Goal: Task Accomplishment & Management: Complete application form

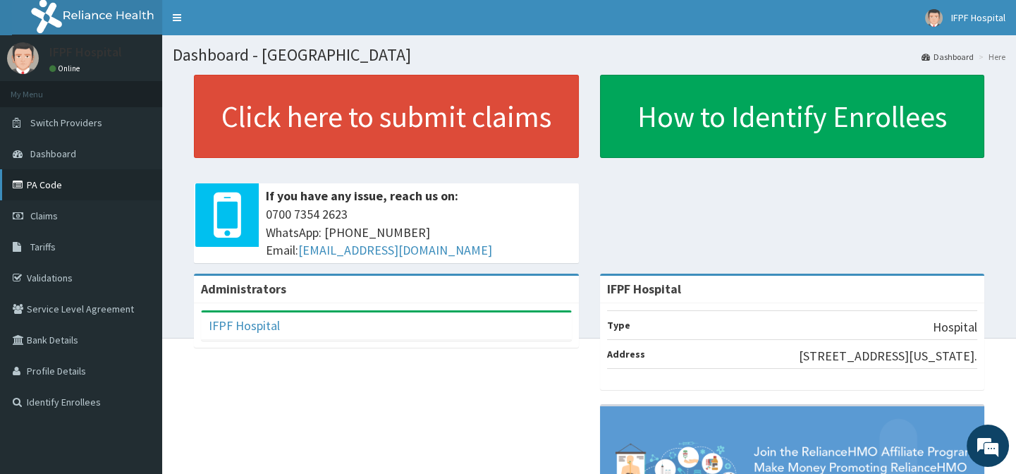
click at [42, 187] on link "PA Code" at bounding box center [81, 184] width 162 height 31
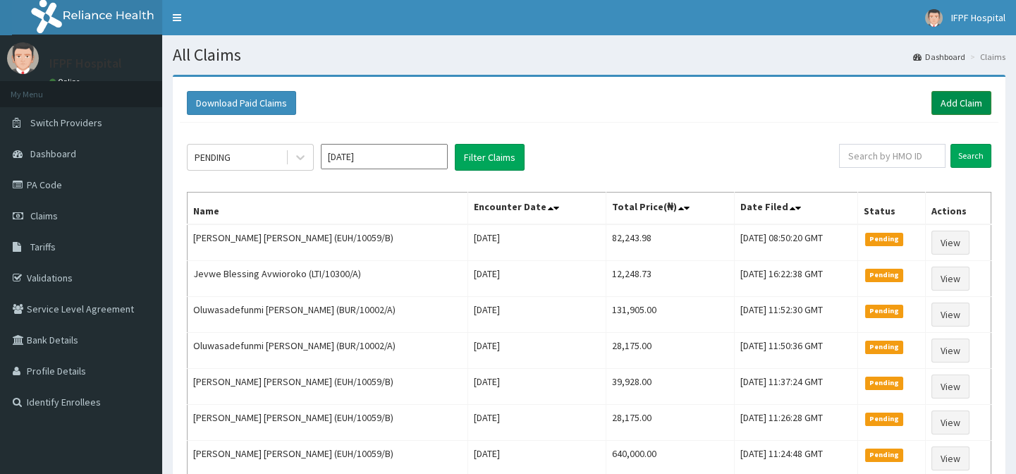
click at [955, 106] on link "Add Claim" at bounding box center [961, 103] width 60 height 24
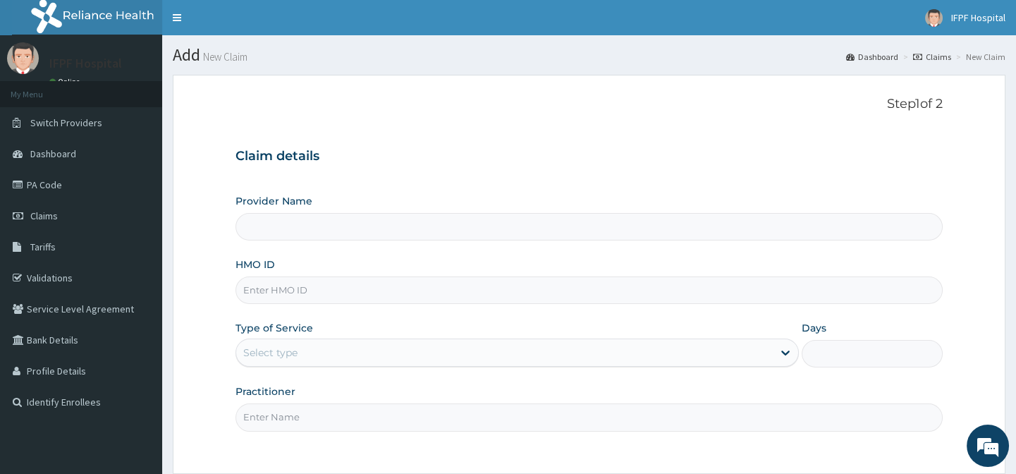
type input "IFPF Hospital"
click at [263, 287] on input "HMO ID" at bounding box center [588, 289] width 706 height 27
paste input "CIP/10035/A"
type input "CIP/10035/A"
click at [270, 349] on div "Select type" at bounding box center [270, 352] width 54 height 14
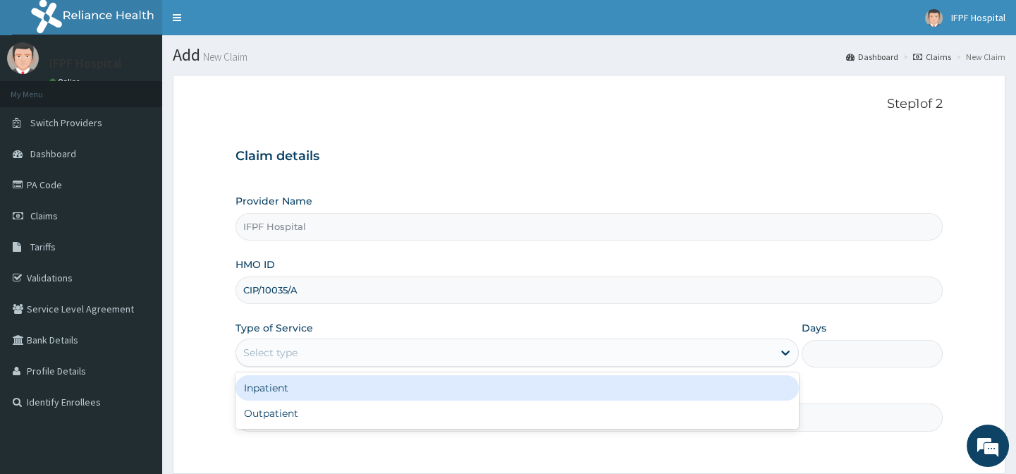
click at [279, 388] on div "Inpatient" at bounding box center [516, 387] width 563 height 25
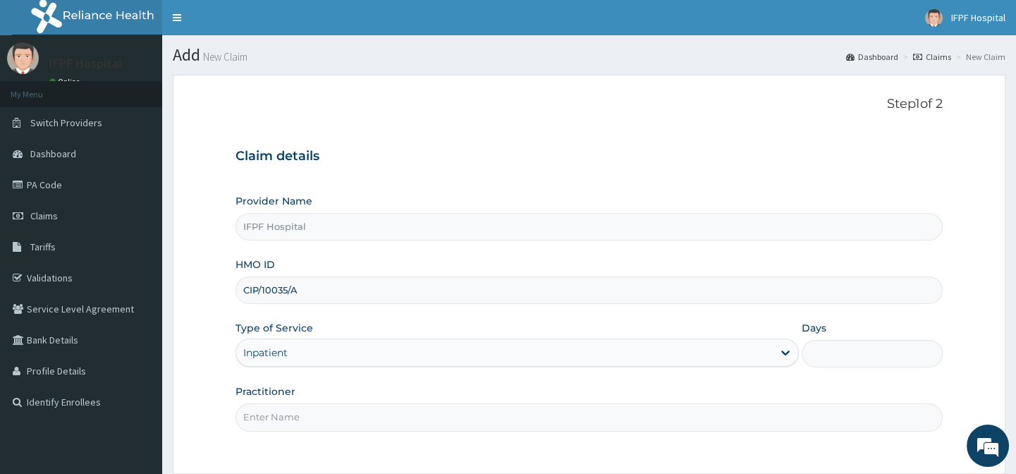
click at [818, 355] on input "Days" at bounding box center [871, 353] width 141 height 27
type input "1"
click at [295, 423] on input "Practitioner" at bounding box center [588, 416] width 706 height 27
click at [37, 178] on link "PA Code" at bounding box center [81, 184] width 162 height 31
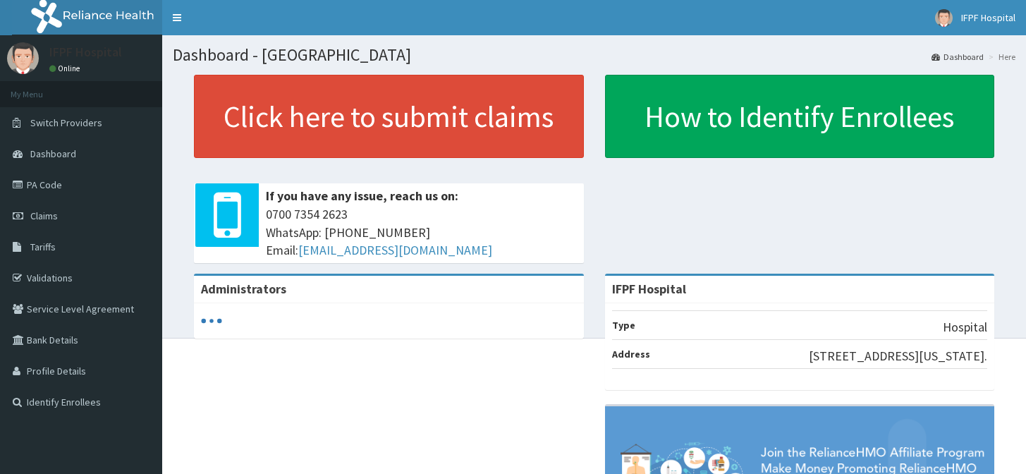
click at [39, 187] on link "PA Code" at bounding box center [81, 184] width 162 height 31
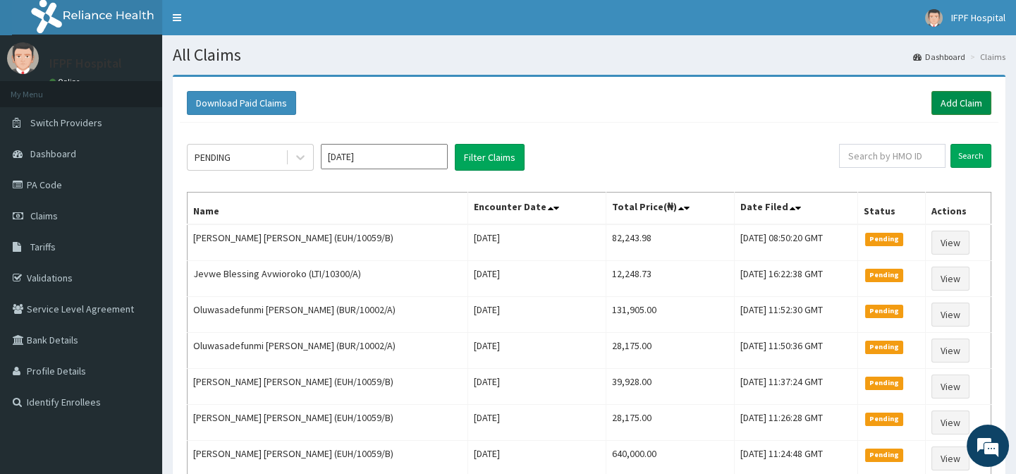
click at [945, 99] on link "Add Claim" at bounding box center [961, 103] width 60 height 24
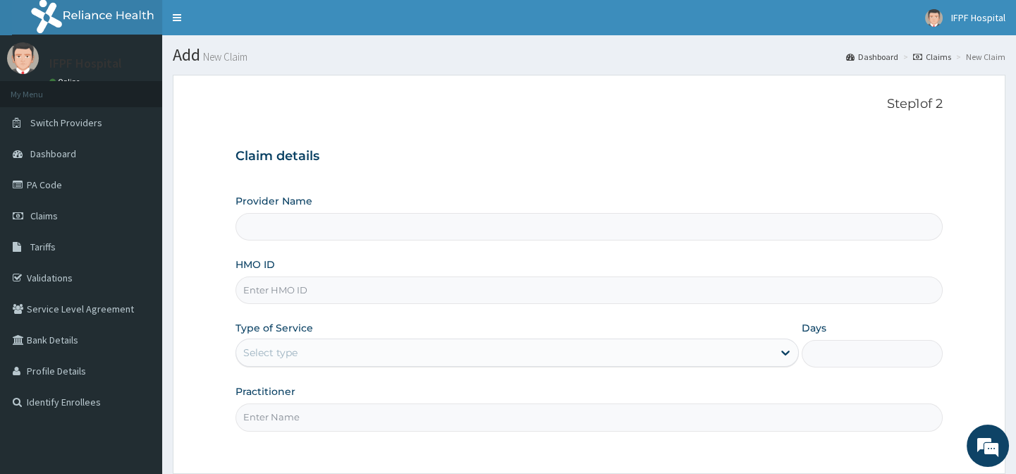
type input "IFPF Hospital"
click at [269, 286] on input "HMO ID" at bounding box center [588, 289] width 706 height 27
paste input "CIP/10035/A"
type input "CIP/10035/A"
click at [276, 343] on div "Select type" at bounding box center [504, 352] width 536 height 23
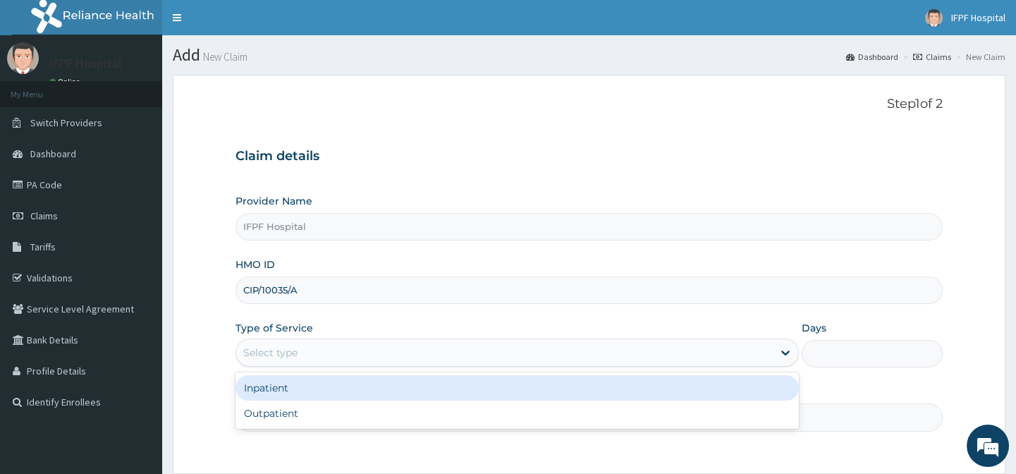
click at [275, 388] on div "Inpatient" at bounding box center [516, 387] width 563 height 25
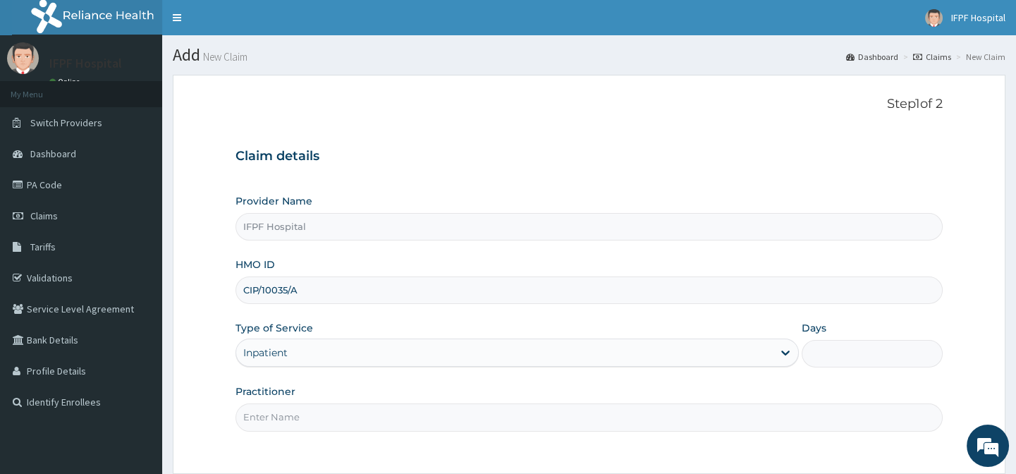
click at [812, 355] on input "Days" at bounding box center [871, 353] width 141 height 27
type input "1"
click at [298, 417] on input "Practitioner" at bounding box center [588, 416] width 706 height 27
type input "DR OYEKANMI"
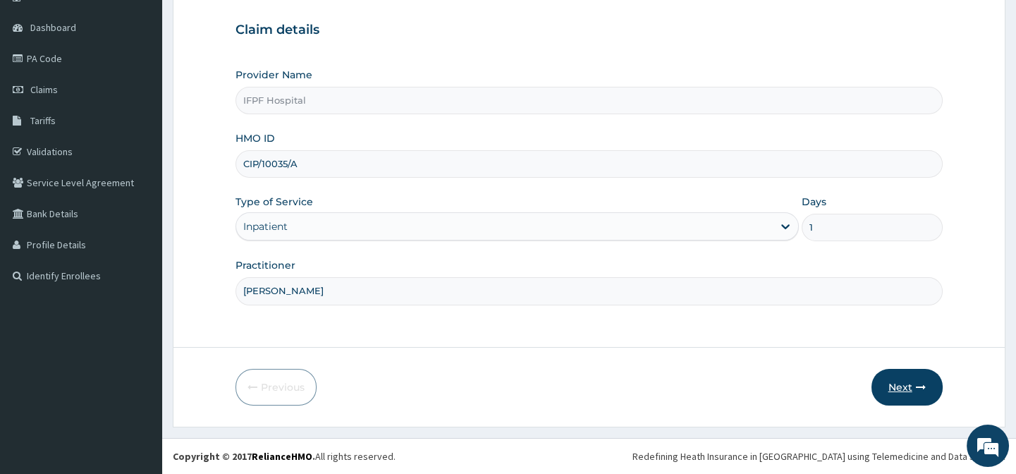
click at [913, 388] on button "Next" at bounding box center [906, 387] width 71 height 37
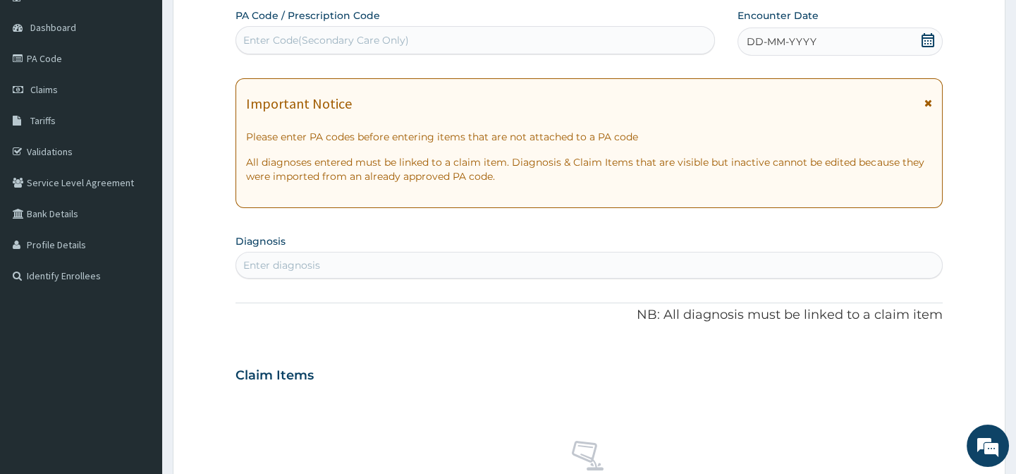
scroll to position [0, 0]
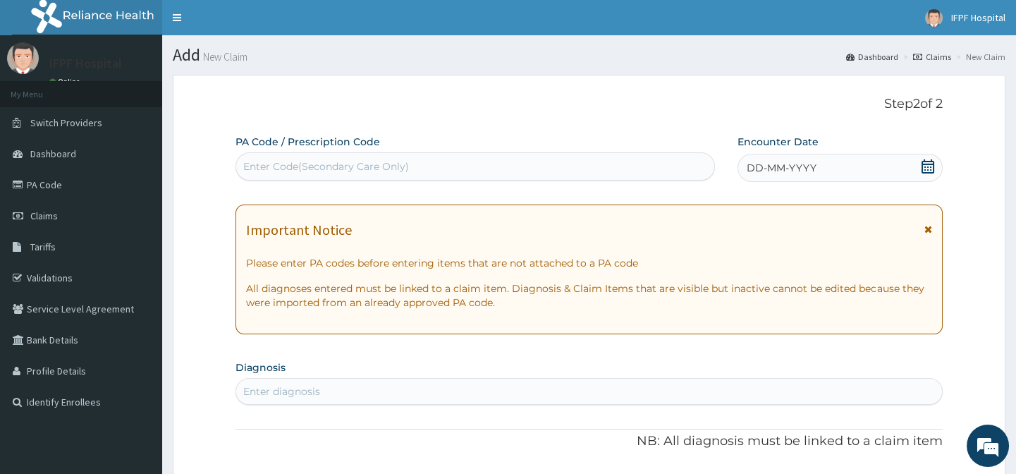
click at [324, 164] on div "Enter Code(Secondary Care Only)" at bounding box center [326, 166] width 166 height 14
type input "PA/791568"
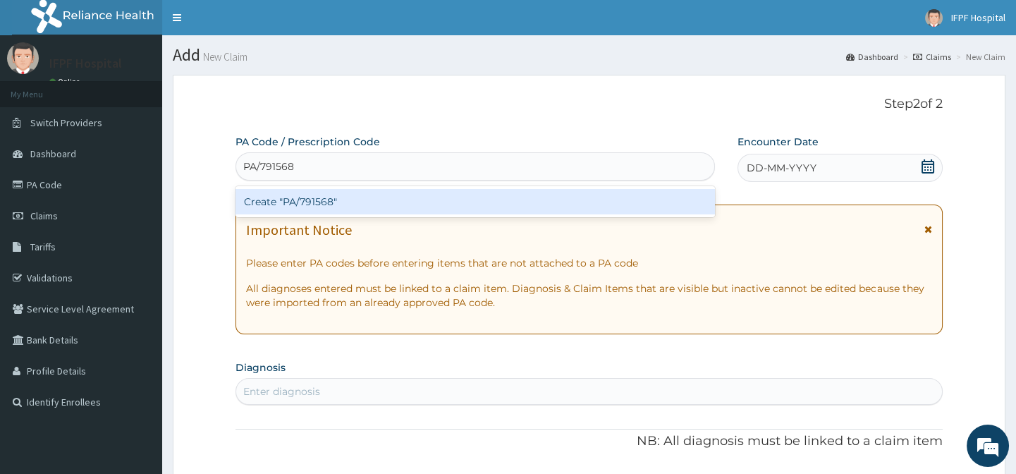
click at [329, 199] on div "Create "PA/791568"" at bounding box center [474, 201] width 479 height 25
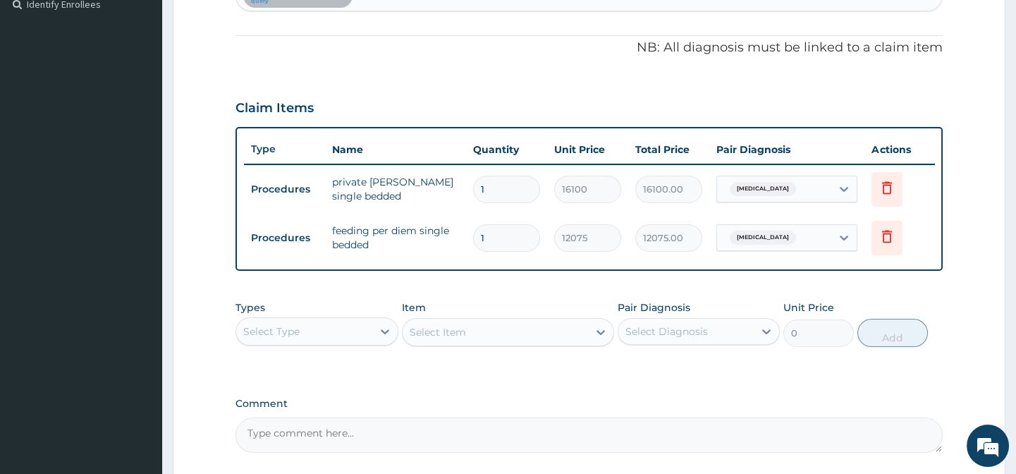
scroll to position [534, 0]
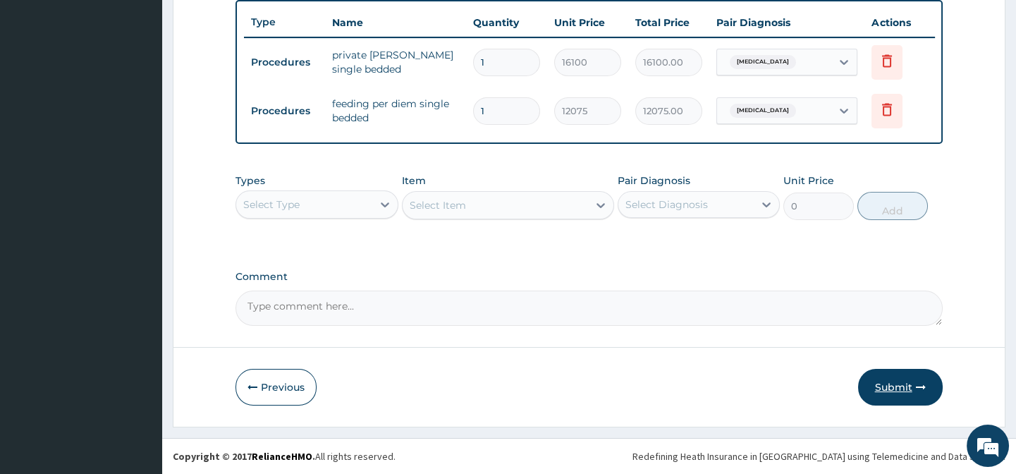
click at [880, 392] on button "Submit" at bounding box center [900, 387] width 85 height 37
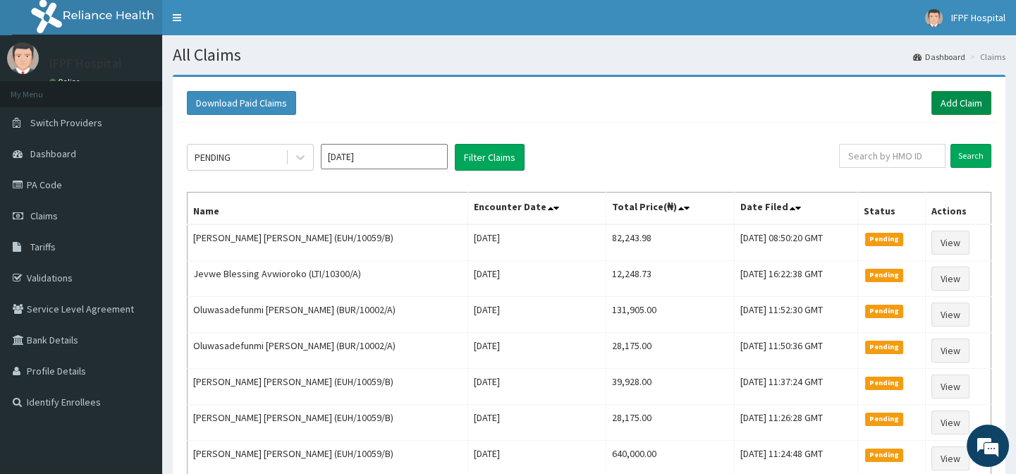
click at [969, 106] on link "Add Claim" at bounding box center [961, 103] width 60 height 24
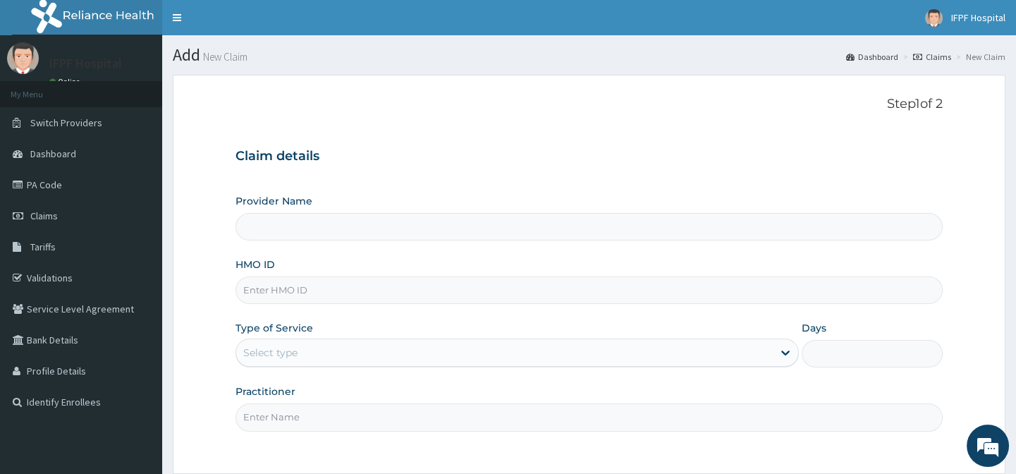
type input "IFPF Hospital"
click at [270, 289] on input "HMO ID" at bounding box center [588, 289] width 706 height 27
paste input "CIP/10035/A"
type input "CIP/10035/A"
click at [276, 349] on div "Select type" at bounding box center [270, 352] width 54 height 14
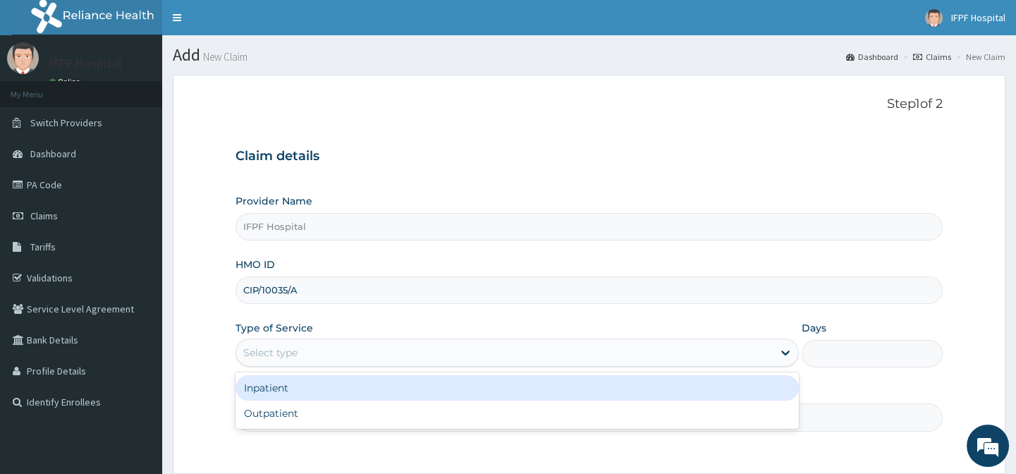
click at [282, 385] on div "Inpatient" at bounding box center [516, 387] width 563 height 25
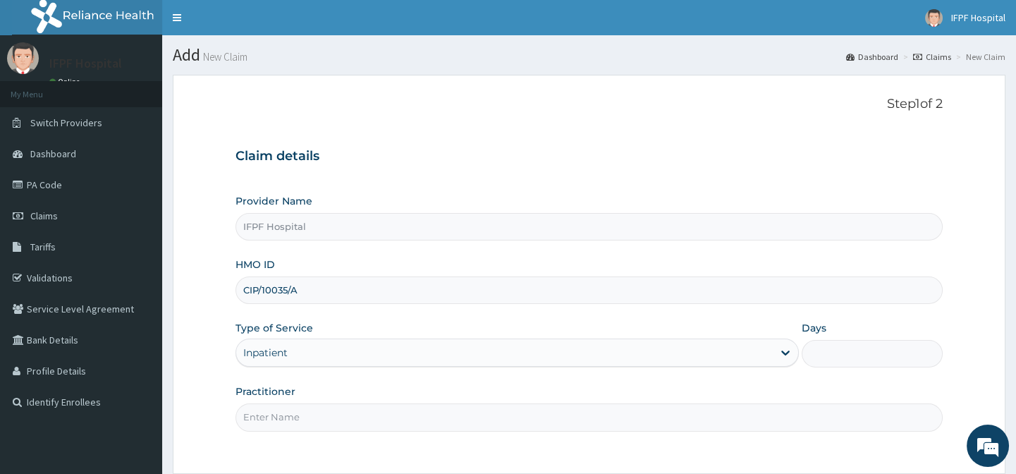
click at [832, 350] on input "Days" at bounding box center [871, 353] width 141 height 27
type input "1"
click at [299, 417] on input "Practitioner" at bounding box center [588, 416] width 706 height 27
type input "[PERSON_NAME]"
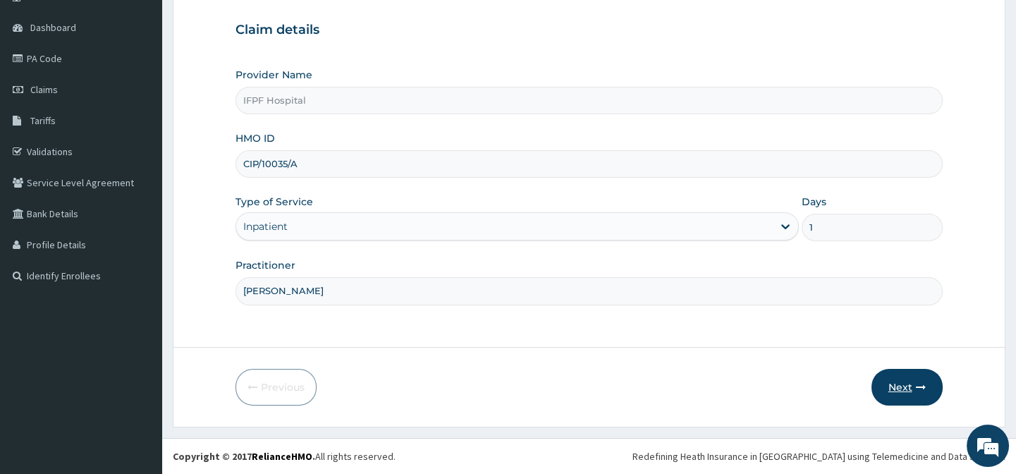
click at [909, 393] on button "Next" at bounding box center [906, 387] width 71 height 37
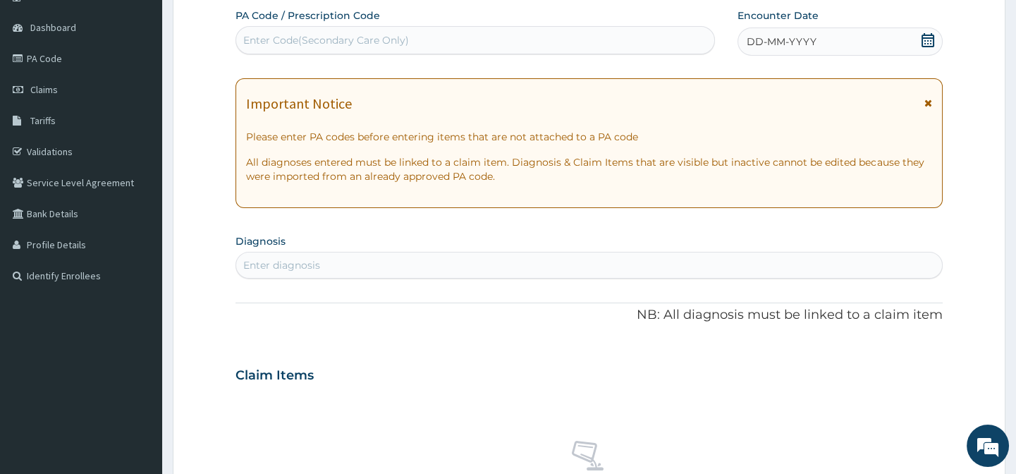
click at [398, 37] on div "Enter Code(Secondary Care Only)" at bounding box center [326, 40] width 166 height 14
type input "PA/CCB214"
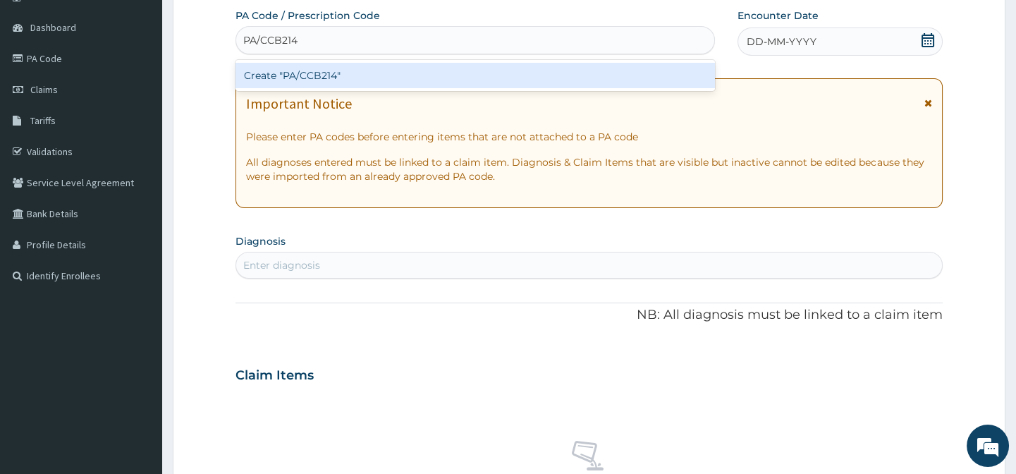
click at [391, 75] on div "Create "PA/CCB214"" at bounding box center [474, 75] width 479 height 25
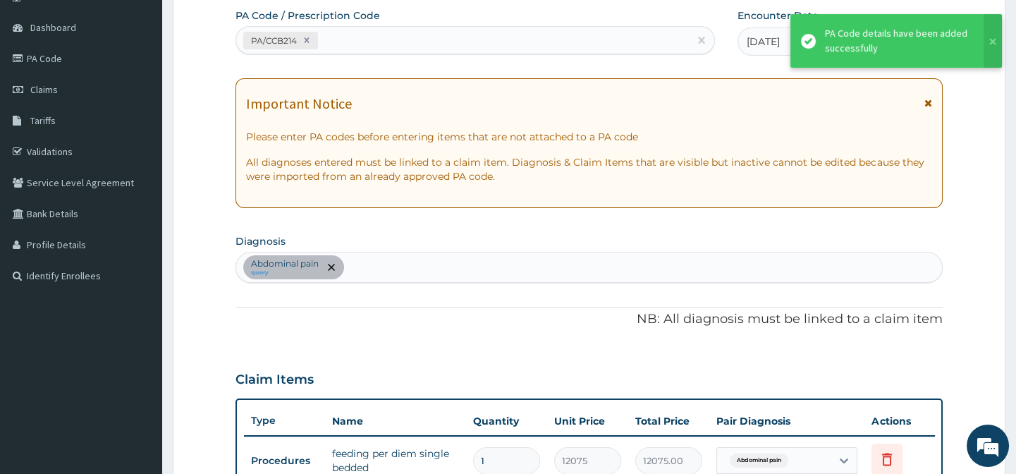
scroll to position [398, 0]
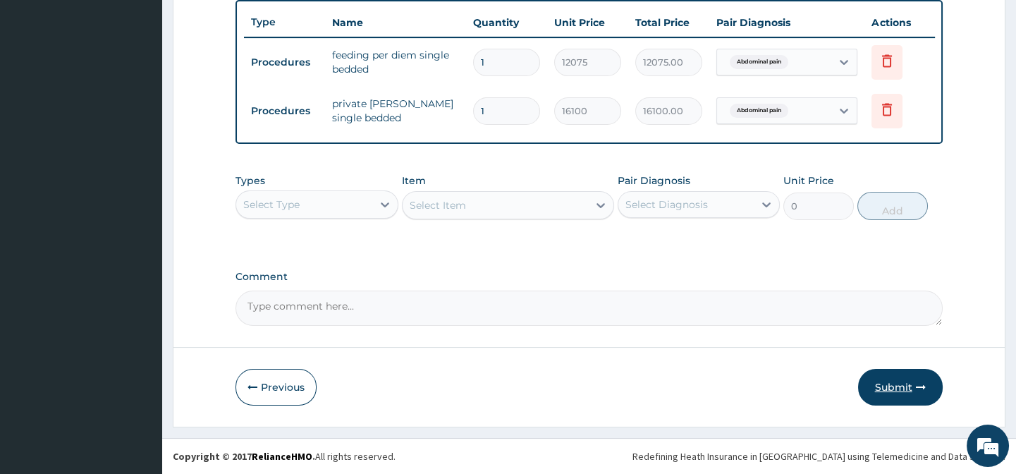
click at [902, 388] on button "Submit" at bounding box center [900, 387] width 85 height 37
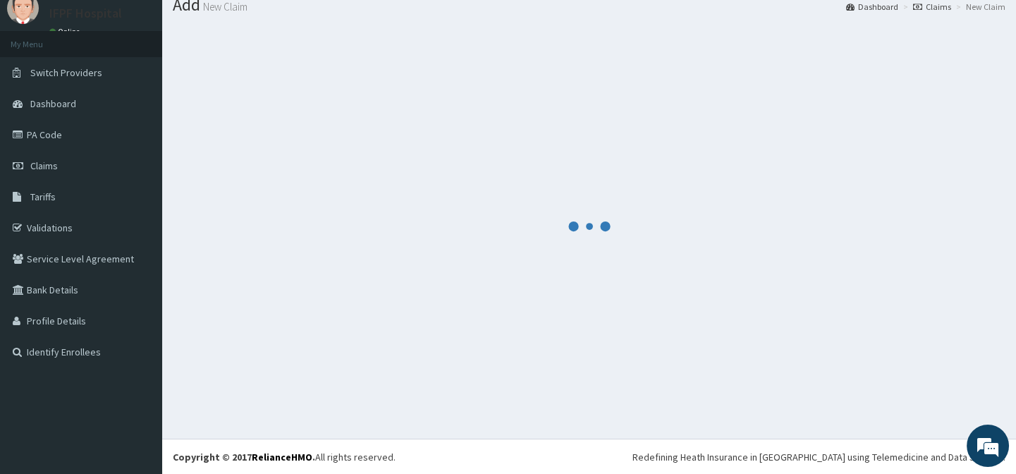
scroll to position [534, 0]
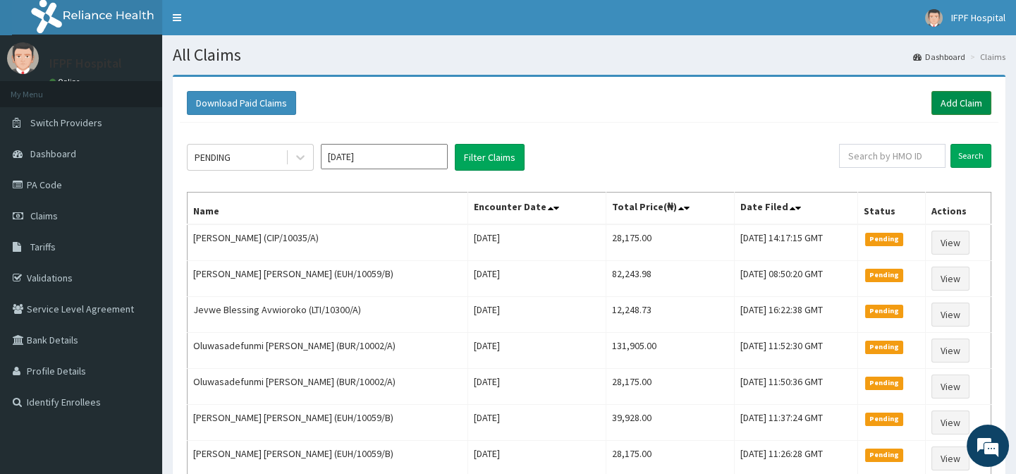
click at [977, 113] on link "Add Claim" at bounding box center [961, 103] width 60 height 24
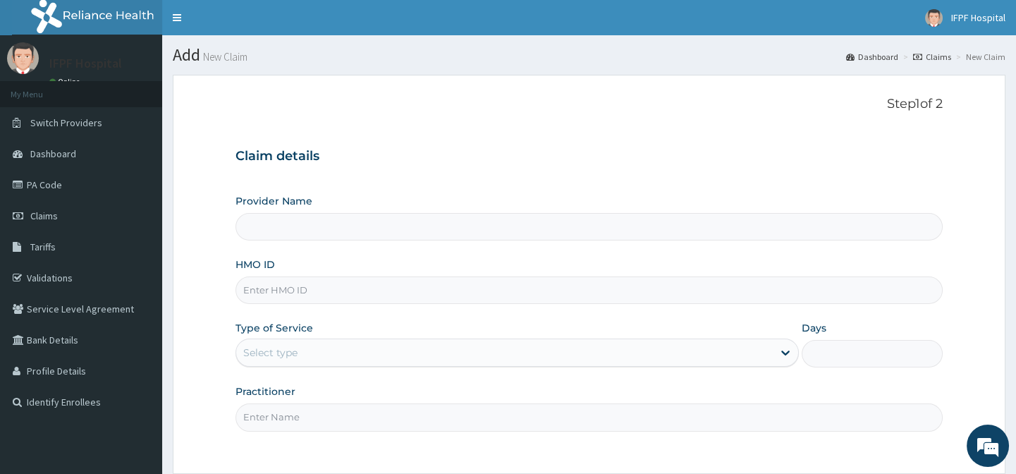
type input "IFPF Hospital"
click at [269, 294] on input "HMO ID" at bounding box center [588, 289] width 706 height 27
paste input "CIP/10035/A"
type input "CIP/10035/A"
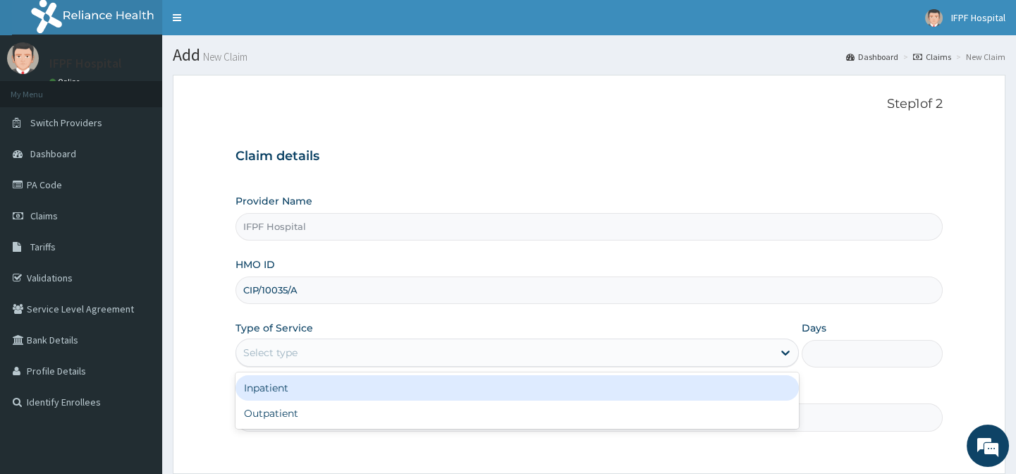
click at [263, 342] on div "Select type" at bounding box center [504, 352] width 536 height 23
click at [254, 390] on div "Inpatient" at bounding box center [516, 387] width 563 height 25
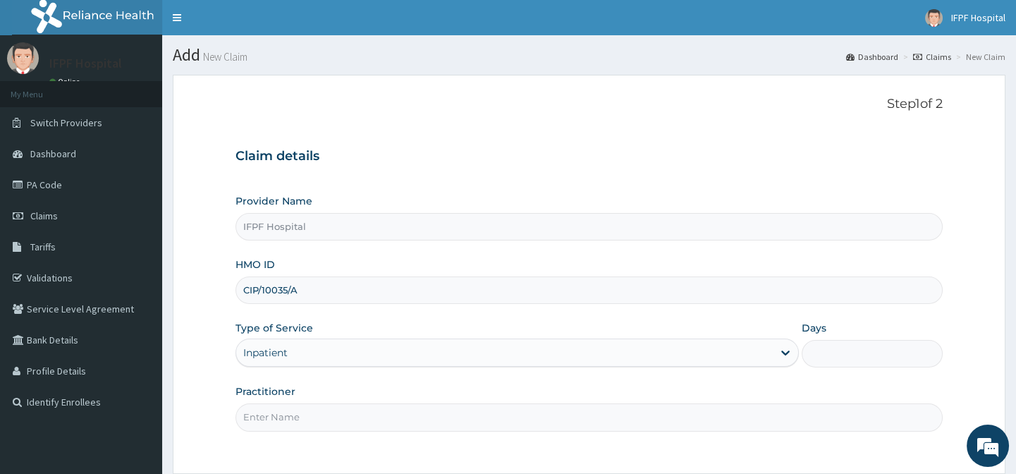
click at [825, 358] on input "Days" at bounding box center [871, 353] width 141 height 27
type input "1"
click at [296, 416] on input "Practitioner" at bounding box center [588, 416] width 706 height 27
type input "[PERSON_NAME]"
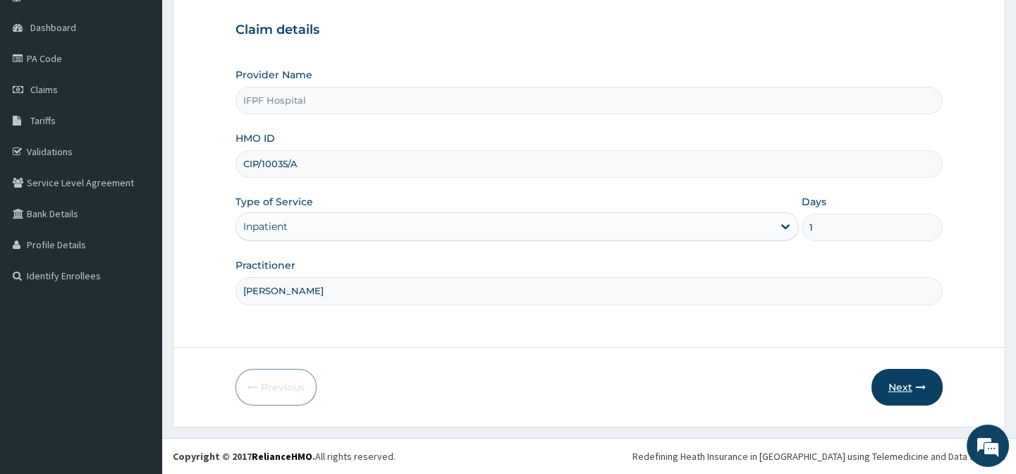
click at [881, 376] on button "Next" at bounding box center [906, 387] width 71 height 37
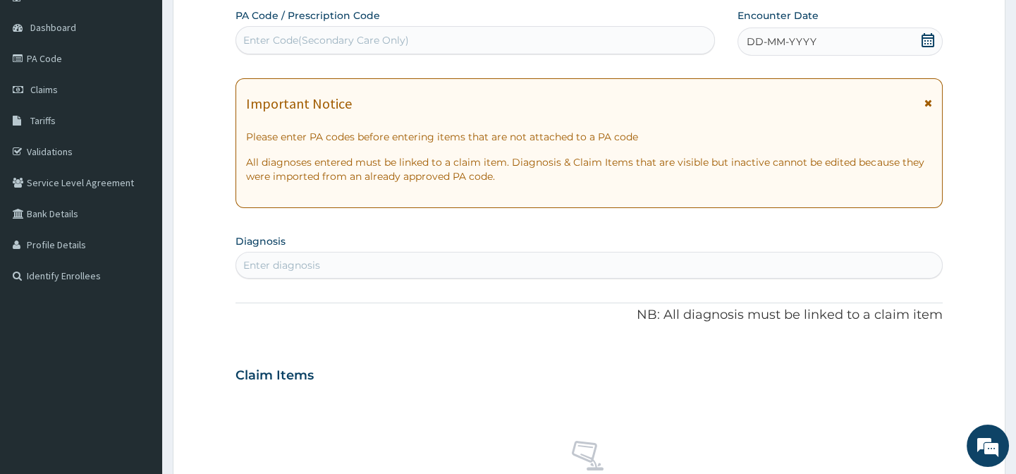
click at [437, 35] on div "Enter Code(Secondary Care Only)" at bounding box center [474, 40] width 477 height 23
type input "PA/E3AC03"
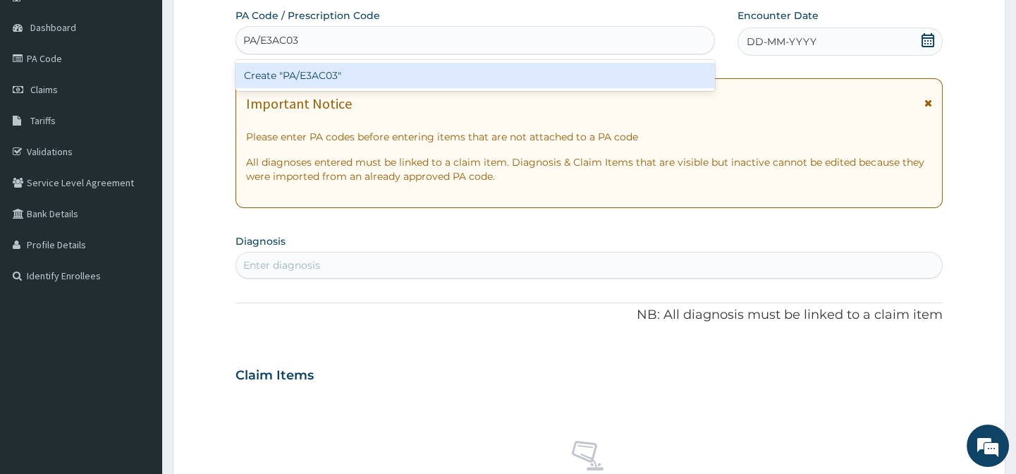
click at [427, 79] on div "Create "PA/E3AC03"" at bounding box center [474, 75] width 479 height 25
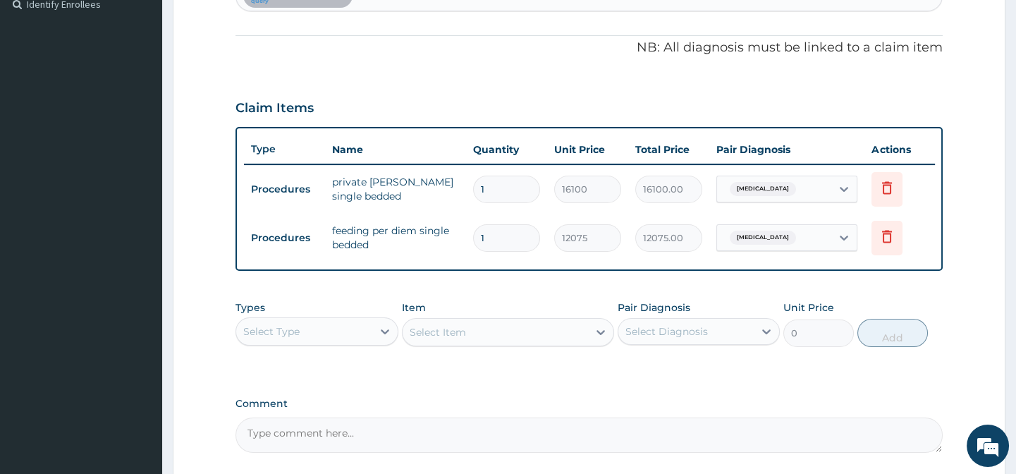
scroll to position [526, 0]
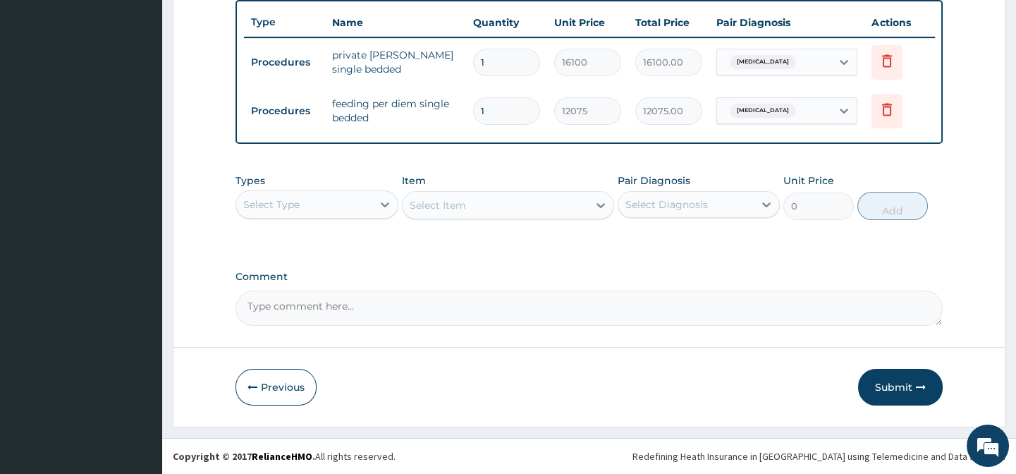
click at [296, 204] on div "Select Type" at bounding box center [271, 204] width 56 height 14
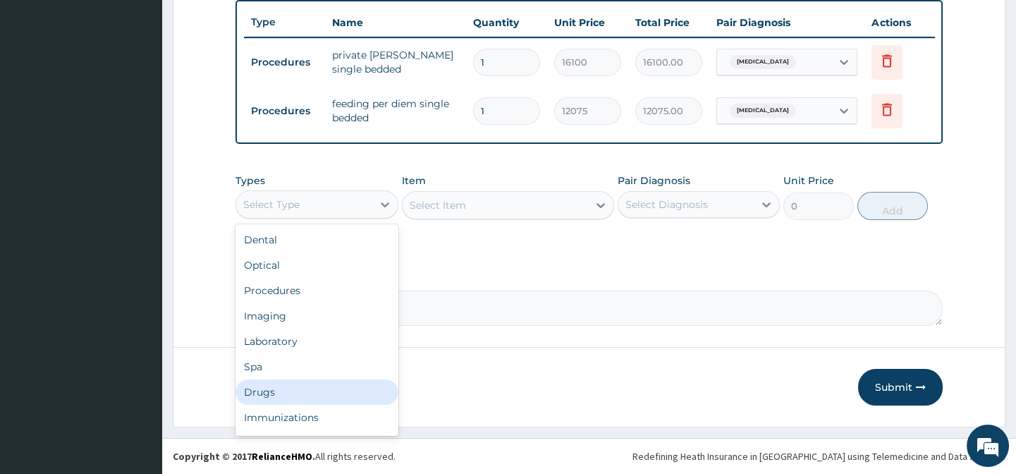
click at [257, 402] on div "Drugs" at bounding box center [316, 391] width 162 height 25
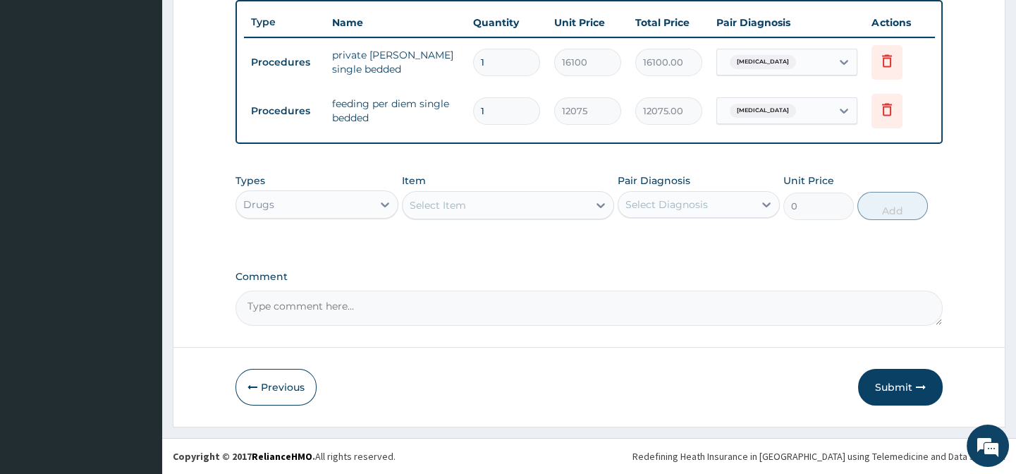
click at [462, 212] on div "Select Item" at bounding box center [438, 205] width 56 height 14
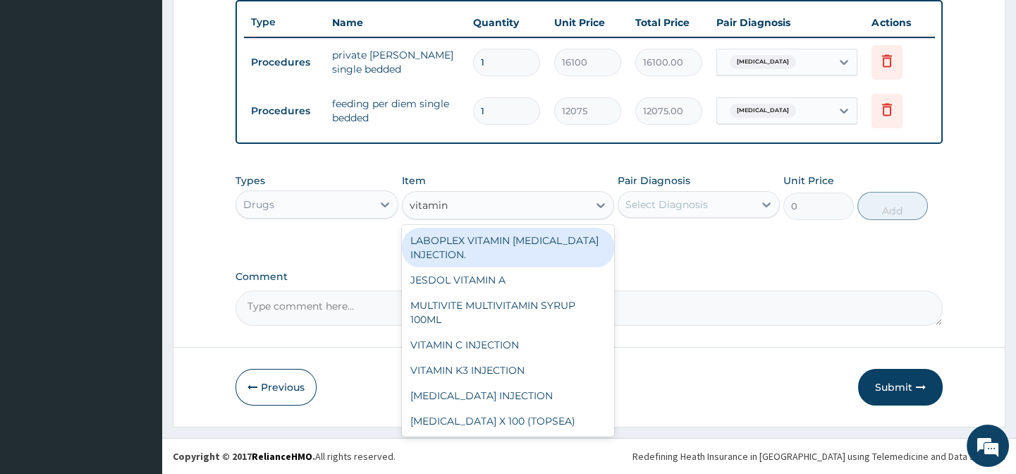
type input "vitamin b"
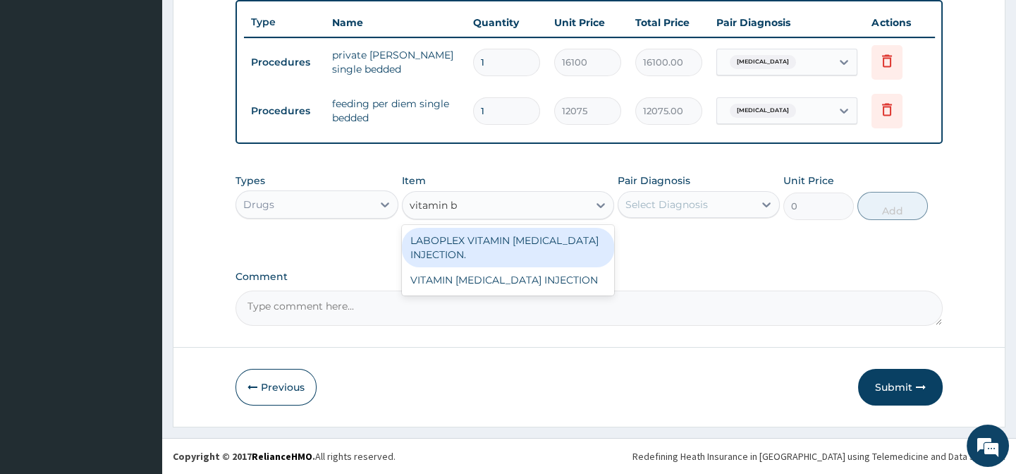
click at [482, 247] on div "LABOPLEX VITAMIN [MEDICAL_DATA] INJECTION." at bounding box center [508, 247] width 212 height 39
type input "151.79999999999998"
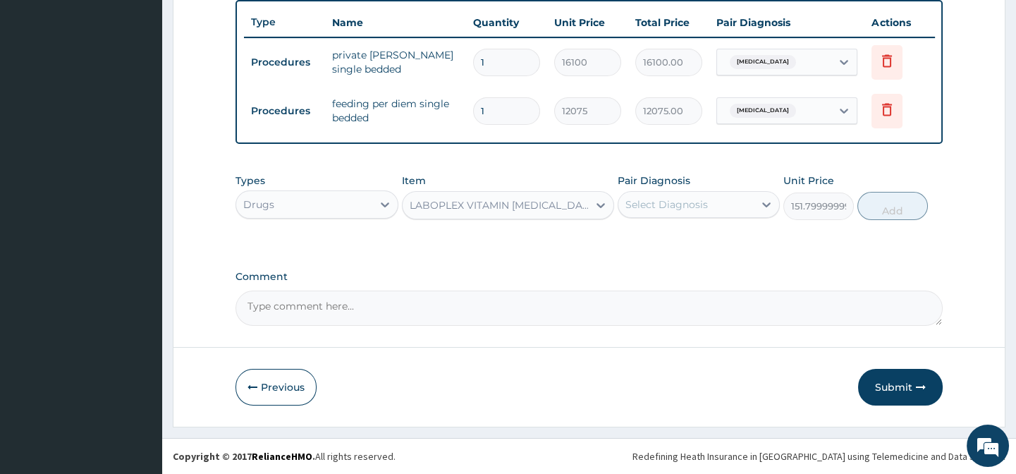
click at [477, 212] on div "LABOPLEX VITAMIN [MEDICAL_DATA] INJECTION." at bounding box center [500, 205] width 180 height 14
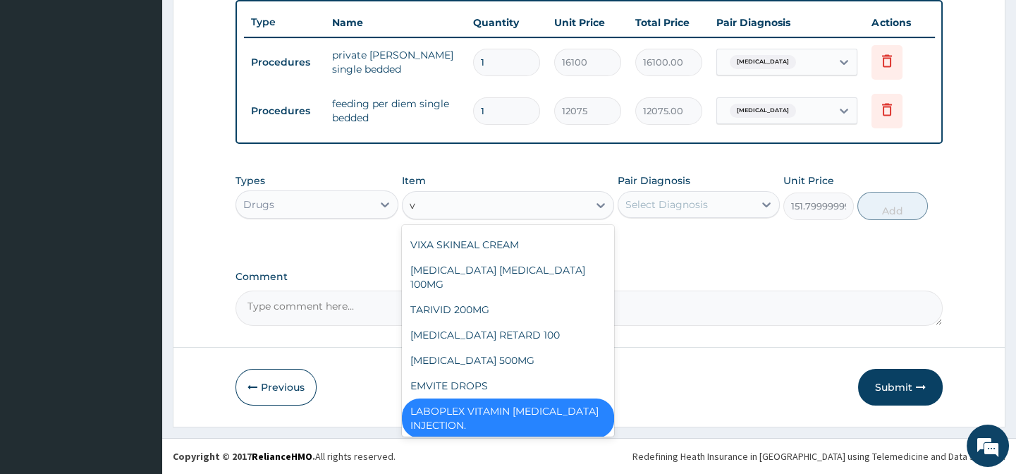
scroll to position [0, 0]
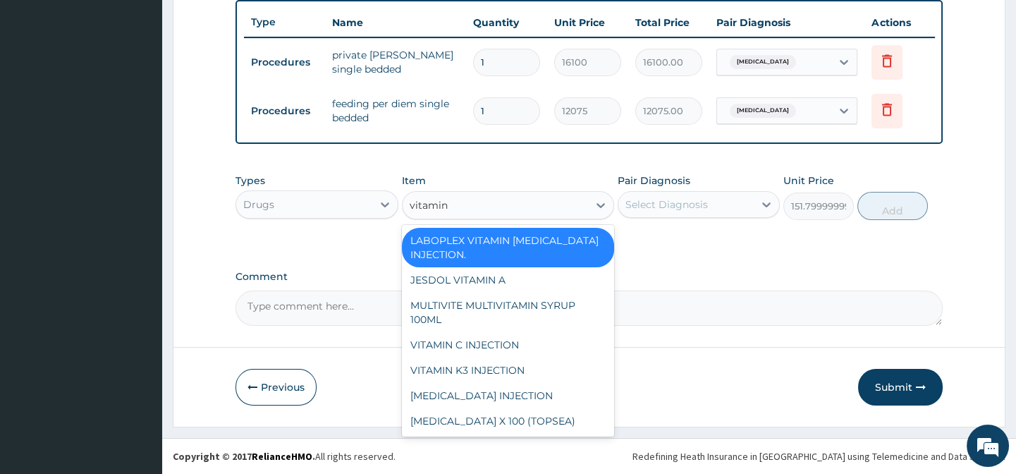
type input "vitamin b"
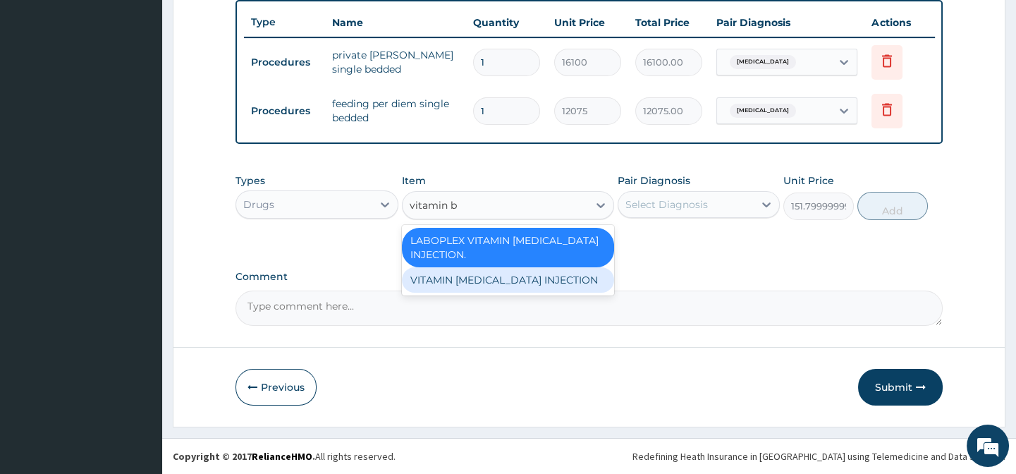
click at [491, 286] on div "VITAMIN [MEDICAL_DATA] INJECTION" at bounding box center [508, 279] width 212 height 25
type input "379.49999999999994"
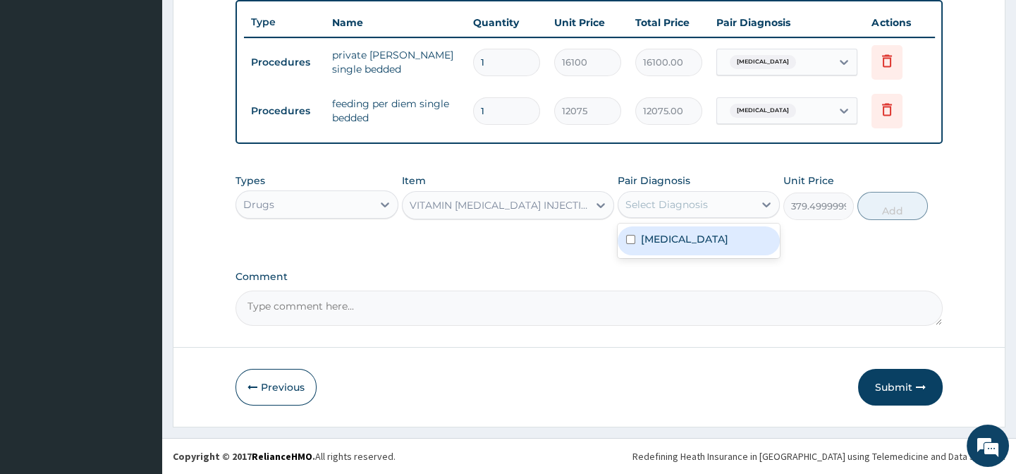
click at [662, 211] on div "Select Diagnosis" at bounding box center [666, 204] width 82 height 14
click at [672, 240] on label "[MEDICAL_DATA]" at bounding box center [684, 239] width 87 height 14
checkbox input "true"
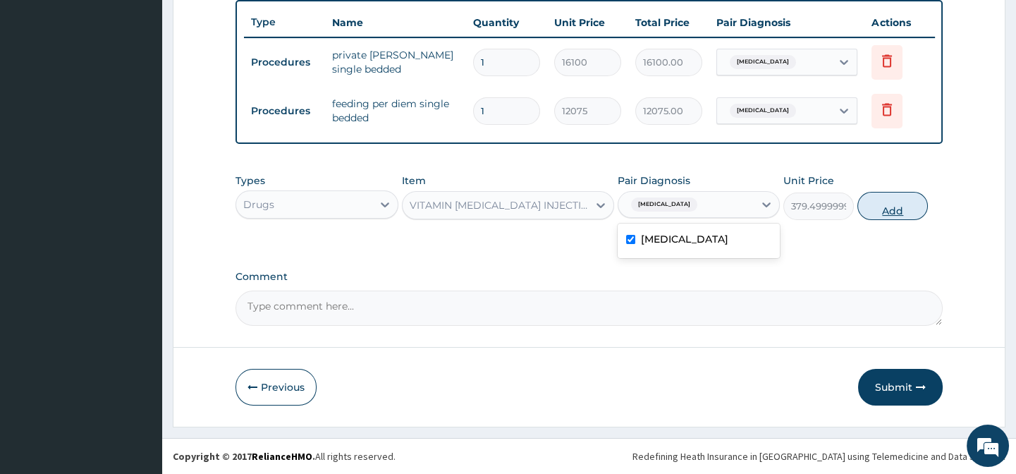
click at [868, 211] on button "Add" at bounding box center [892, 206] width 70 height 28
type input "0"
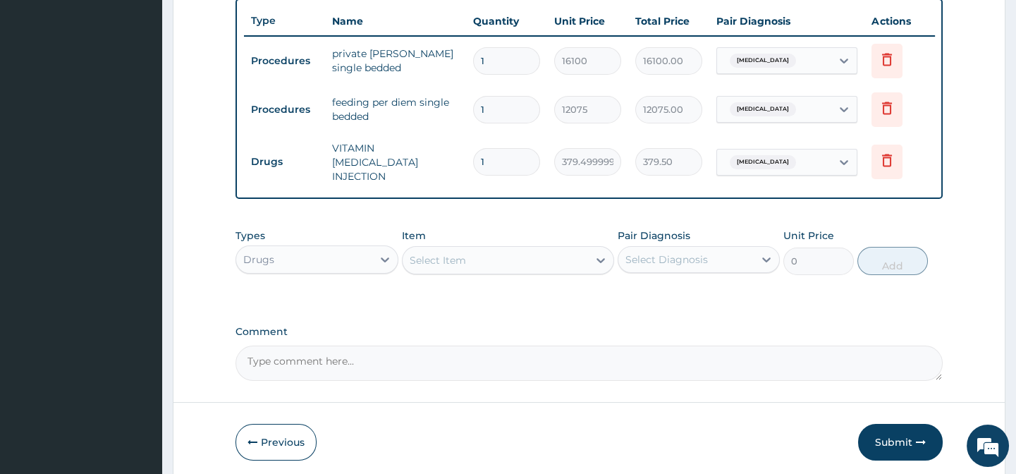
type input "0.00"
type input "2"
type input "759.00"
type input "2"
click at [465, 264] on div "Select Item" at bounding box center [494, 260] width 185 height 23
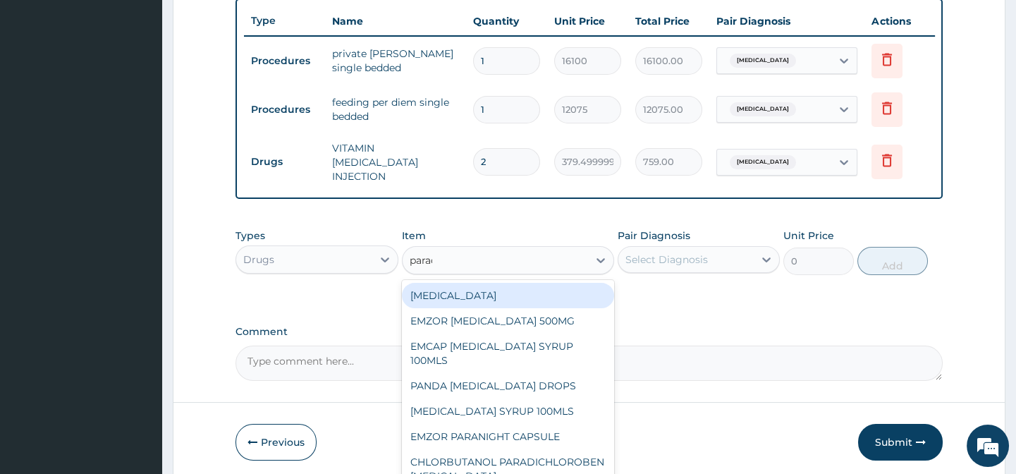
type input "parace"
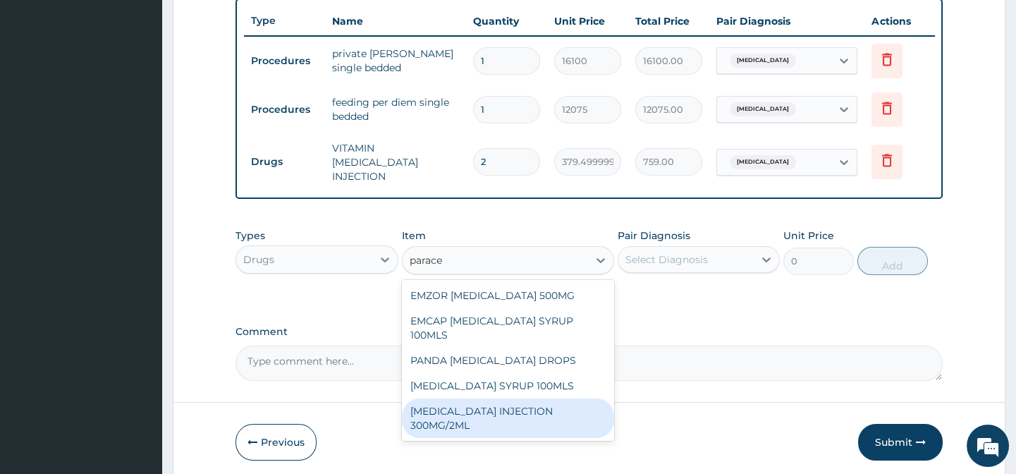
click at [522, 398] on div "[MEDICAL_DATA] INJECTION 300MG/2ML" at bounding box center [508, 417] width 212 height 39
type input "278.3"
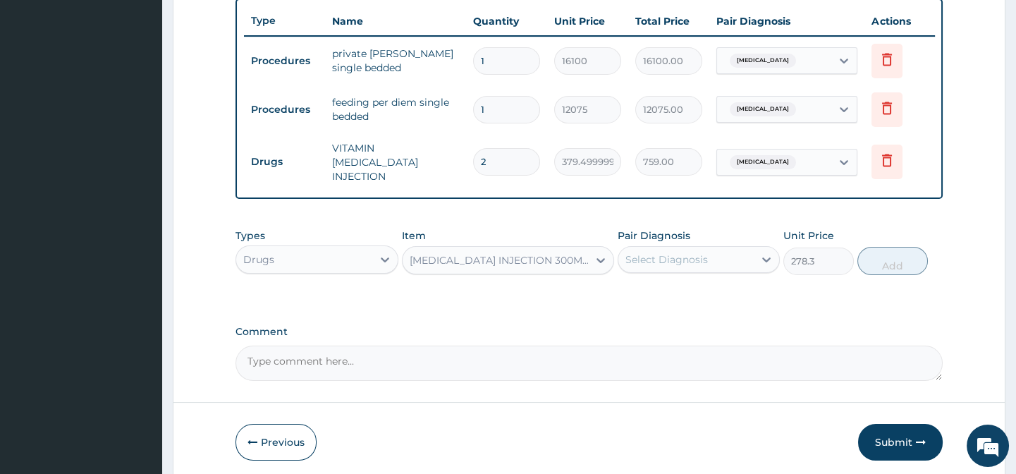
click at [660, 257] on div "Select Diagnosis" at bounding box center [666, 259] width 82 height 14
click at [666, 305] on div "[MEDICAL_DATA]" at bounding box center [698, 295] width 162 height 29
checkbox input "true"
click at [885, 267] on button "Add" at bounding box center [892, 261] width 70 height 28
type input "0"
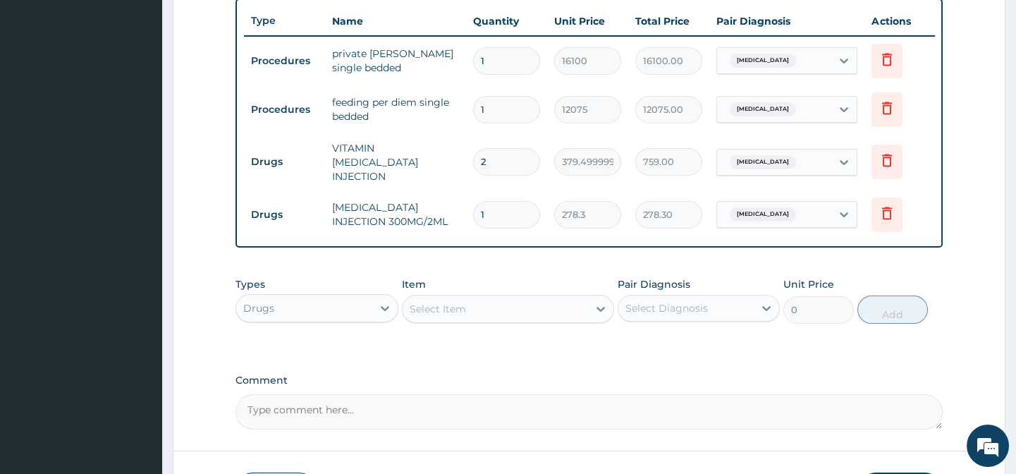
type input "0.00"
type input "3"
type input "834.90"
type input "30"
type input "8349.00"
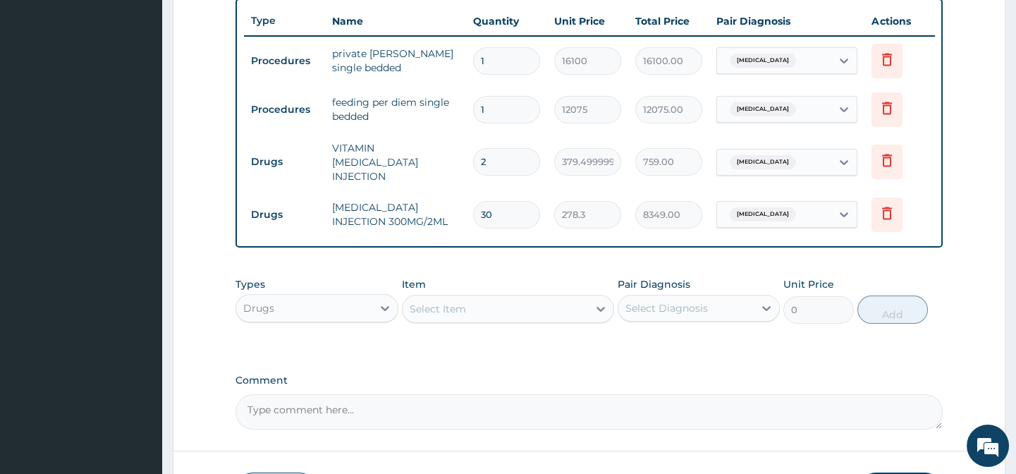
type input "30"
click at [455, 307] on div "Select Item" at bounding box center [438, 309] width 56 height 14
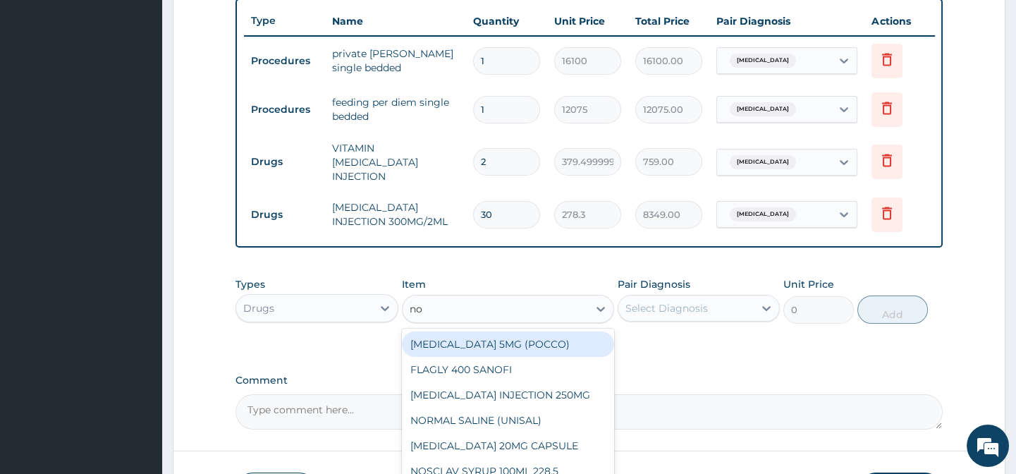
type input "nor"
click at [476, 338] on div "NORMAL SALINE (UNISAL)" at bounding box center [508, 343] width 212 height 25
type input "1897.5000000000002"
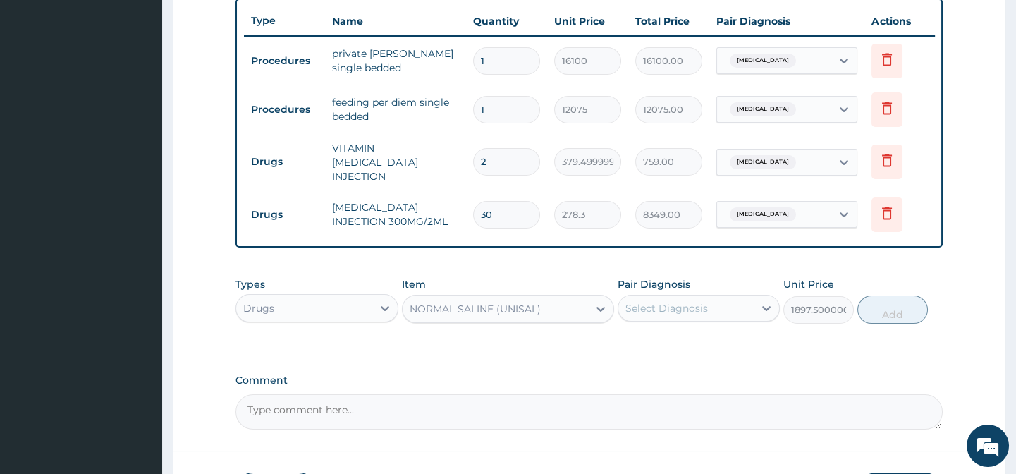
click at [702, 298] on div "Select Diagnosis" at bounding box center [698, 308] width 162 height 27
click at [686, 339] on label "[MEDICAL_DATA]" at bounding box center [684, 343] width 87 height 14
checkbox input "true"
click at [904, 309] on button "Add" at bounding box center [892, 309] width 70 height 28
type input "0"
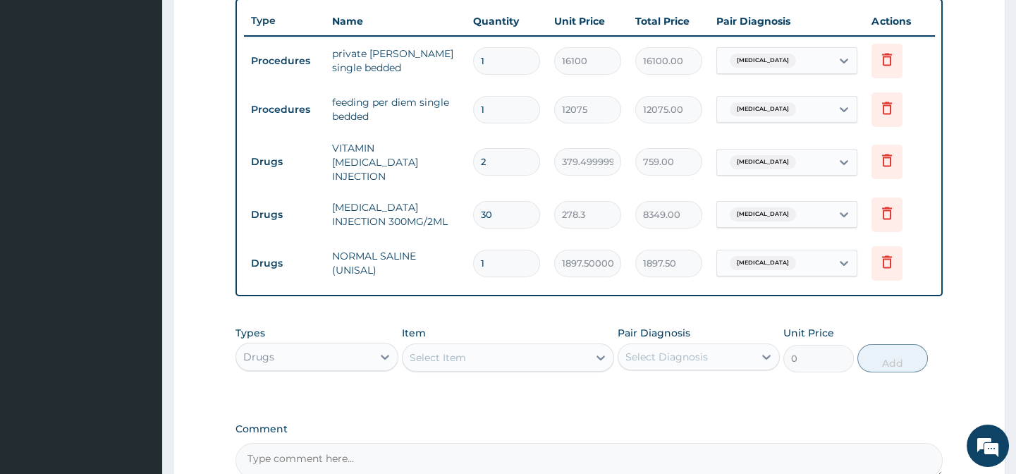
type input "0.00"
type input "3"
type input "5692.50"
type input "3"
click at [443, 359] on div "Select Item" at bounding box center [438, 357] width 56 height 14
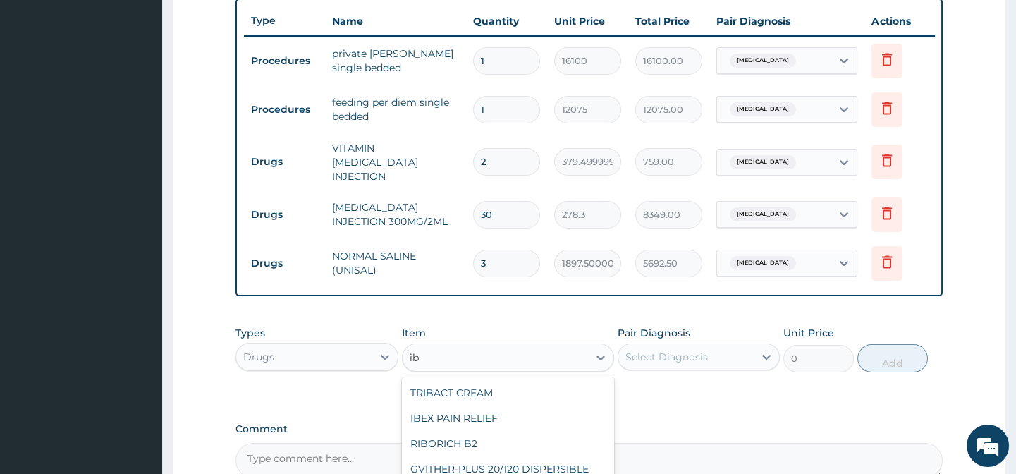
type input "i"
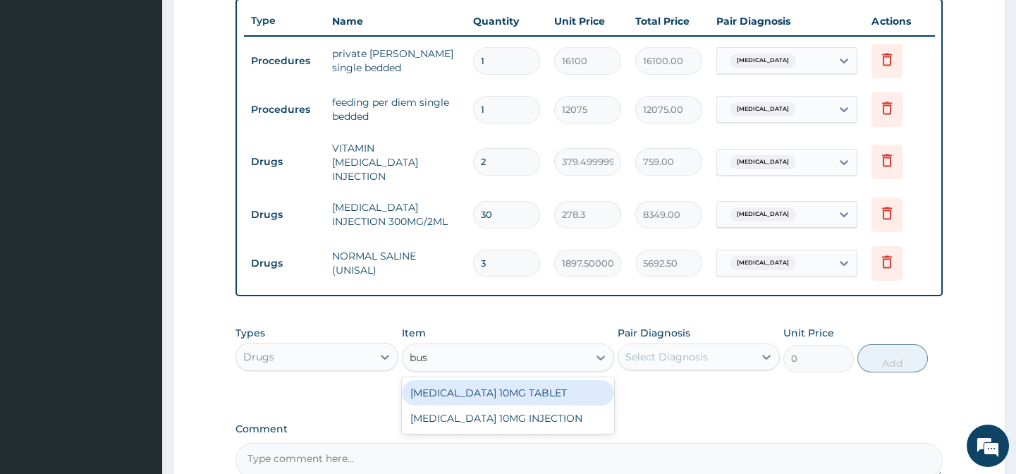
type input "busc"
click at [477, 393] on div "[MEDICAL_DATA] 10MG TABLET" at bounding box center [508, 392] width 212 height 25
type input "44.275"
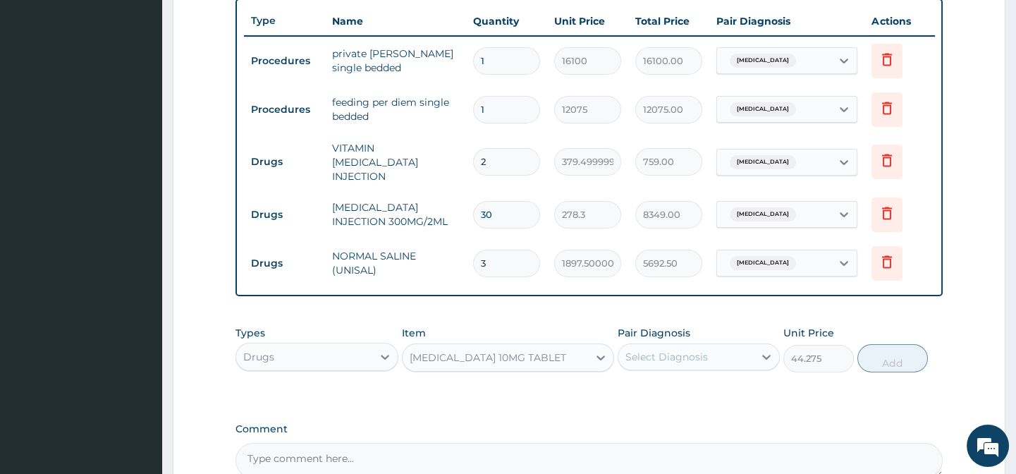
click at [657, 359] on div "Select Diagnosis" at bounding box center [666, 357] width 82 height 14
click at [655, 379] on div "[MEDICAL_DATA]" at bounding box center [698, 393] width 162 height 35
click at [684, 397] on label "[MEDICAL_DATA]" at bounding box center [684, 391] width 87 height 14
checkbox input "true"
click at [898, 369] on button "Add" at bounding box center [892, 358] width 70 height 28
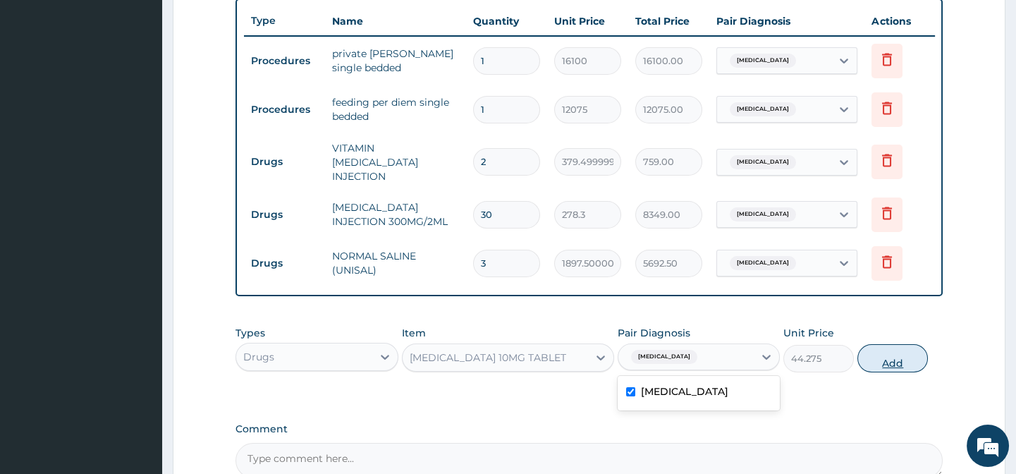
type input "0"
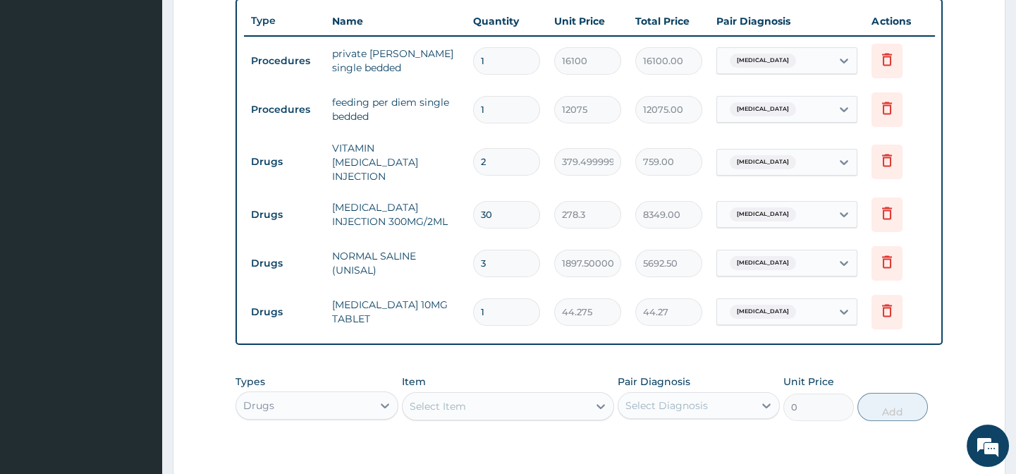
type input "10"
type input "442.75"
type input "10"
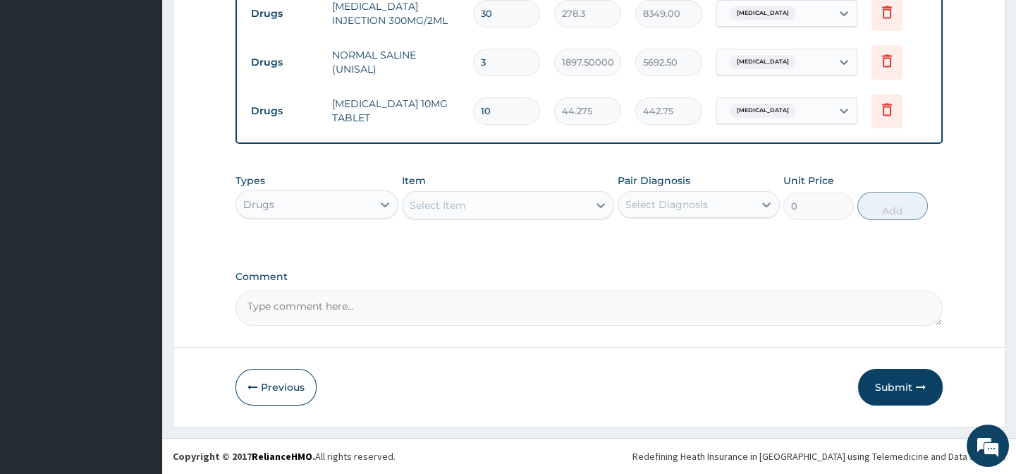
click at [466, 210] on div "Select Item" at bounding box center [494, 205] width 185 height 23
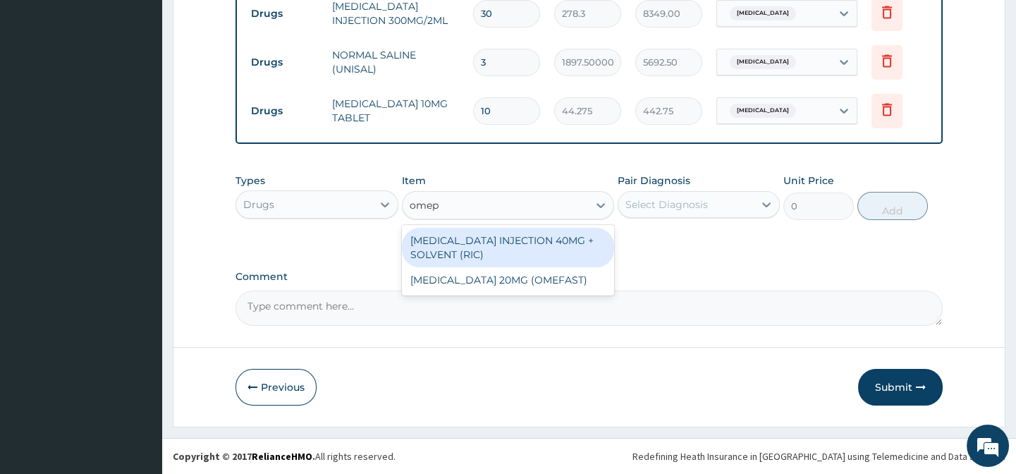
type input "omepr"
click at [513, 245] on div "[MEDICAL_DATA] INJECTION 40MG + SOLVENT (RIC)" at bounding box center [508, 247] width 212 height 39
type input "1644.5000000000002"
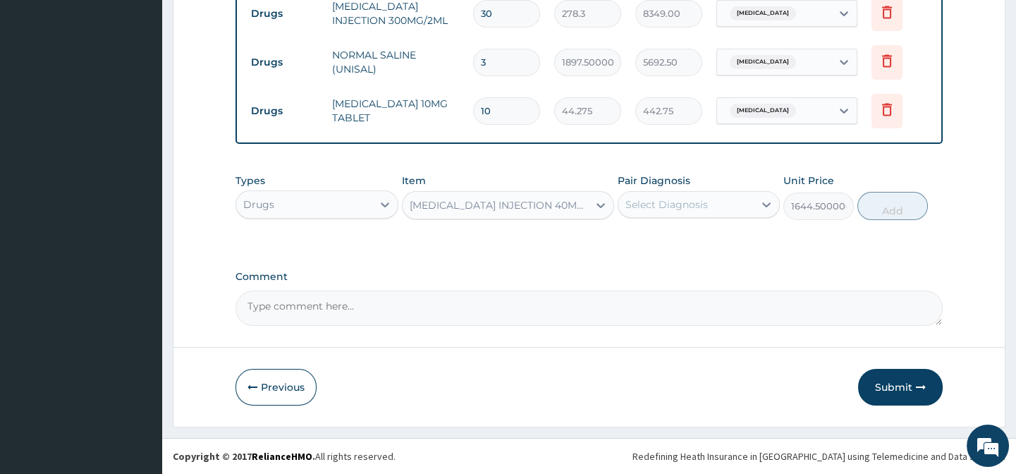
click at [665, 200] on div "Select Diagnosis" at bounding box center [666, 204] width 82 height 14
click at [668, 241] on label "[MEDICAL_DATA]" at bounding box center [684, 239] width 87 height 14
checkbox input "true"
click at [887, 213] on button "Add" at bounding box center [892, 206] width 70 height 28
type input "0"
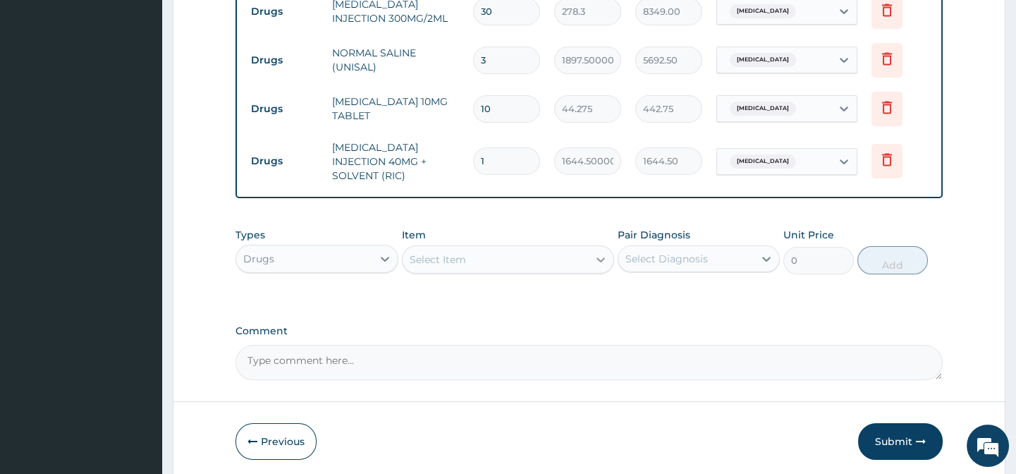
type input "0.00"
type input "3"
type input "4933.50"
type input "3"
click at [472, 261] on div "Select Item" at bounding box center [494, 259] width 185 height 23
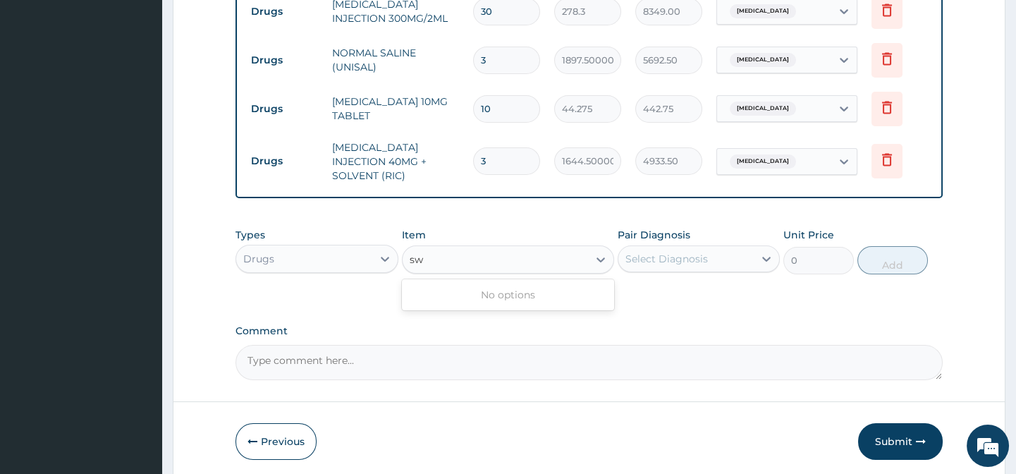
type input "s"
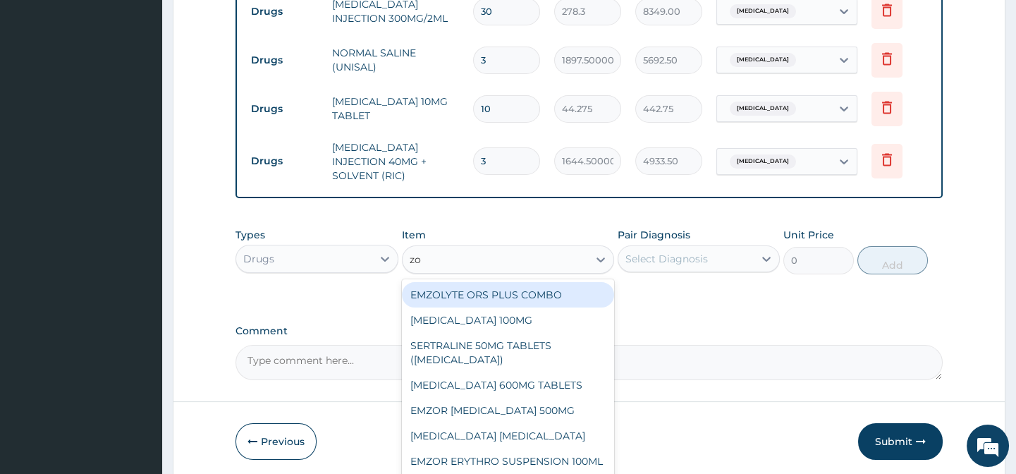
type input "zop"
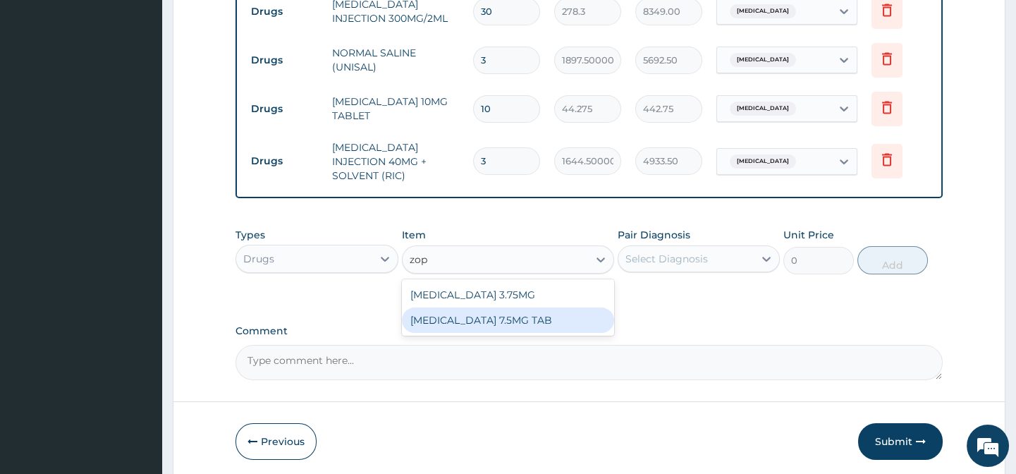
click at [497, 325] on div "[MEDICAL_DATA] 7.5MG TAB" at bounding box center [508, 319] width 212 height 25
type input "189.74999999999997"
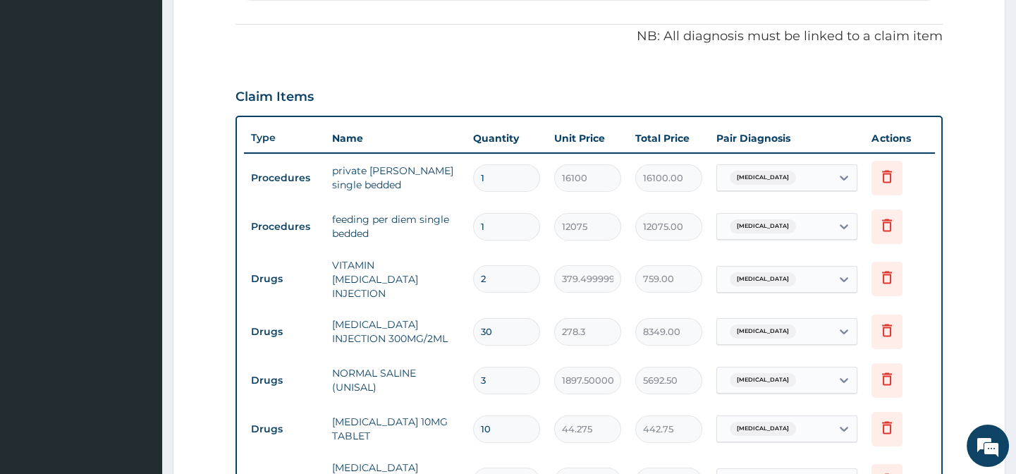
scroll to position [345, 0]
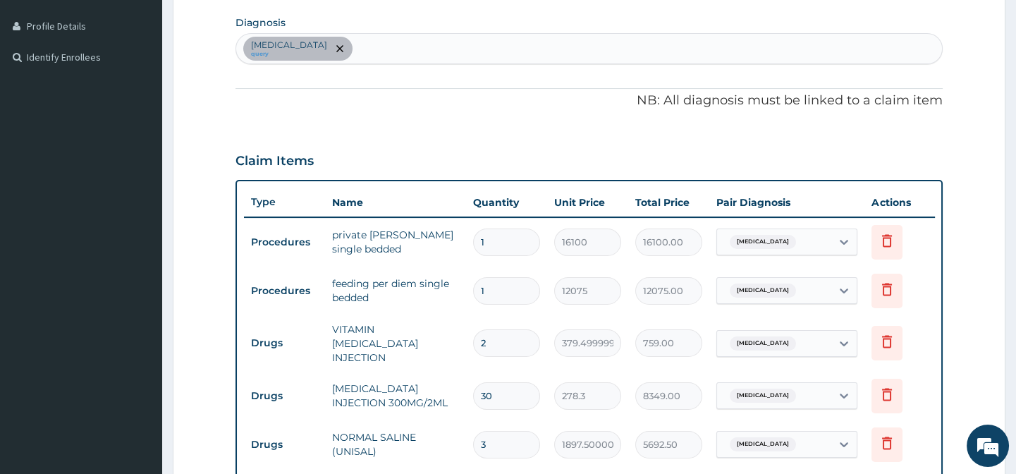
click at [493, 49] on div "[MEDICAL_DATA] query" at bounding box center [588, 49] width 705 height 30
type input "insom"
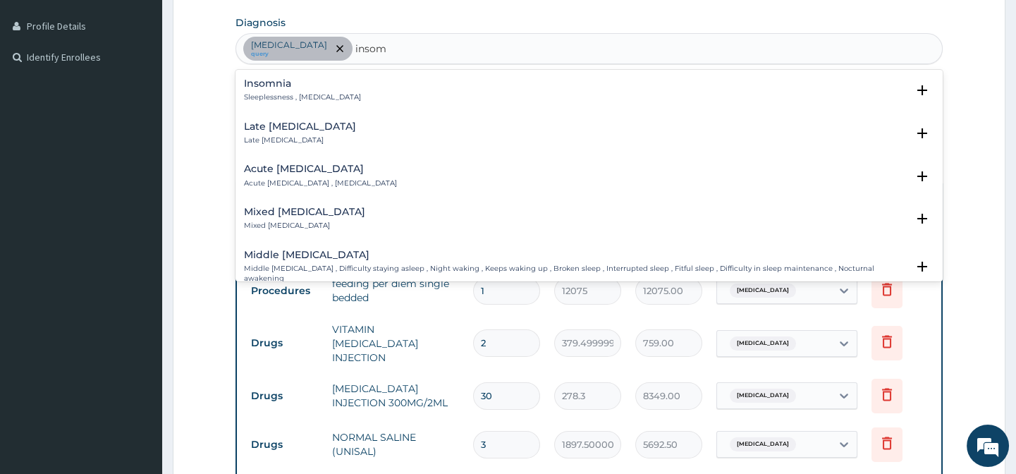
click at [275, 89] on div "[MEDICAL_DATA] Sleeplessness , [MEDICAL_DATA]" at bounding box center [302, 90] width 117 height 25
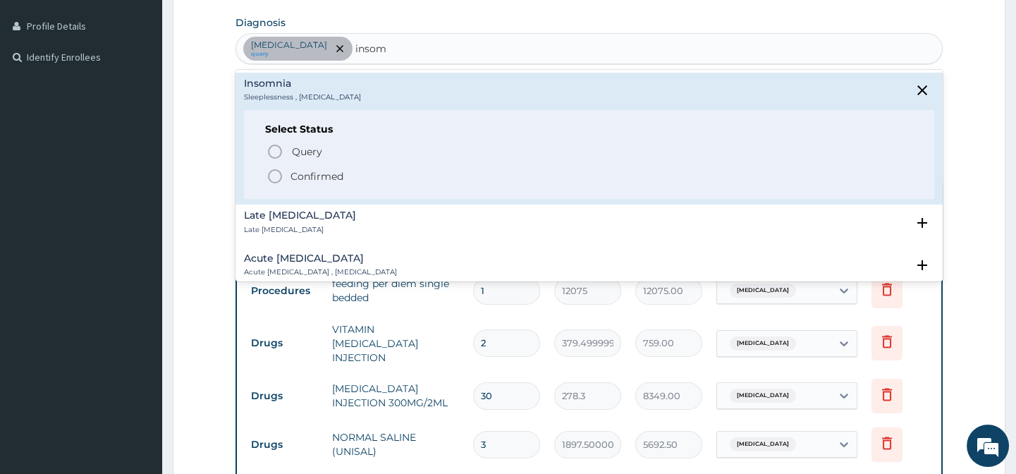
click at [280, 140] on div "Select Status Query Query covers suspected (?), Keep in view (kiv), Ruled out (…" at bounding box center [588, 155] width 689 height 90
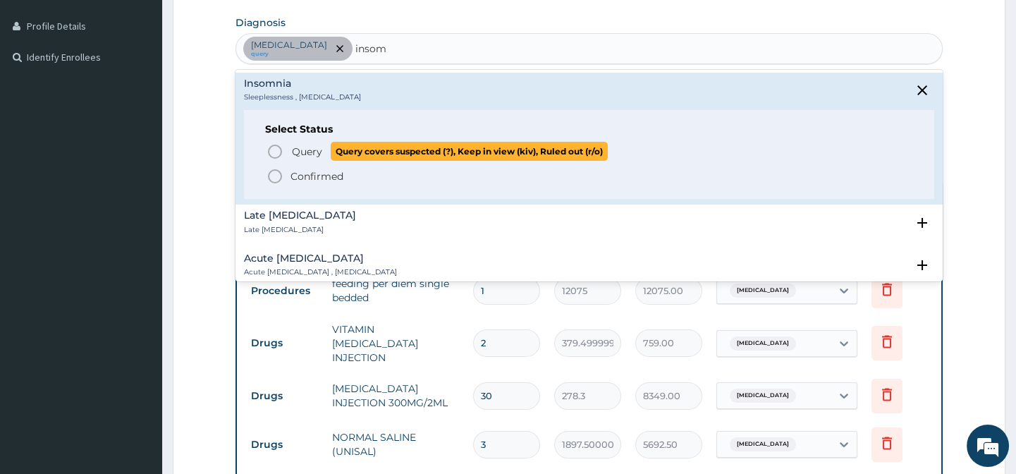
click at [276, 146] on icon "status option query" at bounding box center [274, 151] width 17 height 17
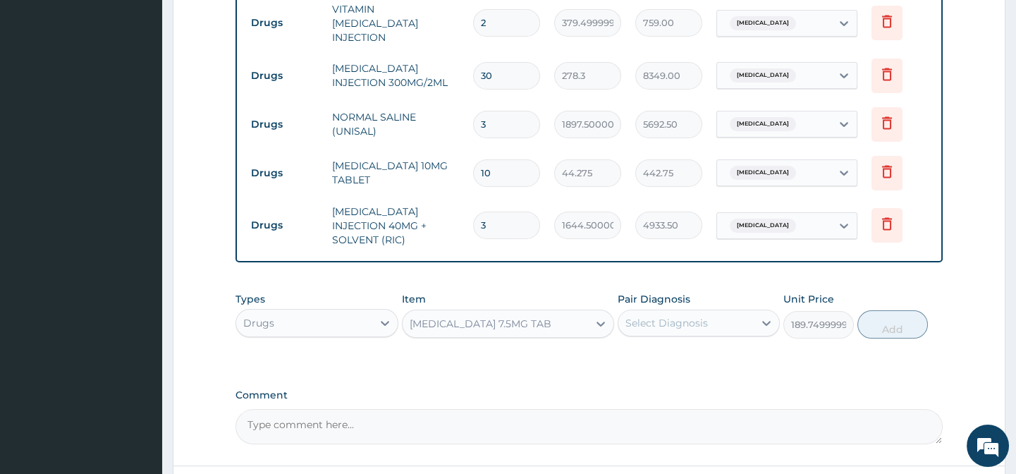
scroll to position [785, 0]
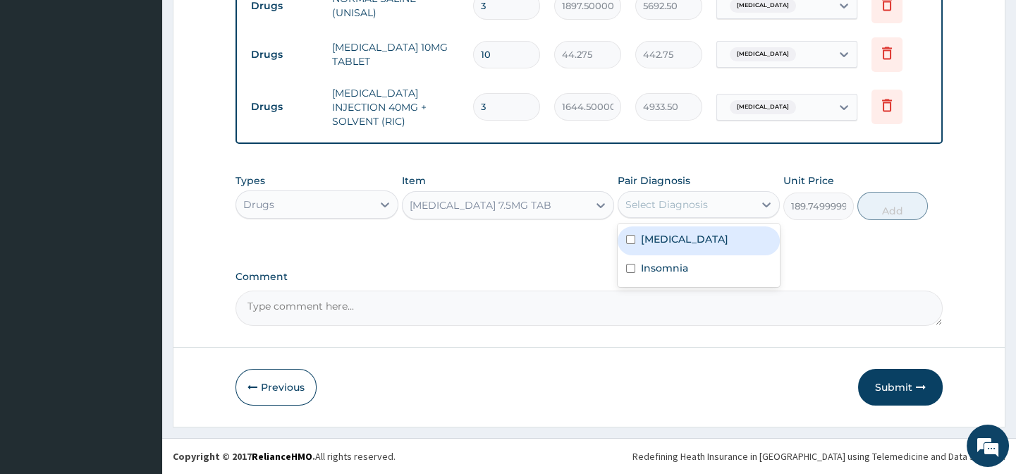
click at [658, 202] on div "Select Diagnosis" at bounding box center [666, 204] width 82 height 14
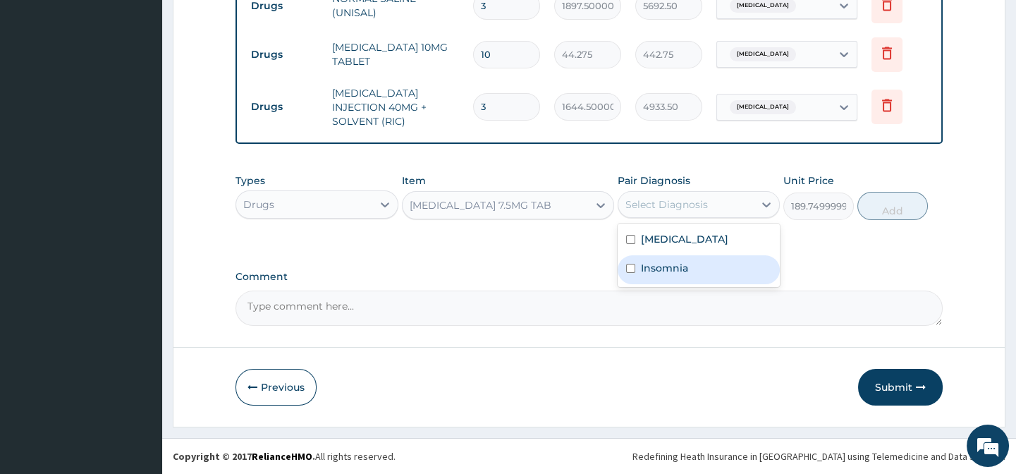
click at [676, 257] on div "Insomnia" at bounding box center [698, 269] width 162 height 29
checkbox input "true"
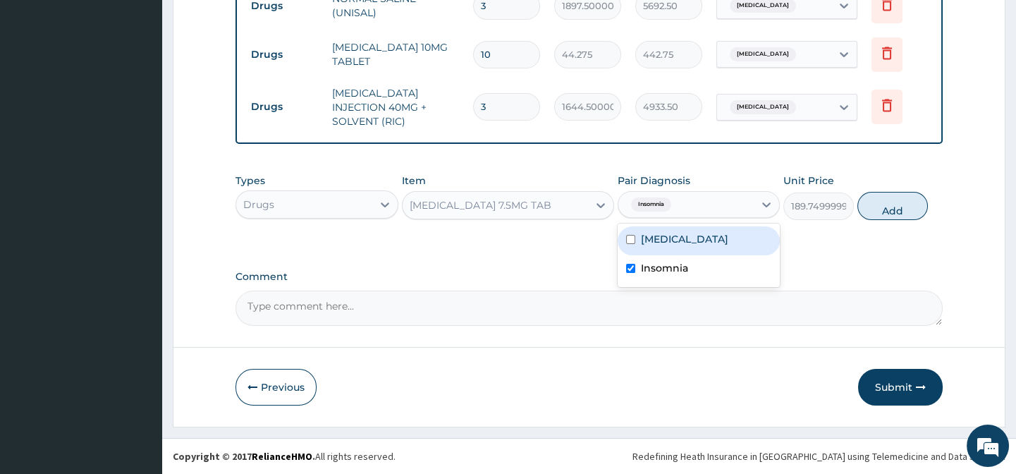
click at [888, 204] on button "Add" at bounding box center [892, 206] width 70 height 28
type input "0"
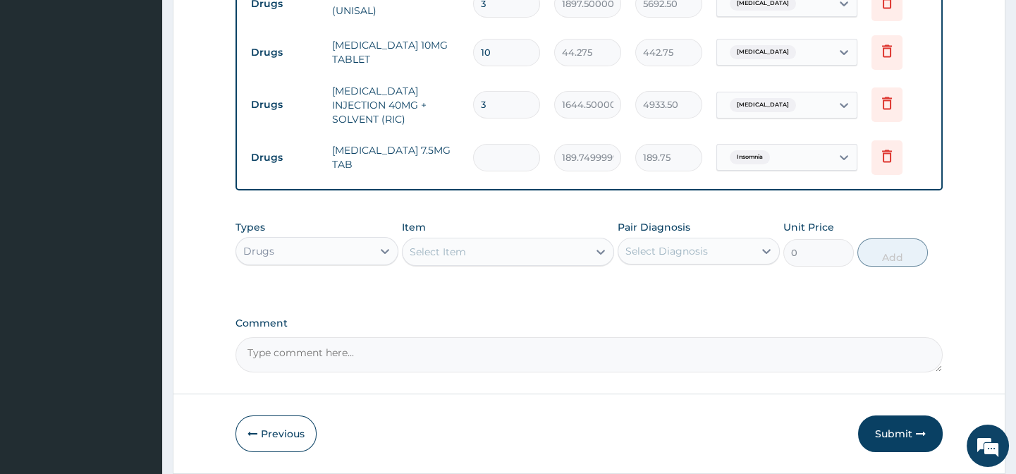
type input "0.00"
type input "3"
type input "569.25"
type input "3"
click at [446, 257] on div "Select Item" at bounding box center [438, 252] width 56 height 14
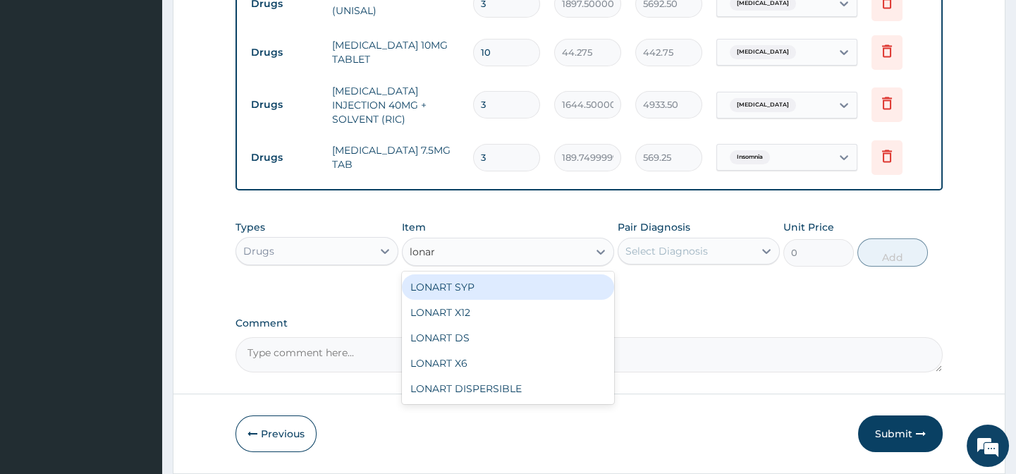
type input "lonart"
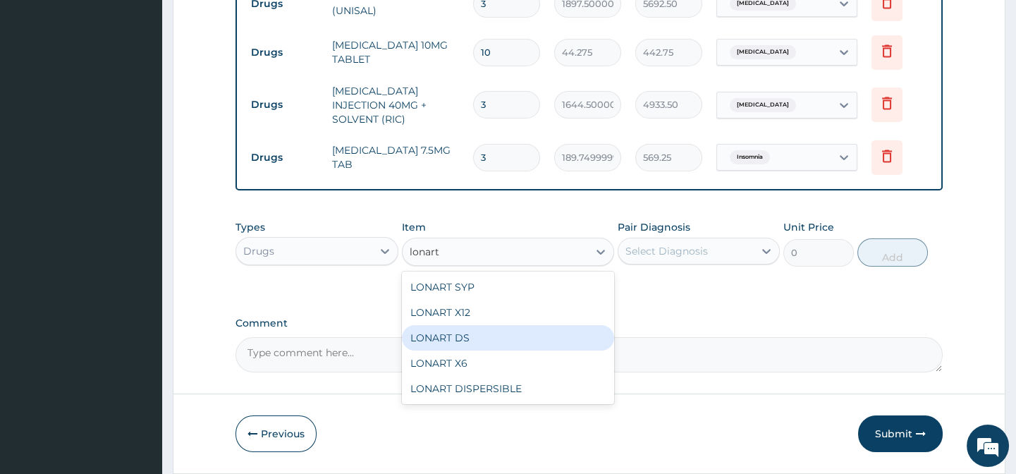
click at [438, 338] on div "LONART DS" at bounding box center [508, 337] width 212 height 25
type input "506"
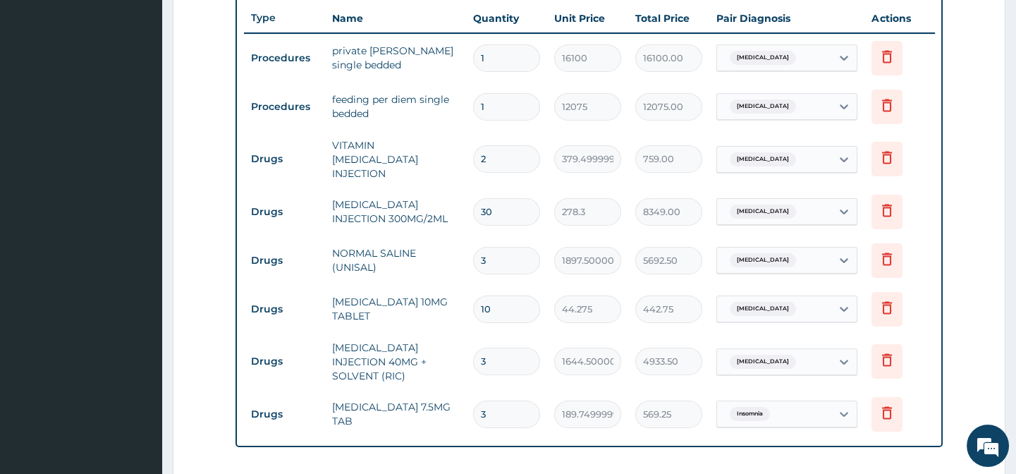
scroll to position [337, 0]
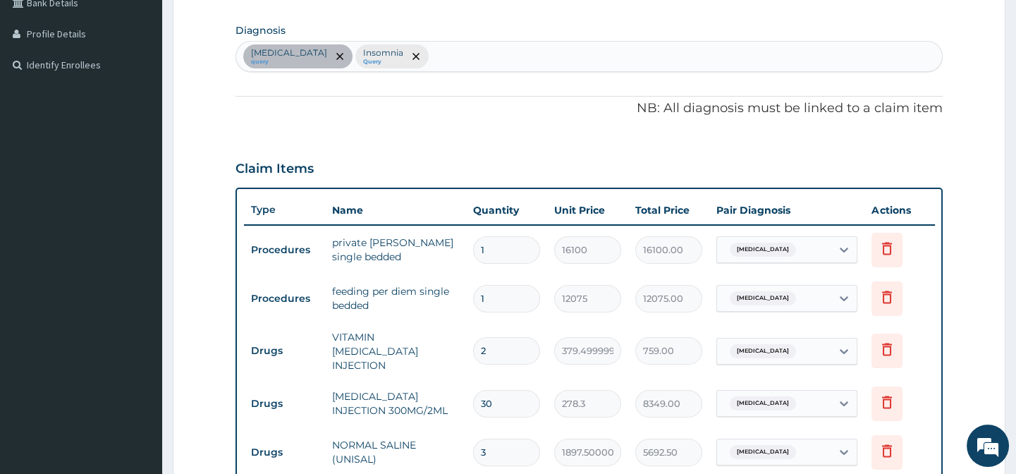
click at [483, 63] on div "[MEDICAL_DATA] query [MEDICAL_DATA] Query" at bounding box center [588, 57] width 705 height 30
type input "malar"
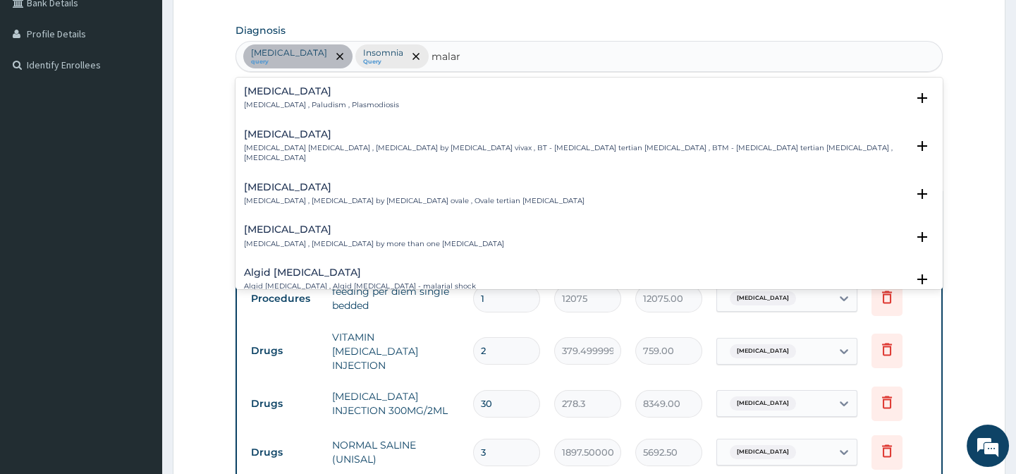
click at [269, 89] on h4 "[MEDICAL_DATA]" at bounding box center [321, 91] width 155 height 11
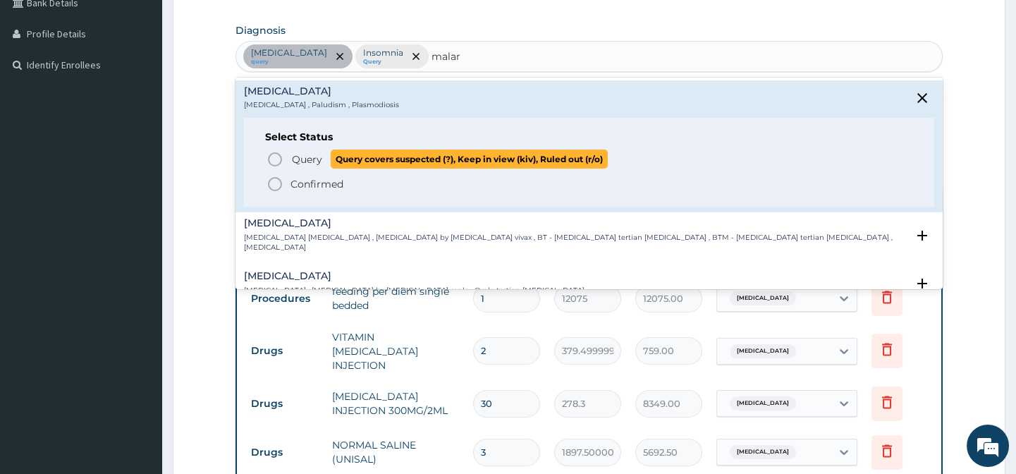
click at [284, 160] on span "Query Query covers suspected (?), Keep in view (kiv), Ruled out (r/o)" at bounding box center [589, 158] width 646 height 19
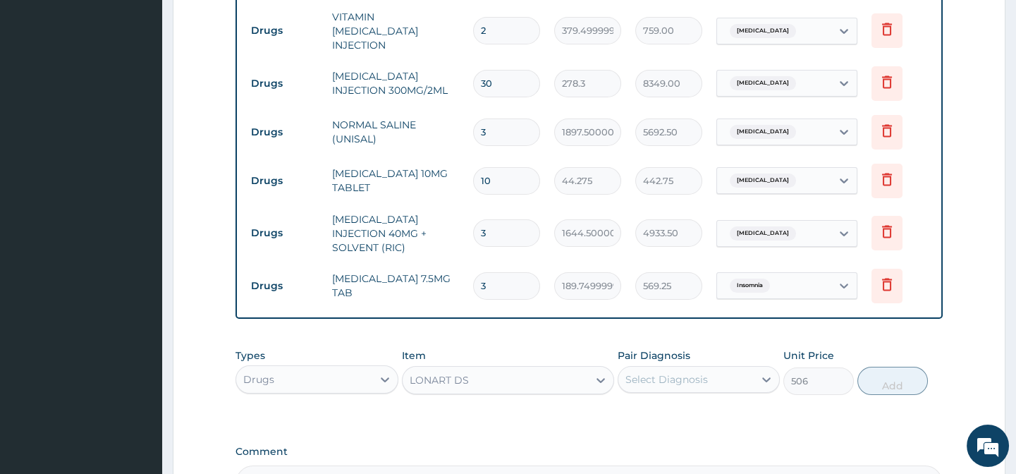
scroll to position [835, 0]
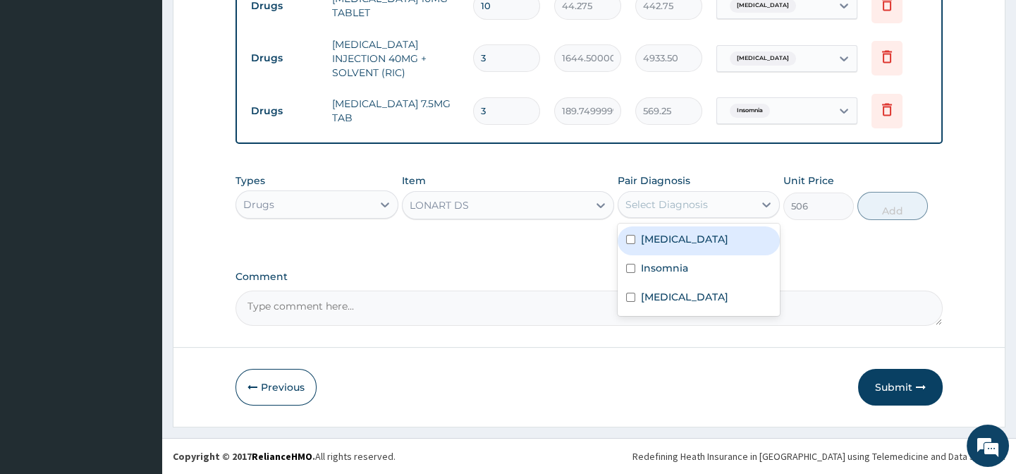
click at [694, 205] on div "Select Diagnosis" at bounding box center [666, 204] width 82 height 14
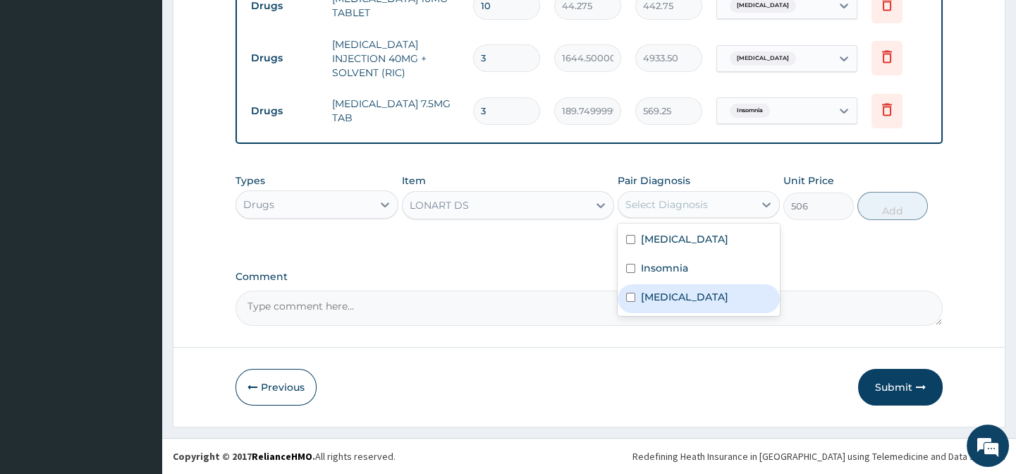
click at [675, 306] on div "[MEDICAL_DATA]" at bounding box center [698, 298] width 162 height 29
checkbox input "true"
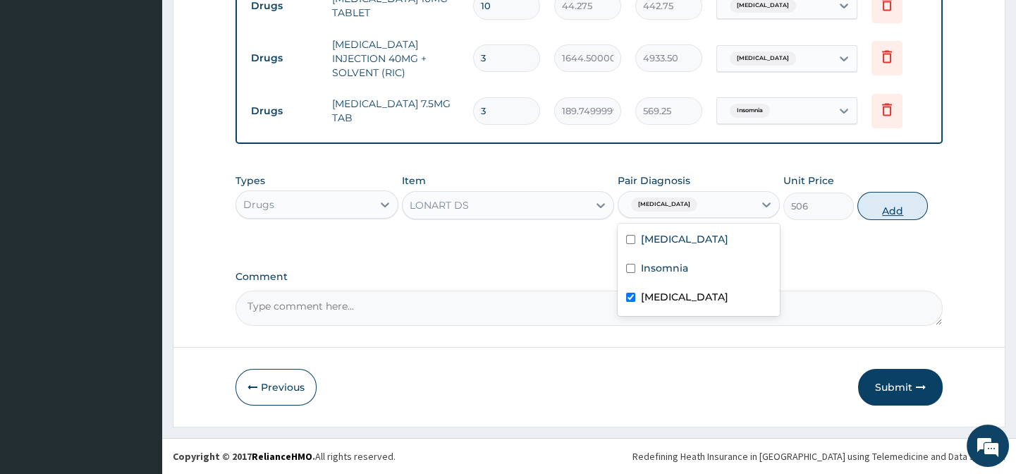
click at [902, 209] on button "Add" at bounding box center [892, 206] width 70 height 28
type input "0"
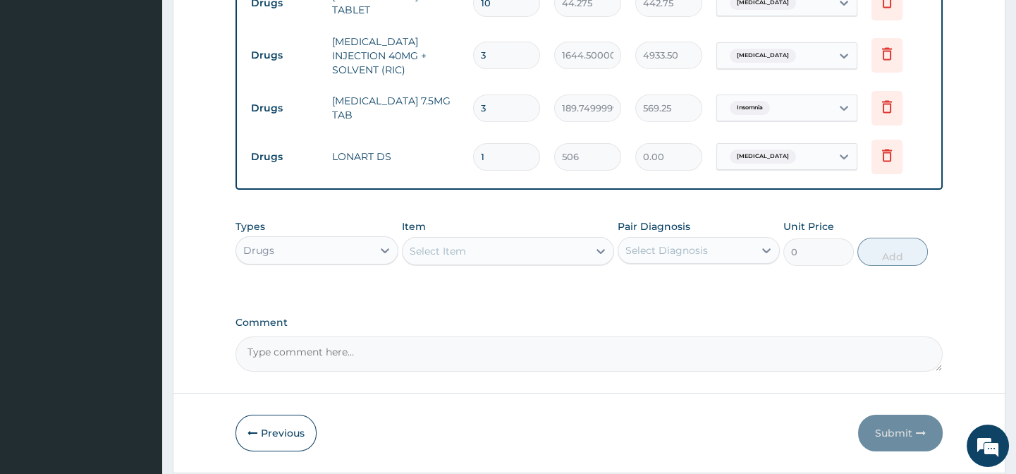
type input "0.00"
type input "3"
type input "1518.00"
type input "0.00"
type input "6"
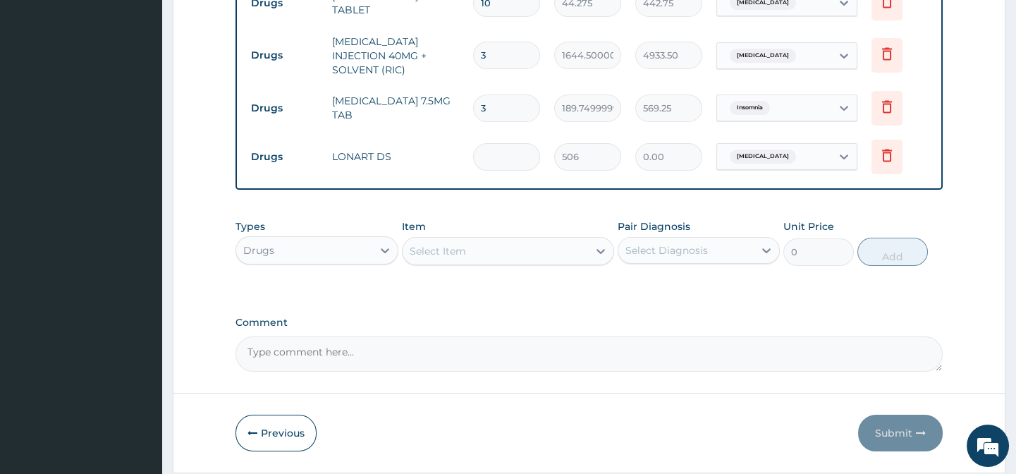
type input "3036.00"
type input "6"
click at [437, 257] on div "Select Item" at bounding box center [438, 251] width 56 height 14
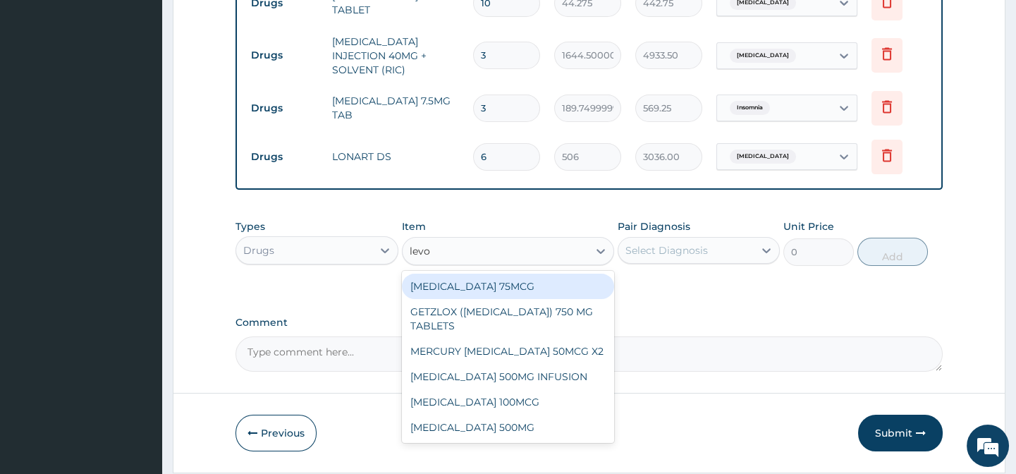
type input "levof"
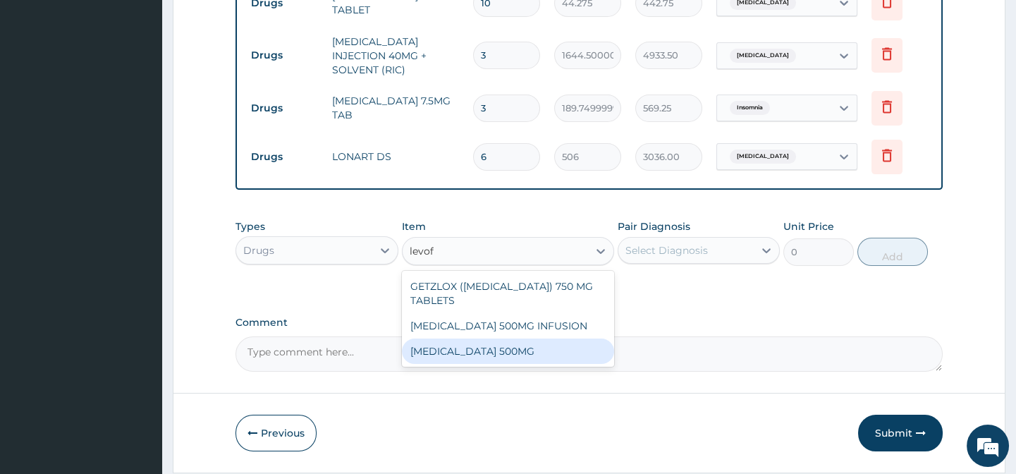
click at [505, 355] on div "[MEDICAL_DATA] 500MG" at bounding box center [508, 350] width 212 height 25
type input "253"
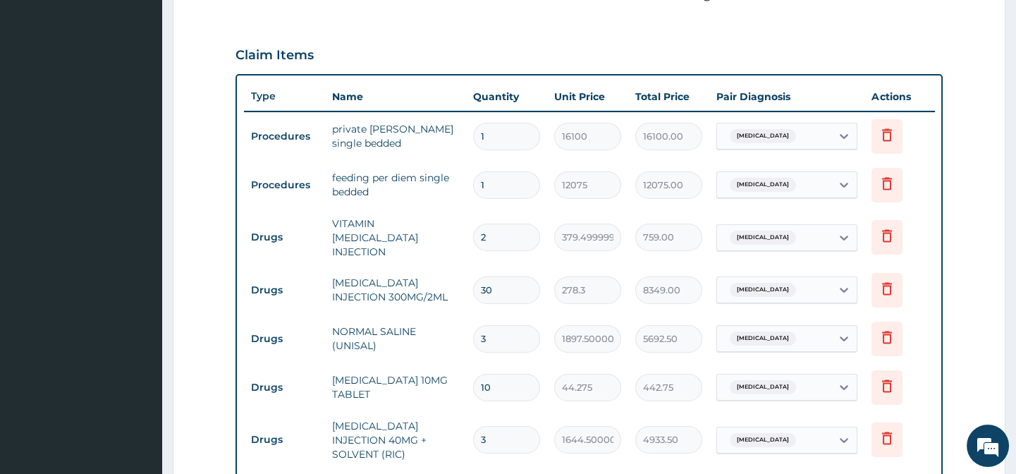
scroll to position [194, 0]
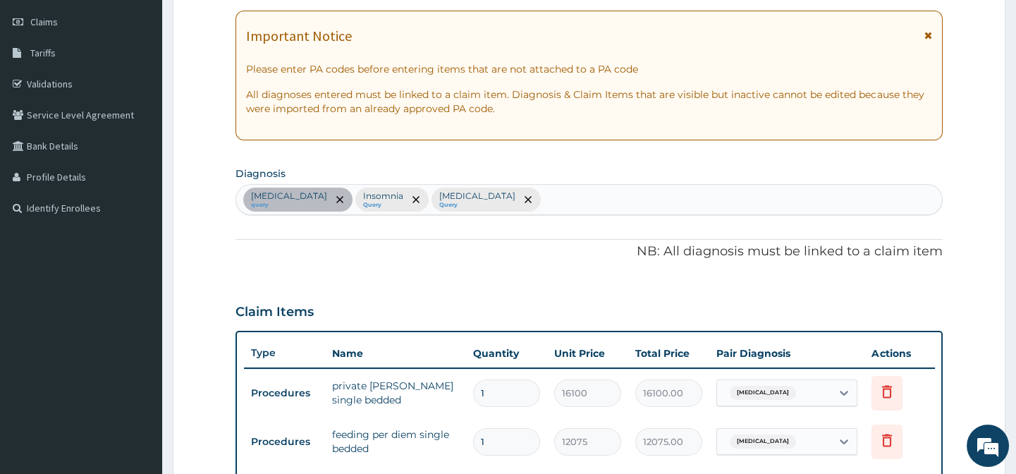
click at [533, 202] on div "[MEDICAL_DATA] query [MEDICAL_DATA] Query [MEDICAL_DATA] Query" at bounding box center [588, 200] width 705 height 30
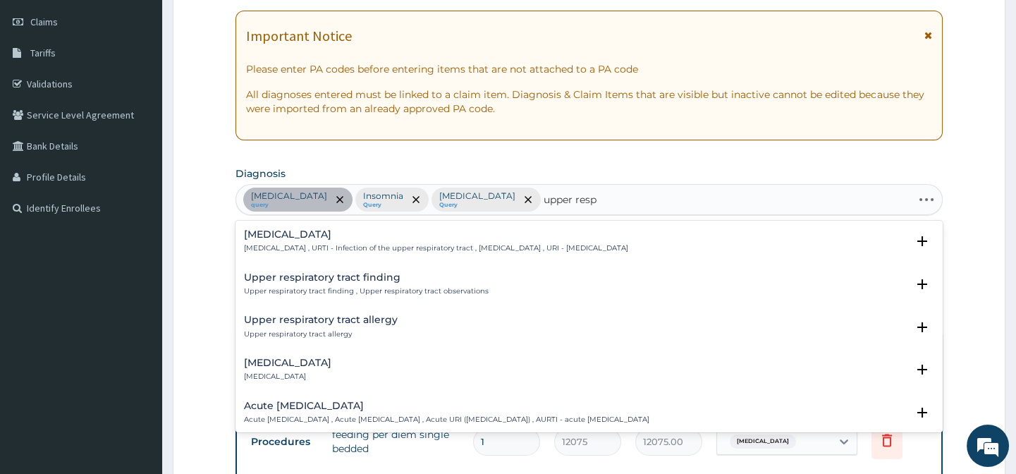
type input "upper respi"
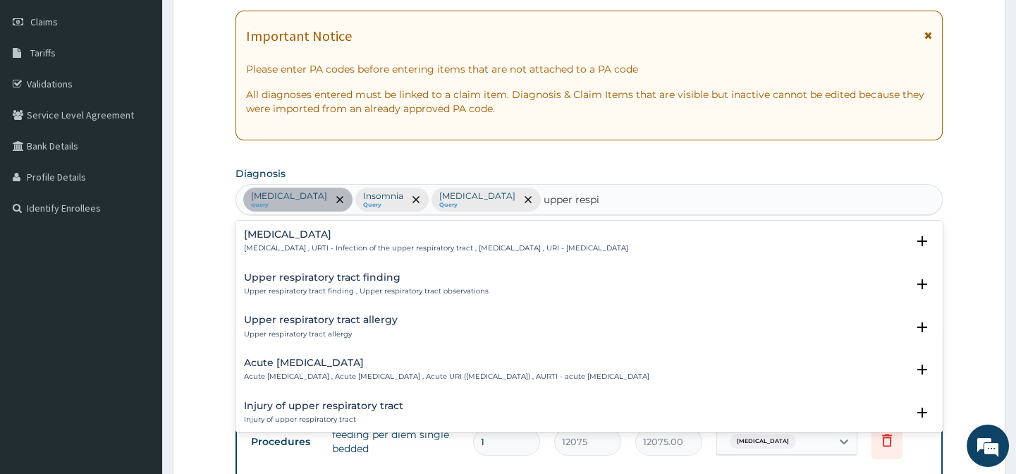
click at [317, 237] on h4 "[MEDICAL_DATA]" at bounding box center [436, 234] width 384 height 11
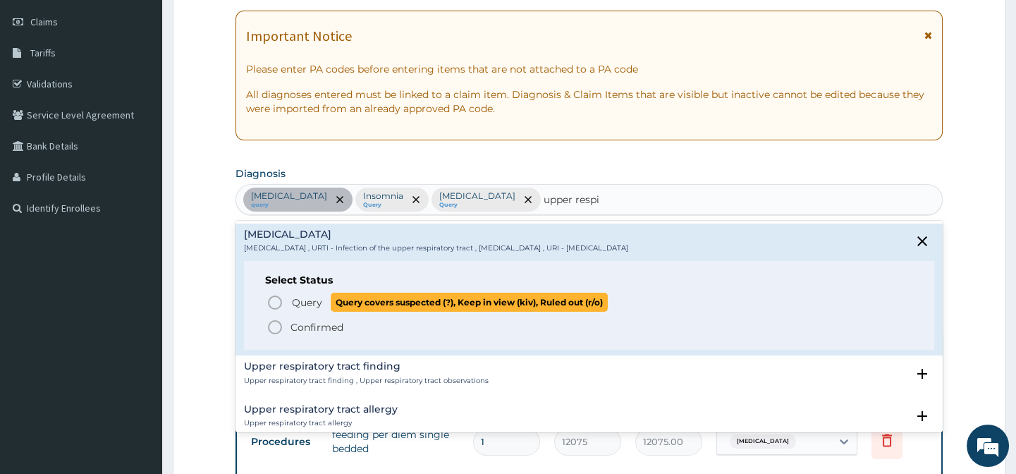
click at [302, 301] on span "Query" at bounding box center [307, 302] width 30 height 14
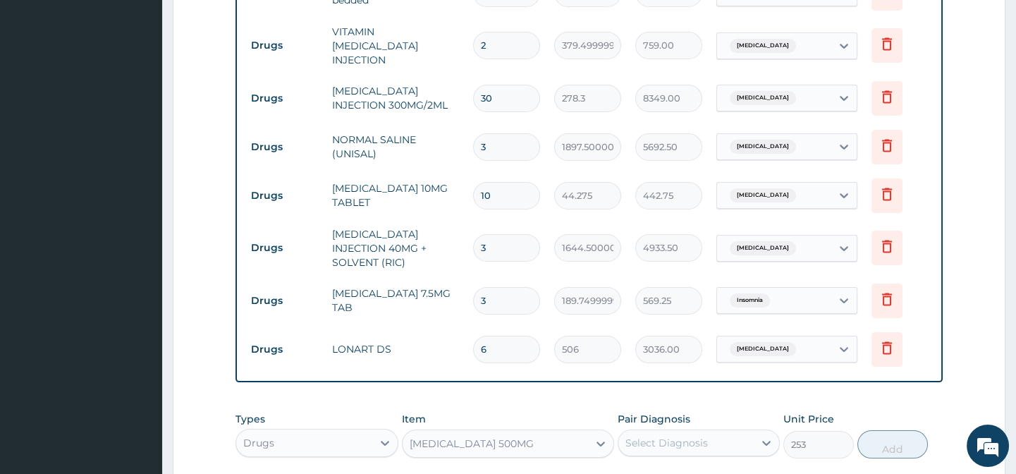
scroll to position [883, 0]
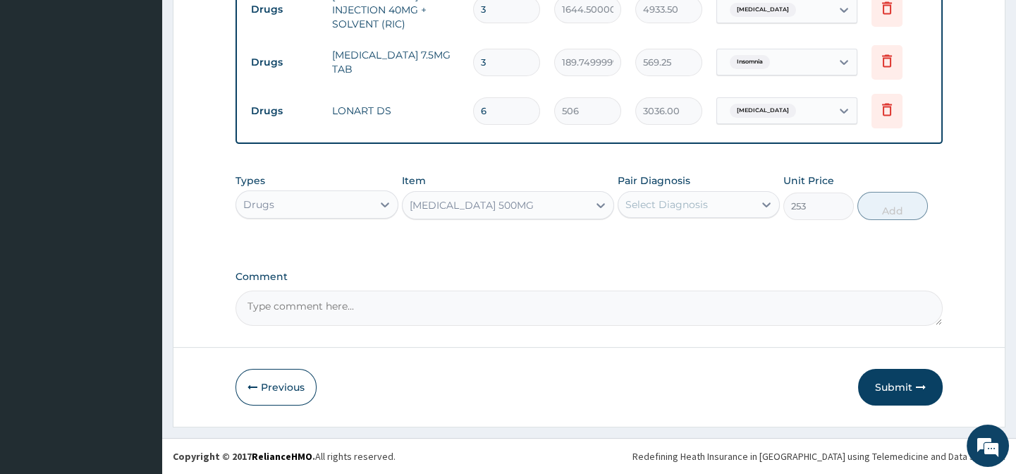
click at [680, 199] on div "Select Diagnosis" at bounding box center [666, 204] width 82 height 14
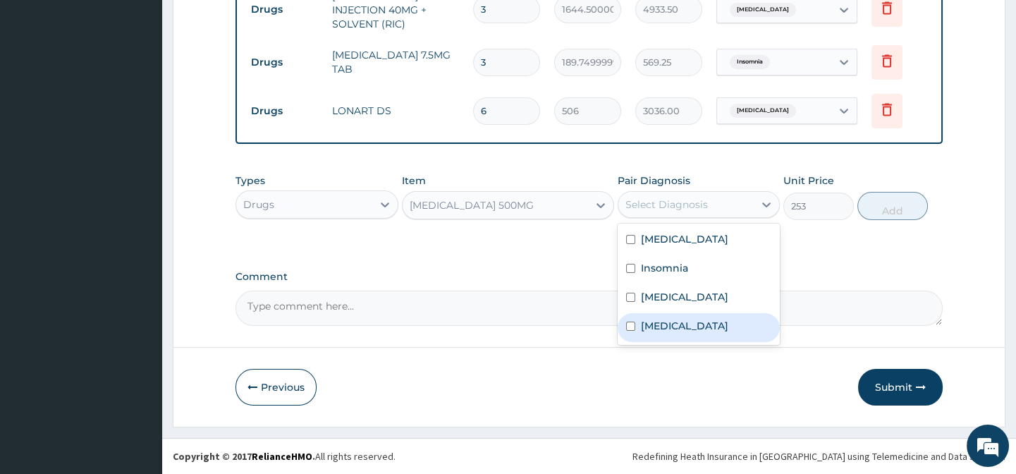
click at [674, 316] on div "[MEDICAL_DATA]" at bounding box center [698, 327] width 162 height 29
checkbox input "true"
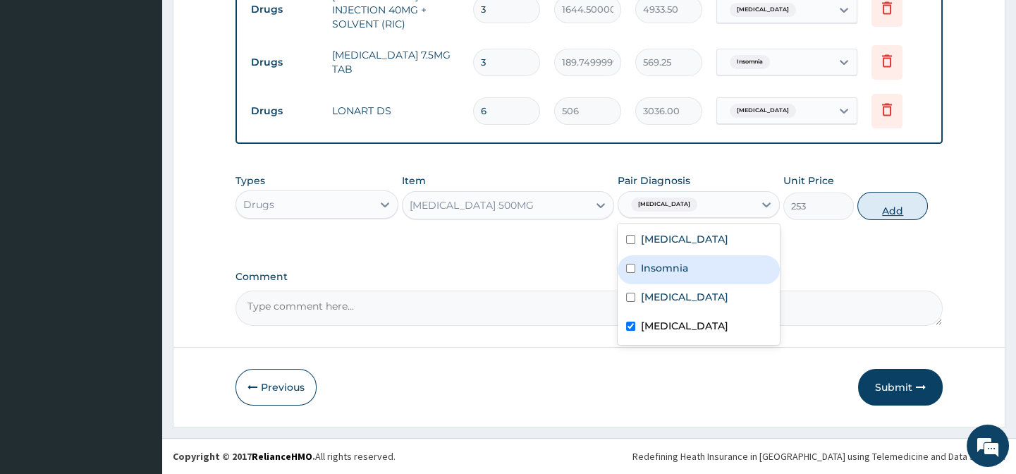
click at [875, 198] on button "Add" at bounding box center [892, 206] width 70 height 28
type input "0"
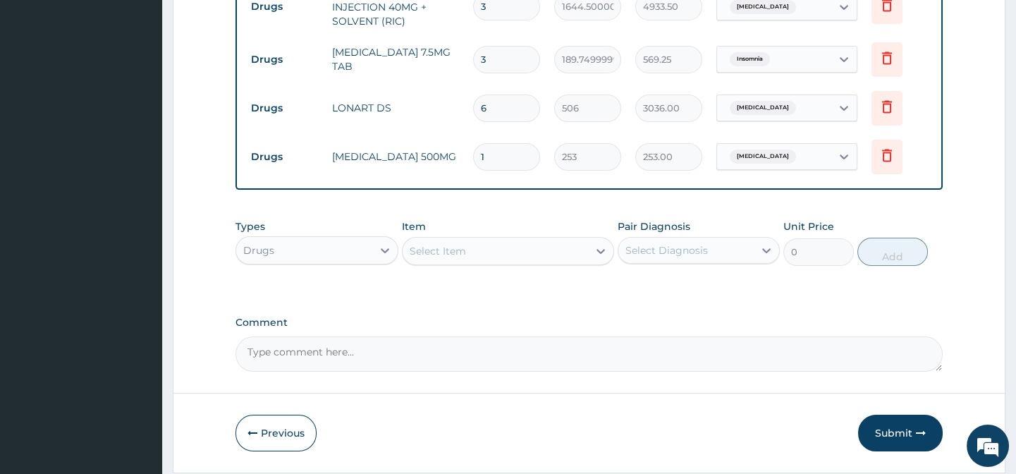
type input "0.00"
type input "7"
type input "1771.00"
type input "7"
click at [443, 254] on div "Select Item" at bounding box center [438, 251] width 56 height 14
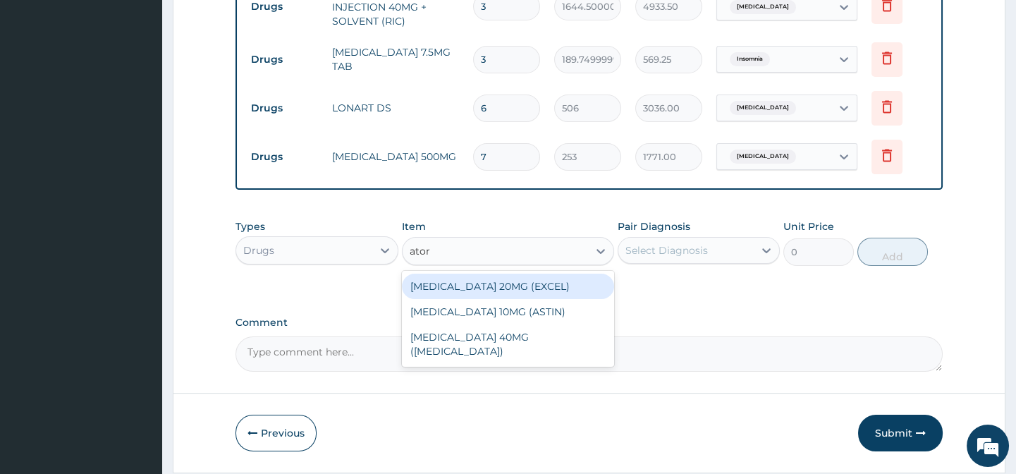
type input "atorv"
click at [496, 293] on div "[MEDICAL_DATA] 20MG (EXCEL)" at bounding box center [508, 285] width 212 height 25
type input "126.5"
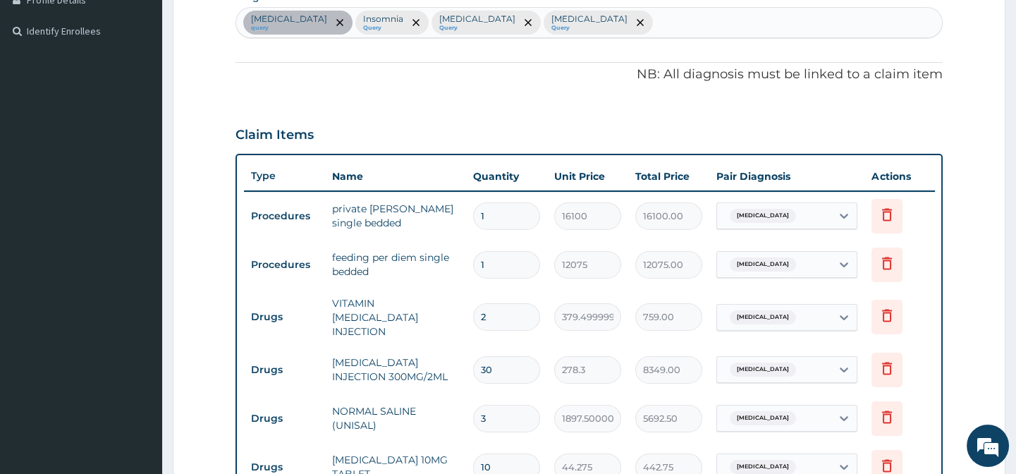
scroll to position [178, 0]
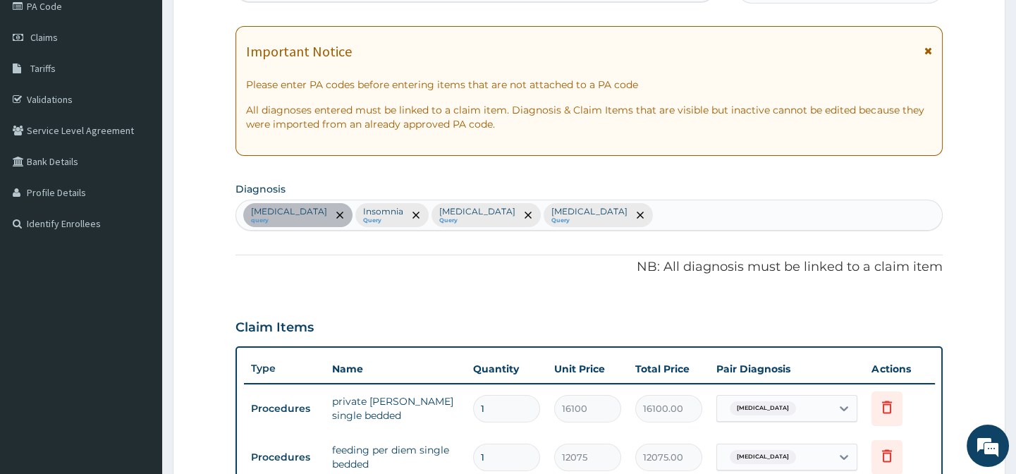
click at [701, 219] on div "[MEDICAL_DATA] query [MEDICAL_DATA] Query [MEDICAL_DATA] Query [MEDICAL_DATA] Q…" at bounding box center [588, 215] width 705 height 30
type input "hyperlipide"
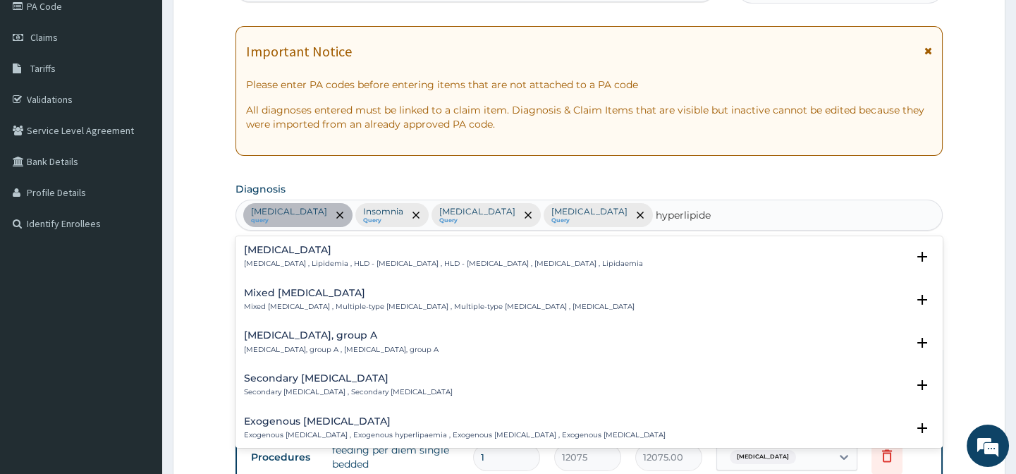
click at [294, 252] on h4 "[MEDICAL_DATA]" at bounding box center [443, 250] width 399 height 11
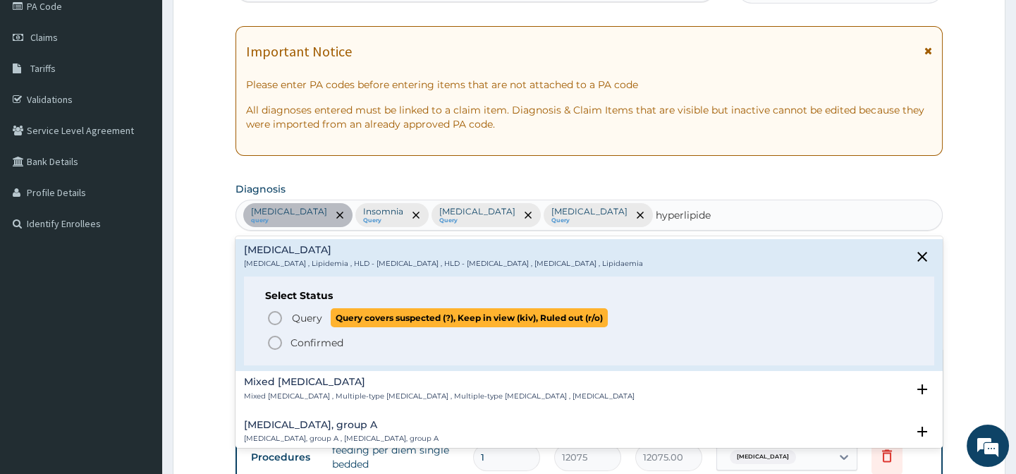
click at [302, 318] on span "Query" at bounding box center [307, 318] width 30 height 14
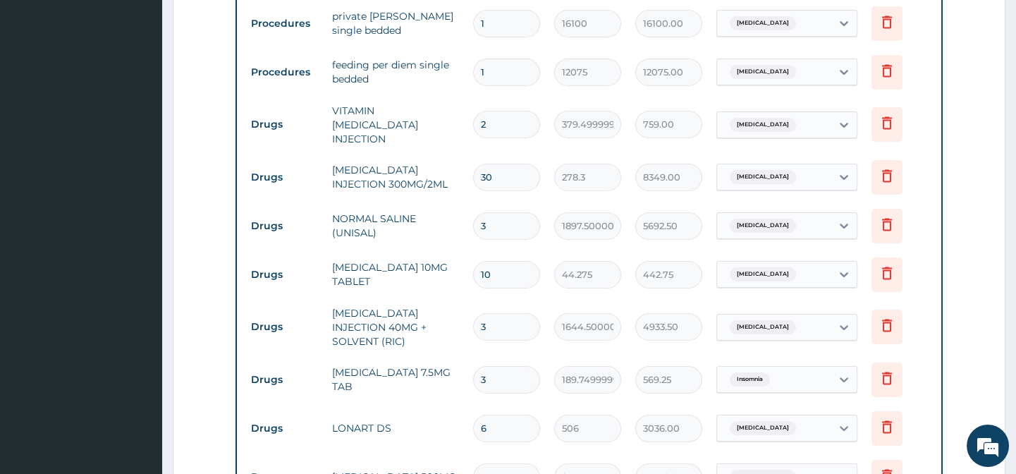
scroll to position [883, 0]
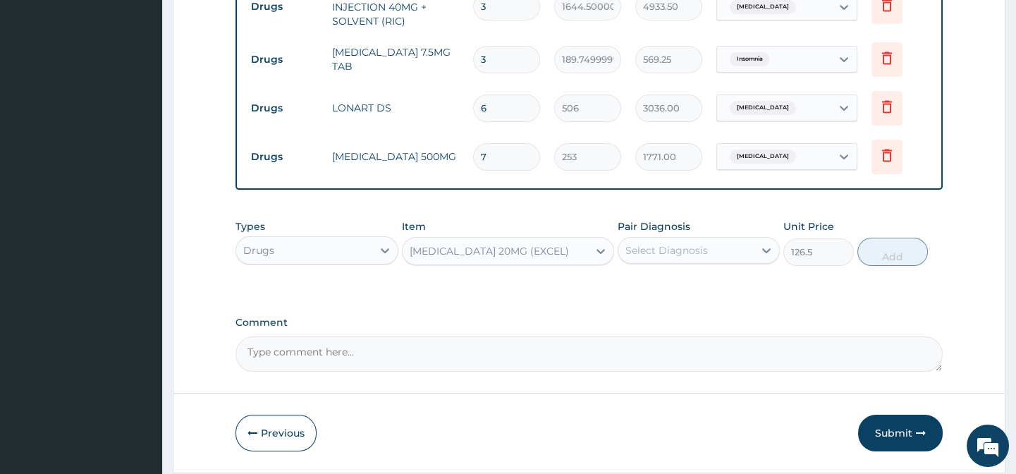
click at [720, 254] on div "Select Diagnosis" at bounding box center [685, 250] width 135 height 23
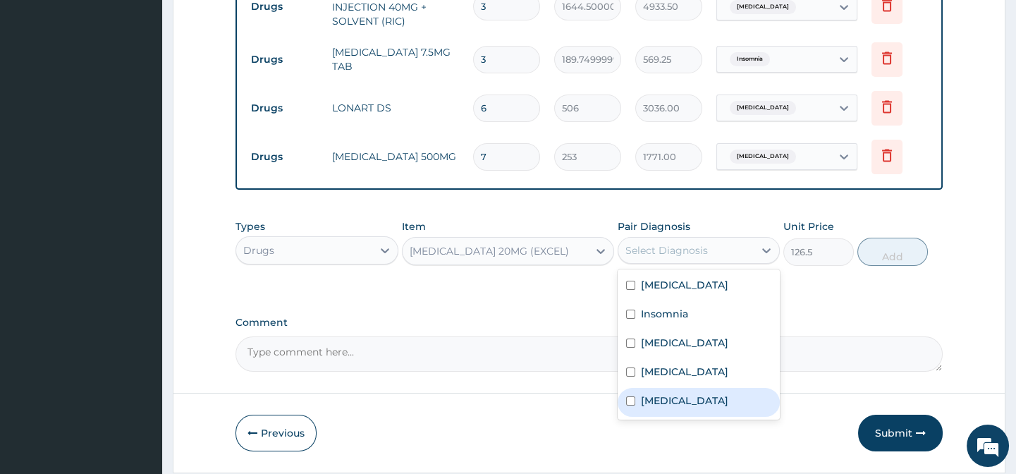
drag, startPoint x: 690, startPoint y: 400, endPoint x: 734, endPoint y: 381, distance: 47.7
click at [690, 399] on label "[MEDICAL_DATA]" at bounding box center [684, 400] width 87 height 14
checkbox input "true"
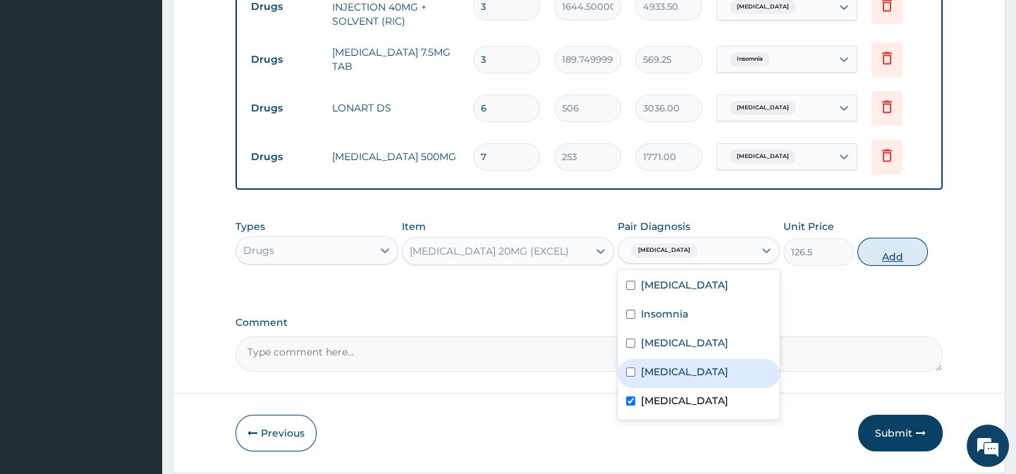
click at [902, 248] on button "Add" at bounding box center [892, 252] width 70 height 28
type input "0"
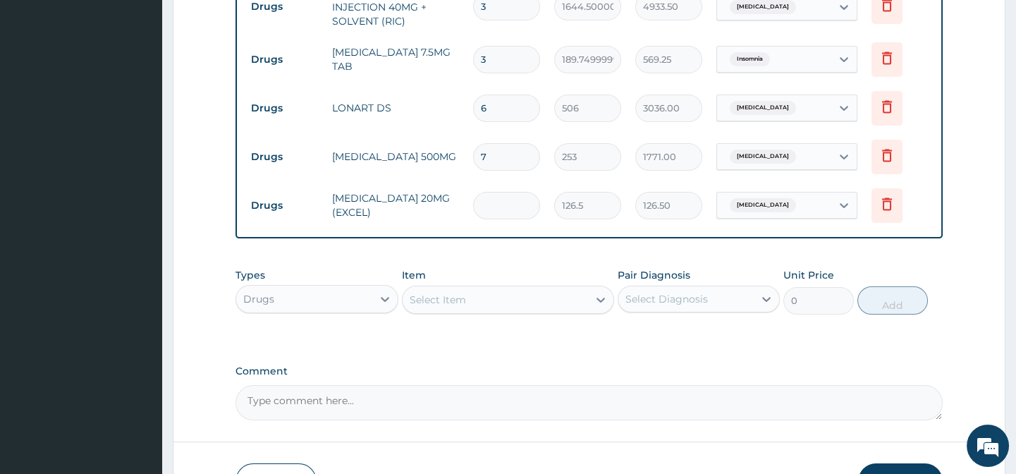
type input "0.00"
type input "3"
type input "379.50"
type input "30"
type input "3795.00"
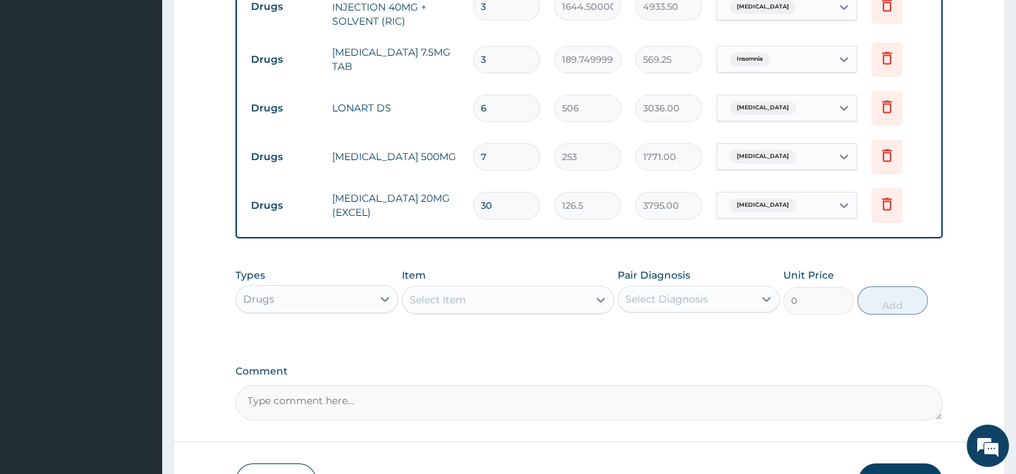
type input "30"
click at [444, 303] on div "Select Item" at bounding box center [438, 300] width 56 height 14
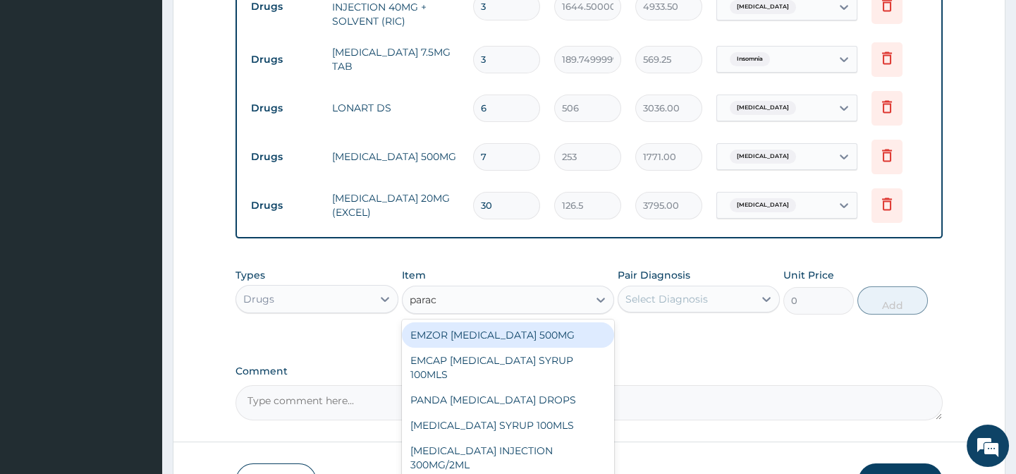
type input "parace"
click at [485, 333] on div "EMZOR [MEDICAL_DATA] 500MG" at bounding box center [508, 334] width 212 height 25
type input "25.299999999999997"
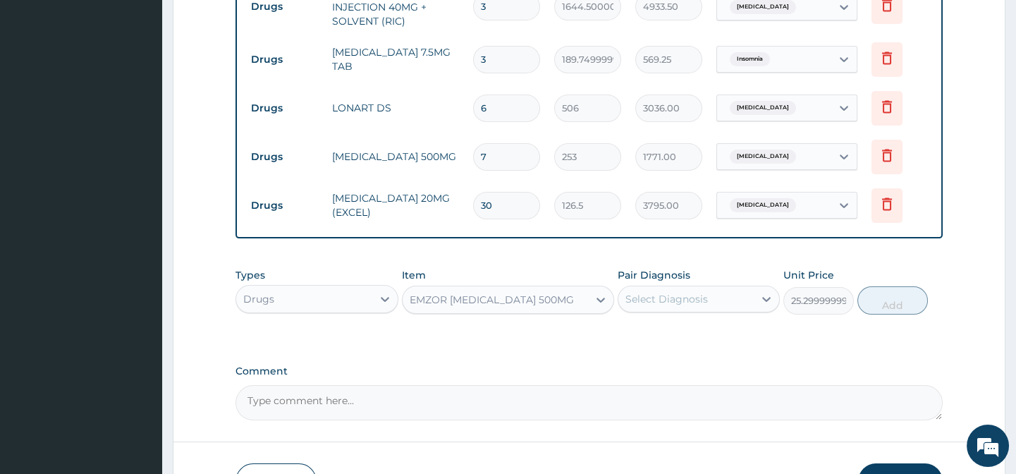
click at [665, 305] on div "Select Diagnosis" at bounding box center [666, 299] width 82 height 14
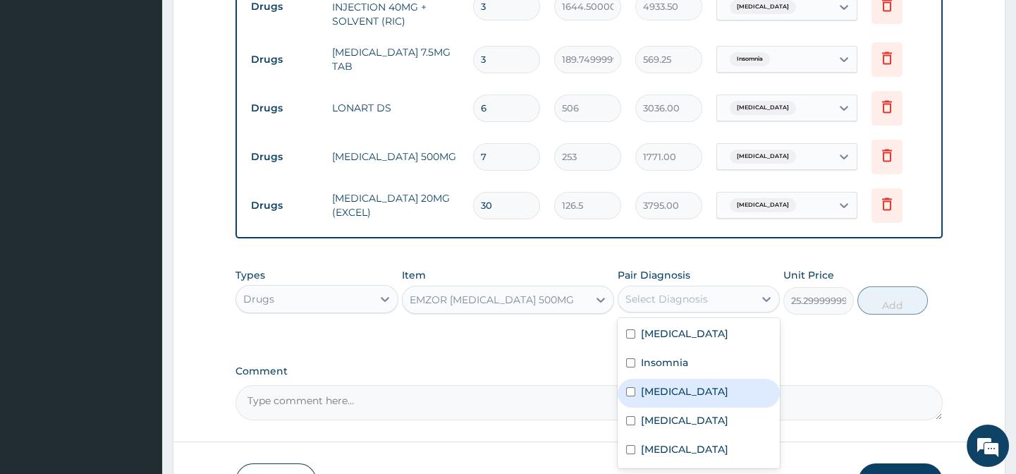
click at [680, 390] on div "[MEDICAL_DATA]" at bounding box center [698, 393] width 162 height 29
checkbox input "true"
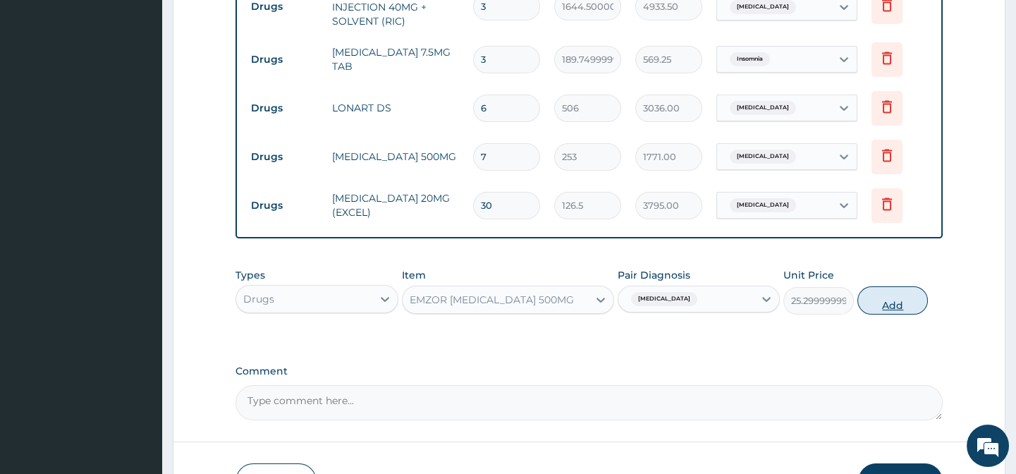
click at [904, 306] on button "Add" at bounding box center [892, 300] width 70 height 28
type input "0"
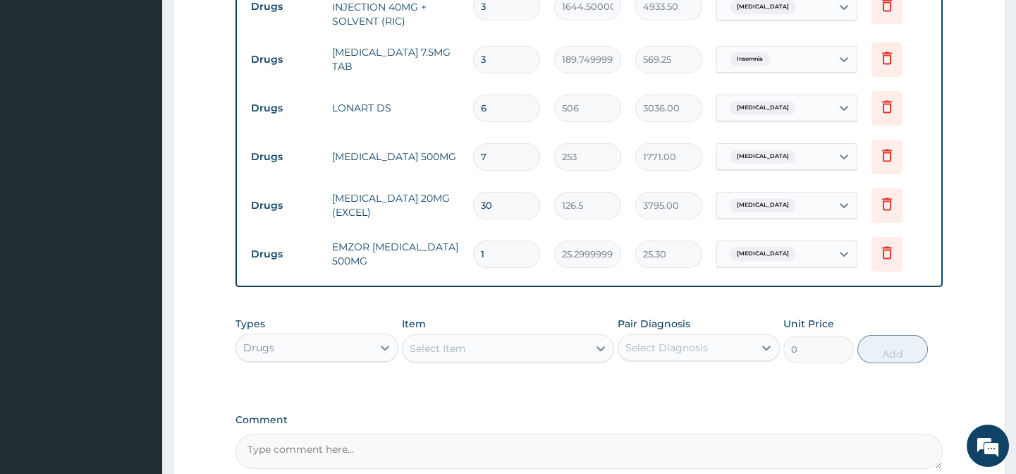
type input "0.00"
type input "3"
type input "75.90"
type input "30"
type input "759.00"
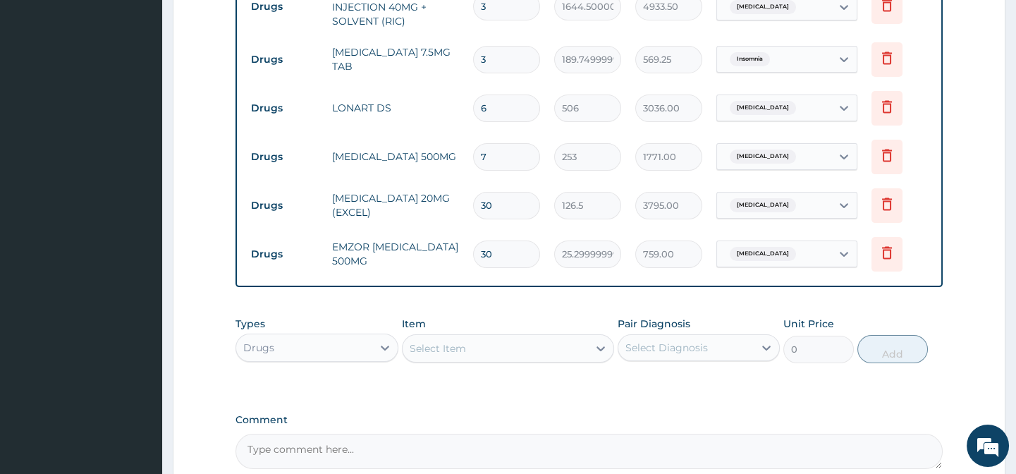
type input "30"
click at [267, 352] on div "Drugs" at bounding box center [258, 347] width 31 height 14
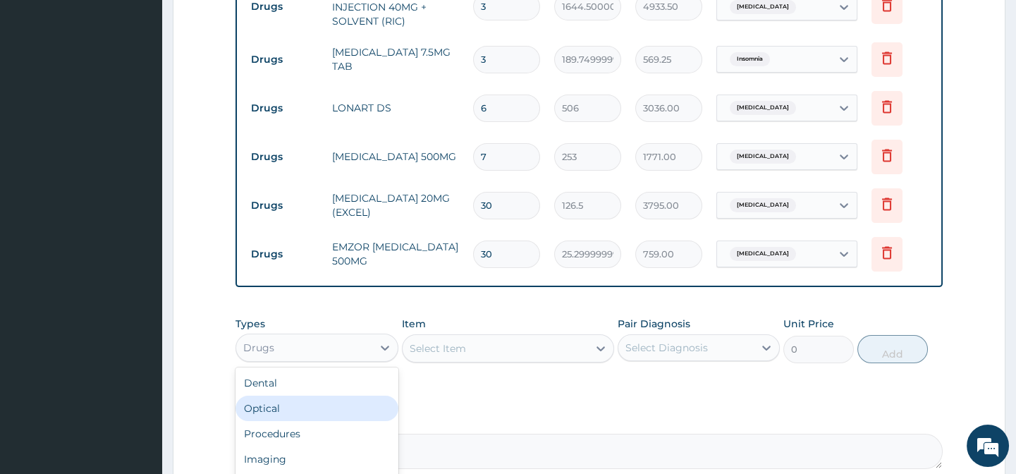
scroll to position [1030, 0]
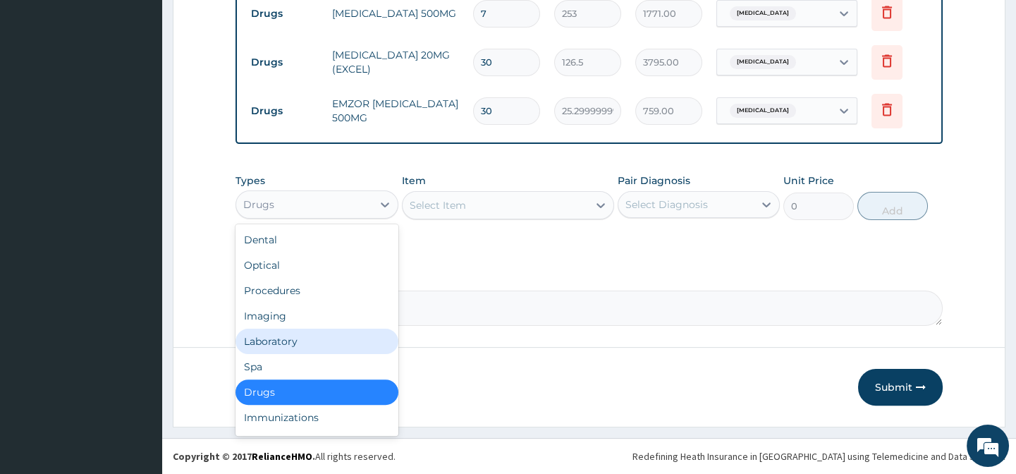
click at [253, 342] on div "Laboratory" at bounding box center [316, 340] width 162 height 25
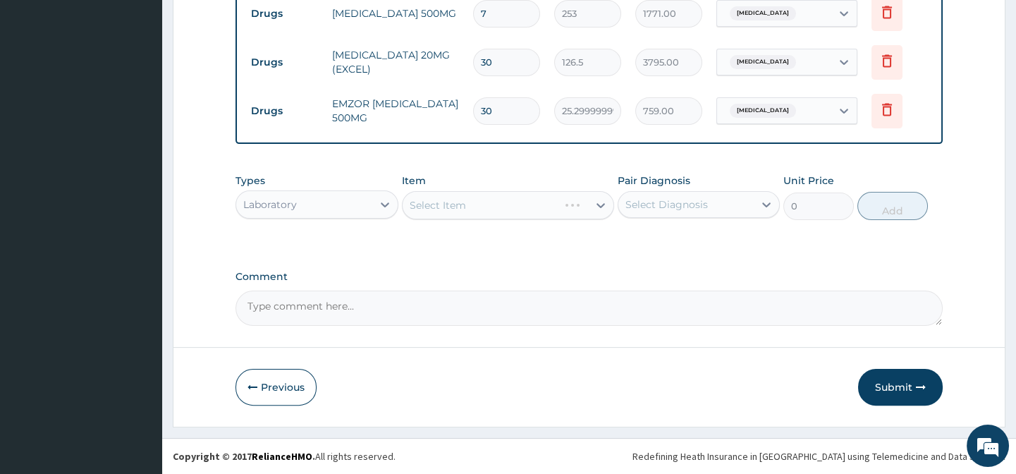
click at [261, 204] on div "Laboratory" at bounding box center [270, 204] width 54 height 14
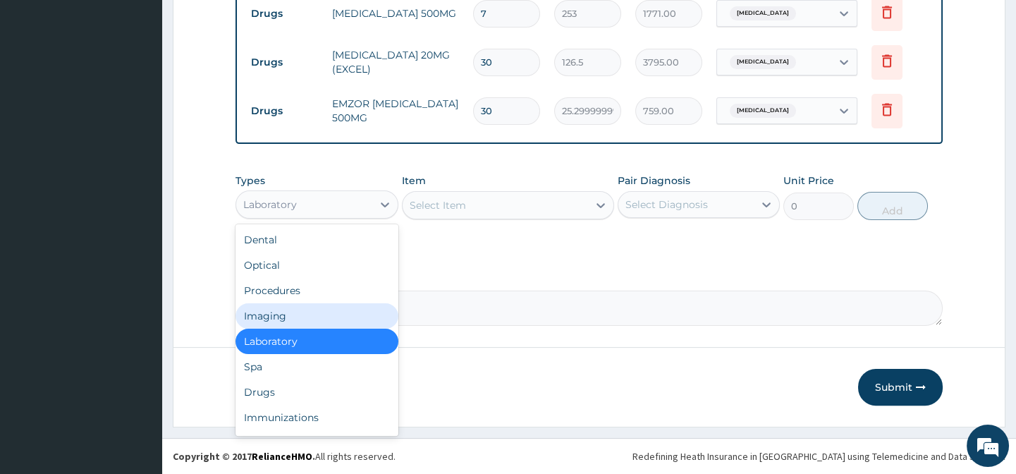
click at [283, 312] on div "Imaging" at bounding box center [316, 315] width 162 height 25
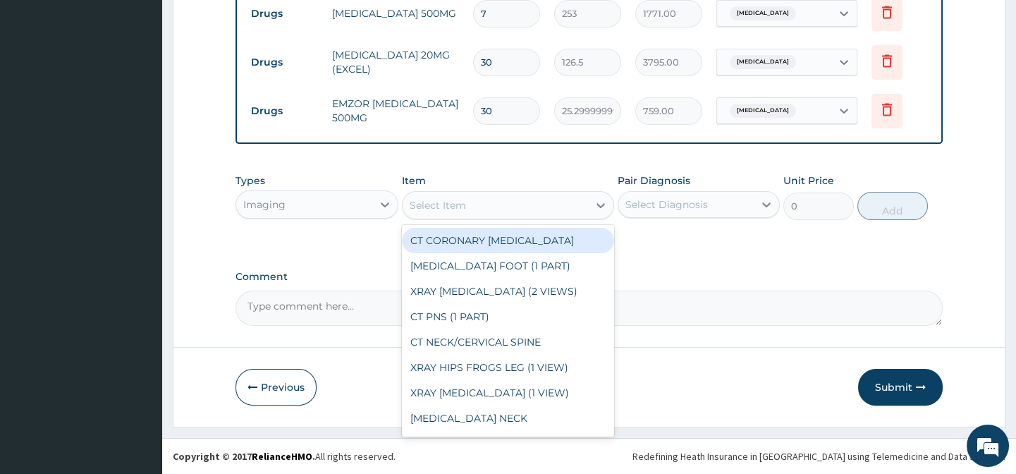
click at [465, 204] on div "Select Item" at bounding box center [494, 205] width 185 height 23
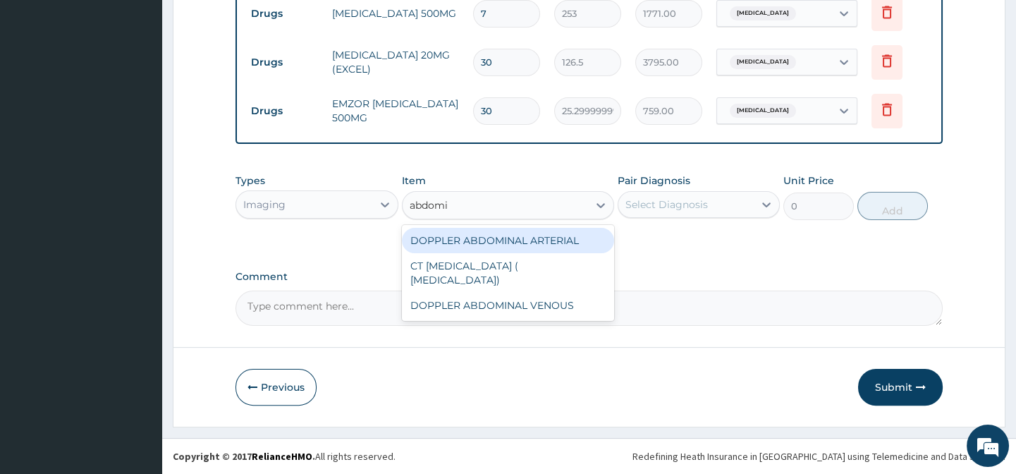
type input "abdom"
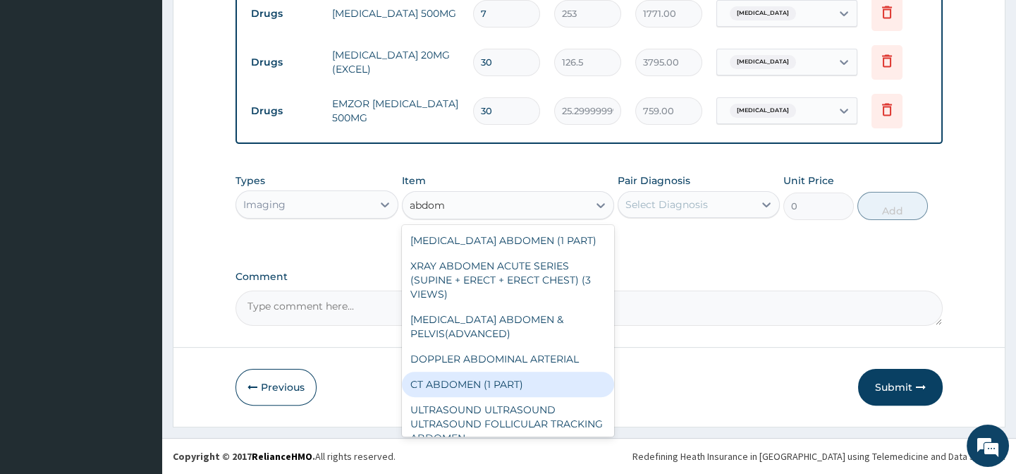
scroll to position [63, 0]
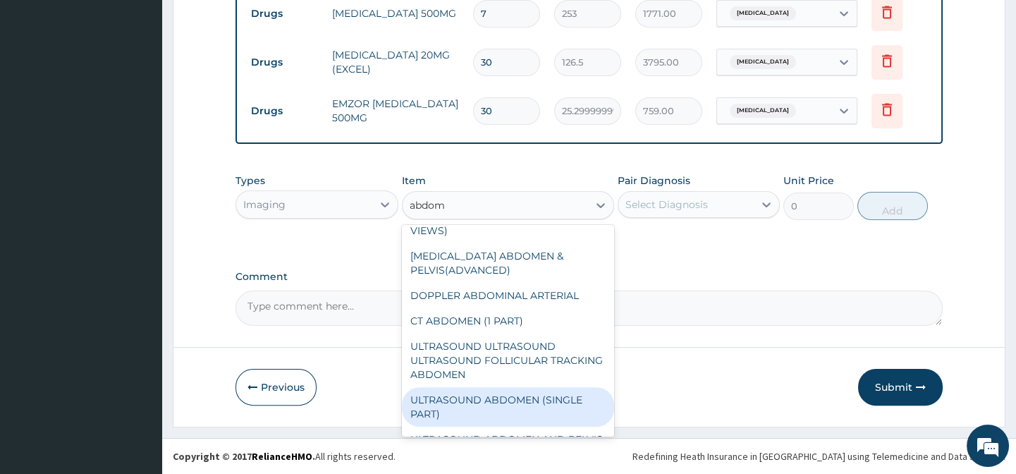
click at [525, 387] on div "ULTRASOUND ABDOMEN (SINGLE PART)" at bounding box center [508, 406] width 212 height 39
type input "8625"
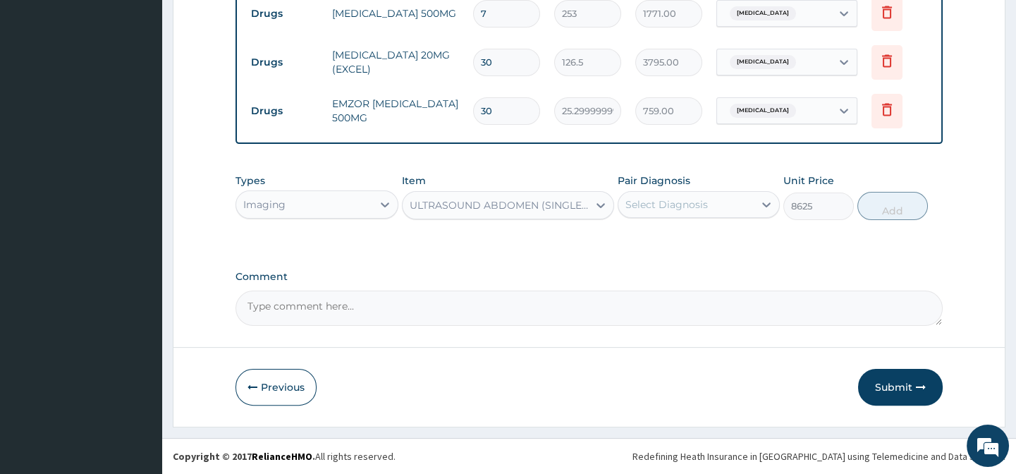
click at [653, 210] on div "Select Diagnosis" at bounding box center [666, 204] width 82 height 14
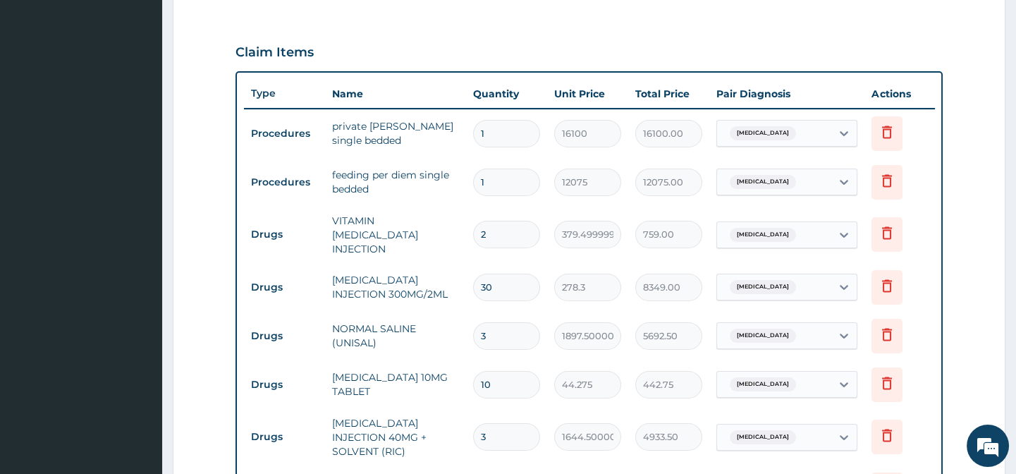
scroll to position [325, 0]
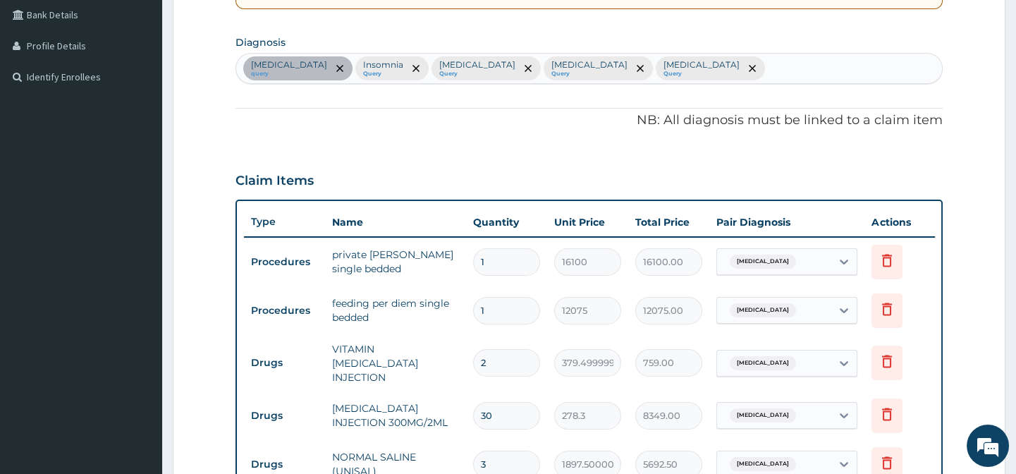
click at [797, 59] on div "[MEDICAL_DATA] query [MEDICAL_DATA] Query [MEDICAL_DATA] Query [MEDICAL_DATA] Q…" at bounding box center [588, 69] width 705 height 30
type input "abdomin"
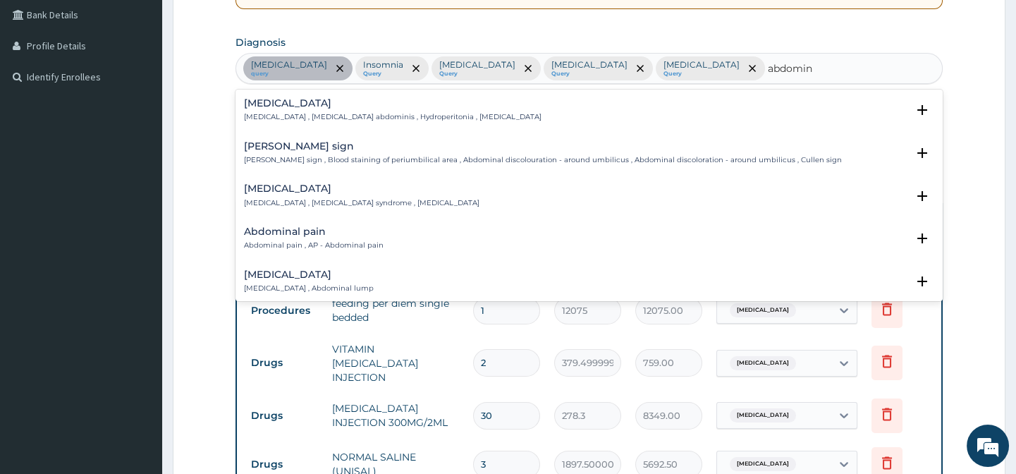
click at [314, 186] on h4 "[MEDICAL_DATA]" at bounding box center [361, 188] width 235 height 11
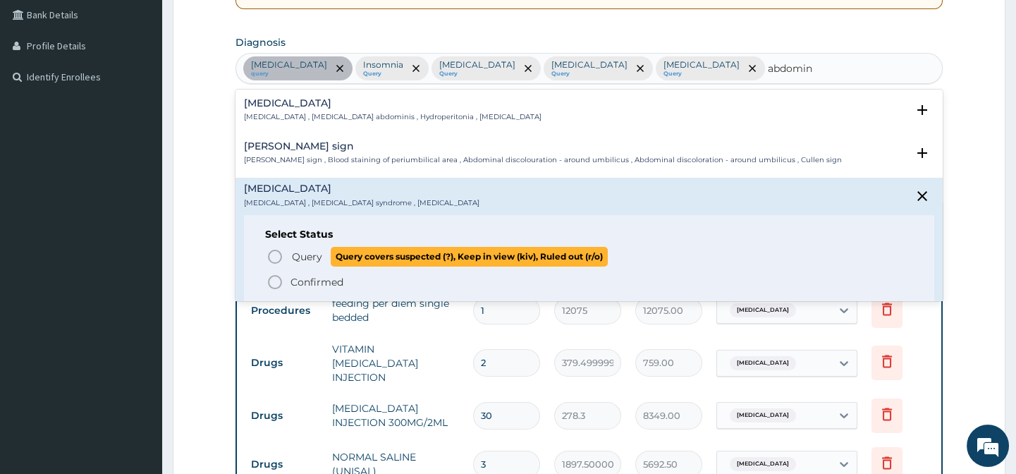
click at [296, 250] on span "Query" at bounding box center [307, 257] width 30 height 14
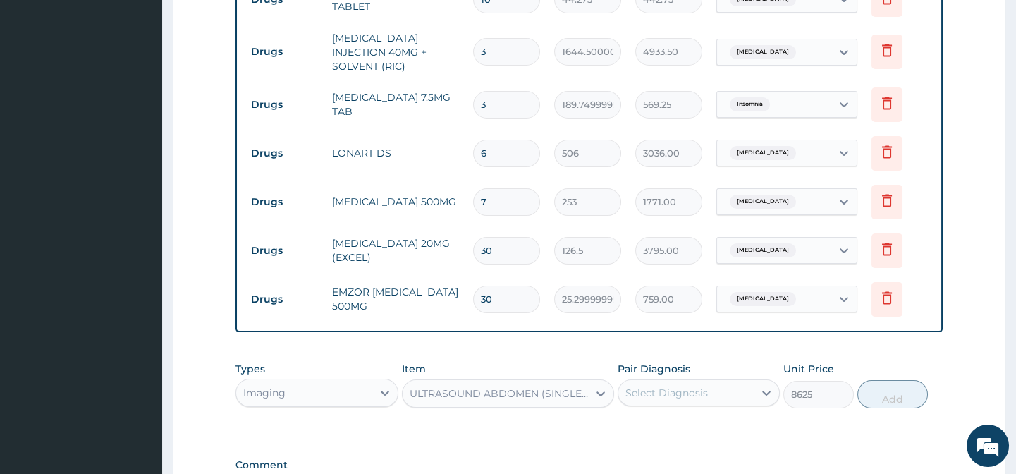
scroll to position [1030, 0]
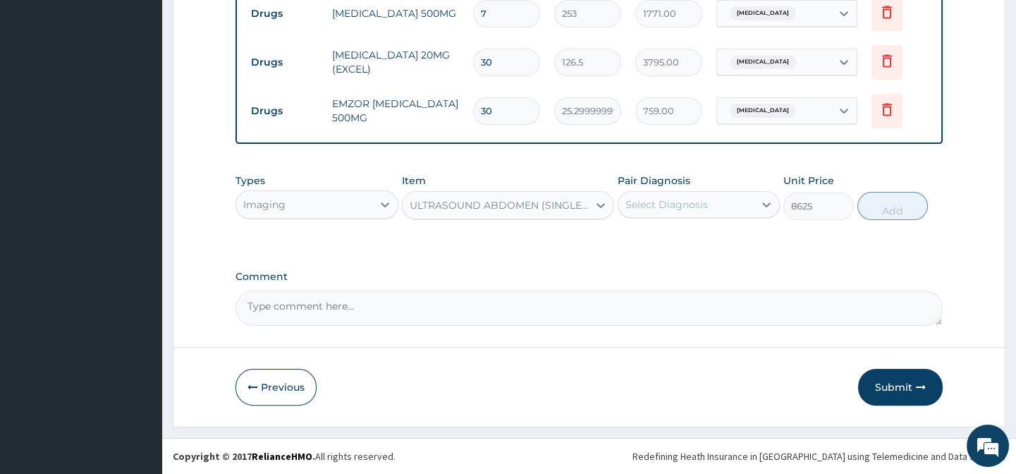
click at [668, 204] on div "Select Diagnosis" at bounding box center [666, 204] width 82 height 14
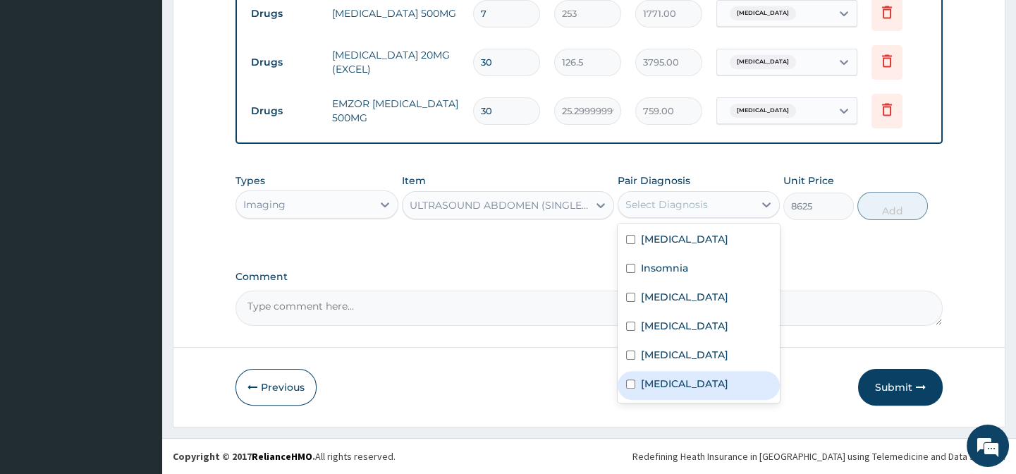
click at [690, 391] on div "[MEDICAL_DATA]" at bounding box center [698, 385] width 162 height 29
checkbox input "true"
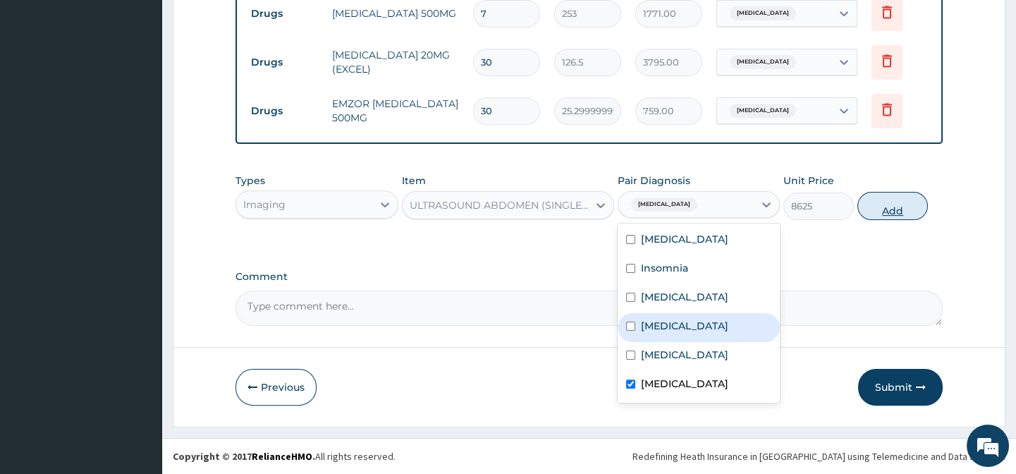
click at [873, 211] on button "Add" at bounding box center [892, 206] width 70 height 28
type input "0"
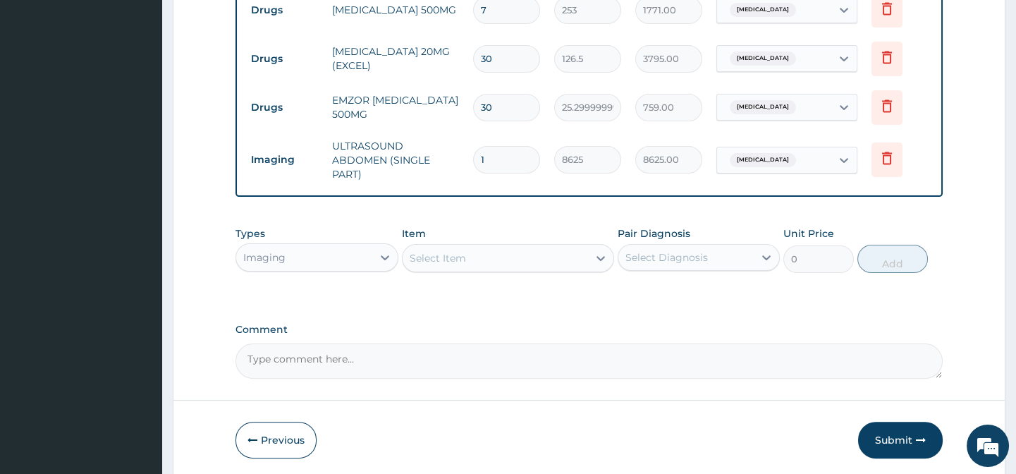
click at [489, 254] on div "Select Item" at bounding box center [494, 258] width 185 height 23
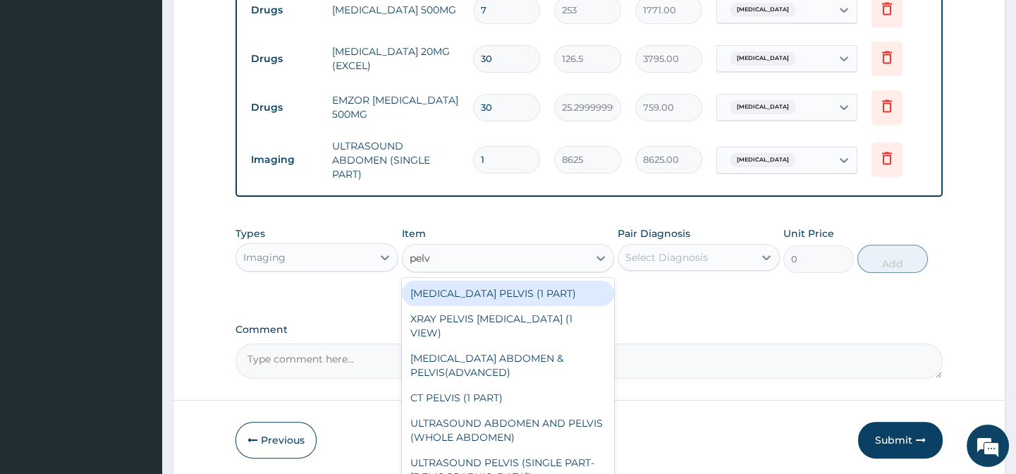
type input "pelvi"
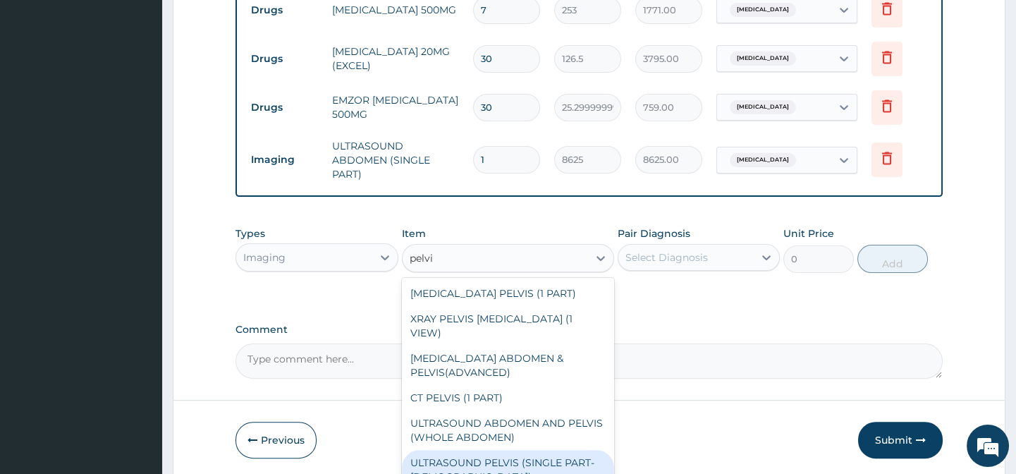
click at [548, 450] on div "ULTRASOUND PELVIS (SINGLE PART- [DEMOGRAPHIC_DATA])" at bounding box center [508, 469] width 212 height 39
type input "8625"
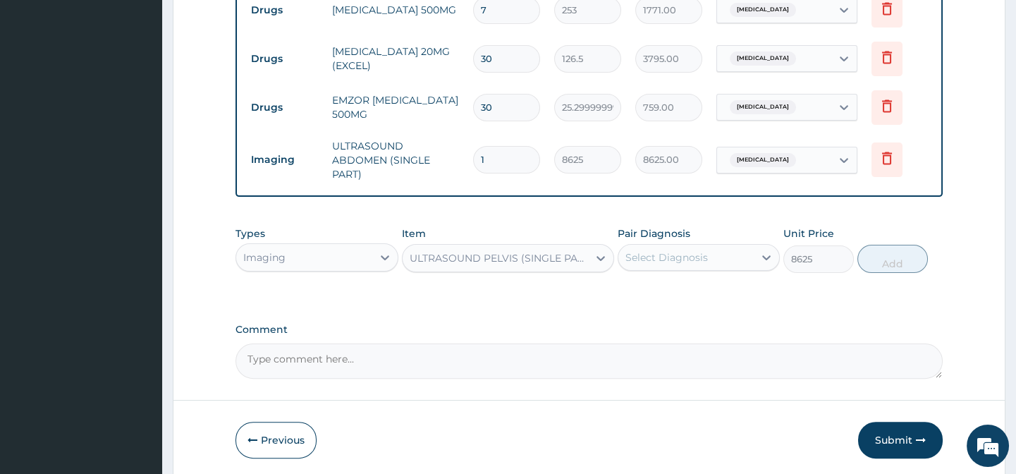
click at [684, 256] on div "Select Diagnosis" at bounding box center [666, 257] width 82 height 14
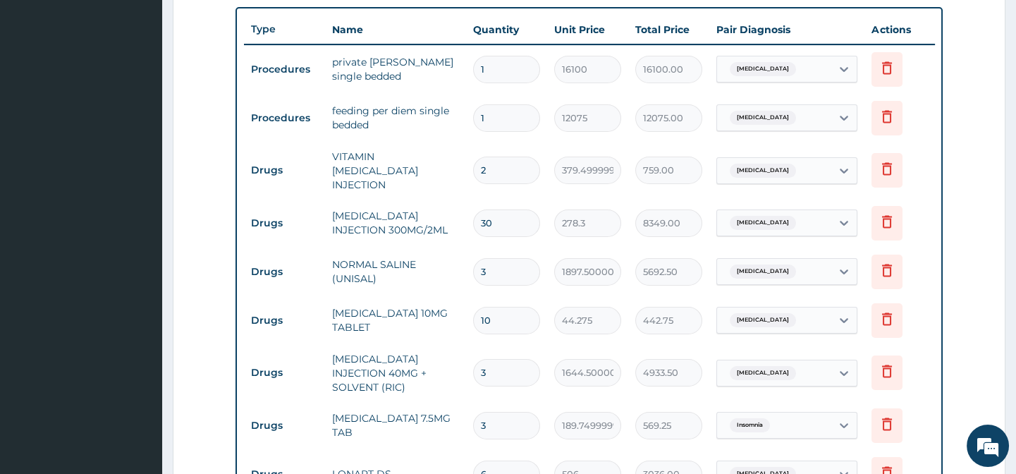
scroll to position [261, 0]
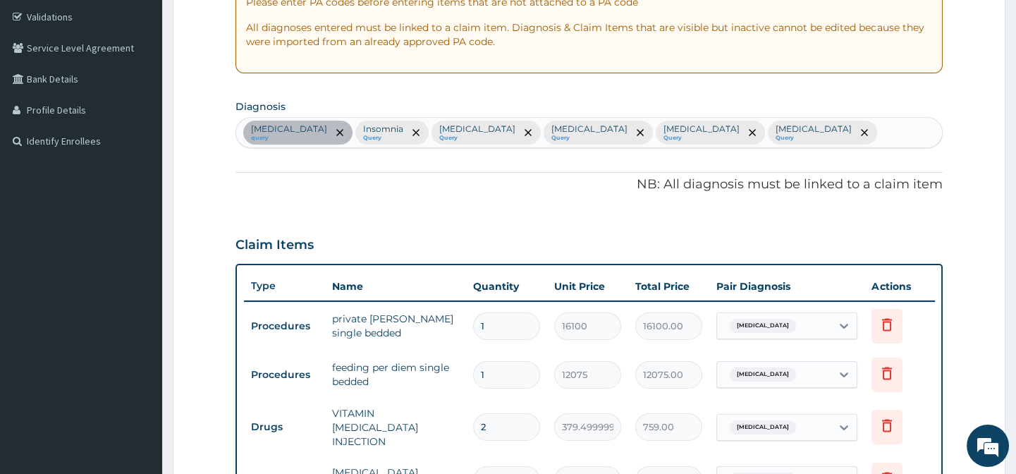
click at [900, 136] on div "[MEDICAL_DATA] query [MEDICAL_DATA] Query [MEDICAL_DATA] Query [MEDICAL_DATA] Q…" at bounding box center [588, 133] width 705 height 30
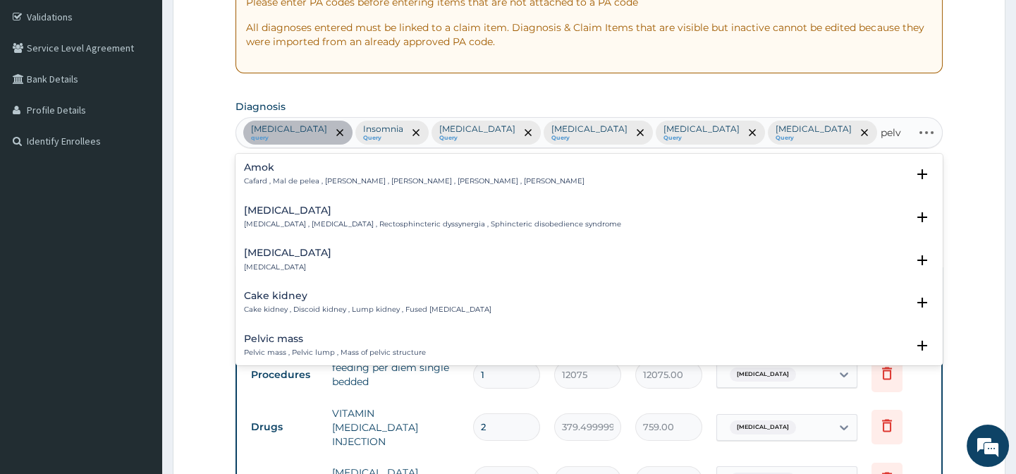
type input "pelvi"
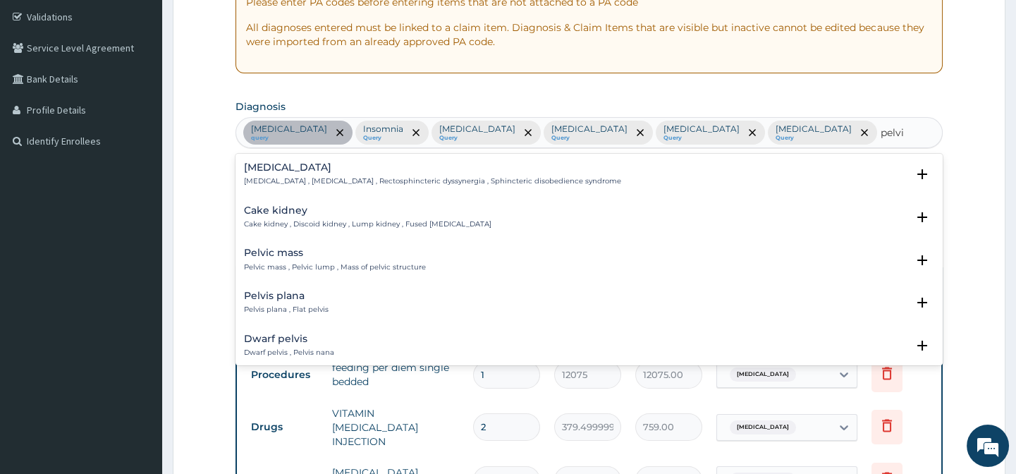
scroll to position [128, 0]
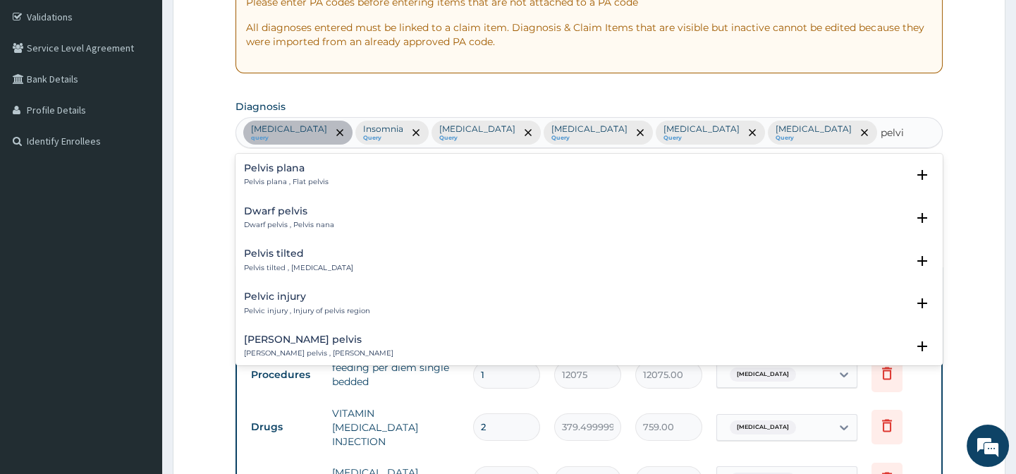
click at [300, 293] on h4 "Pelvic injury" at bounding box center [307, 296] width 126 height 11
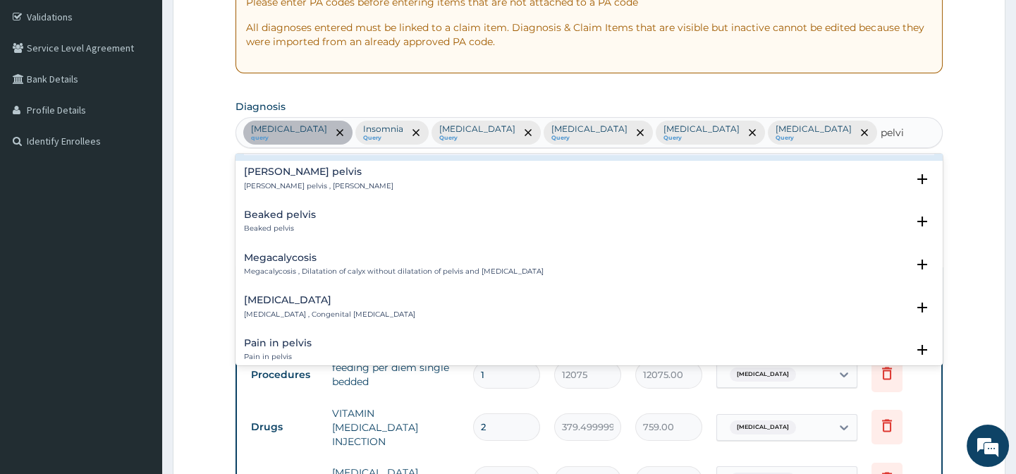
scroll to position [256, 0]
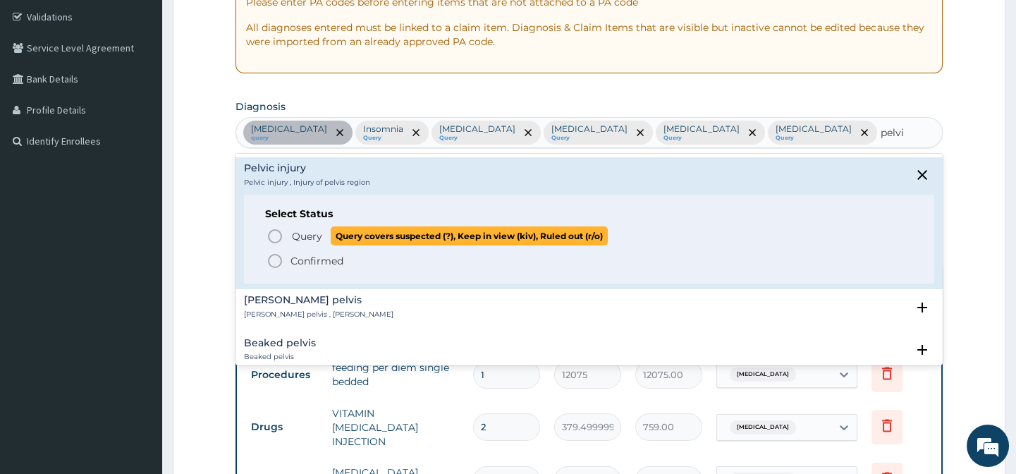
click at [309, 232] on span "Query" at bounding box center [307, 236] width 30 height 14
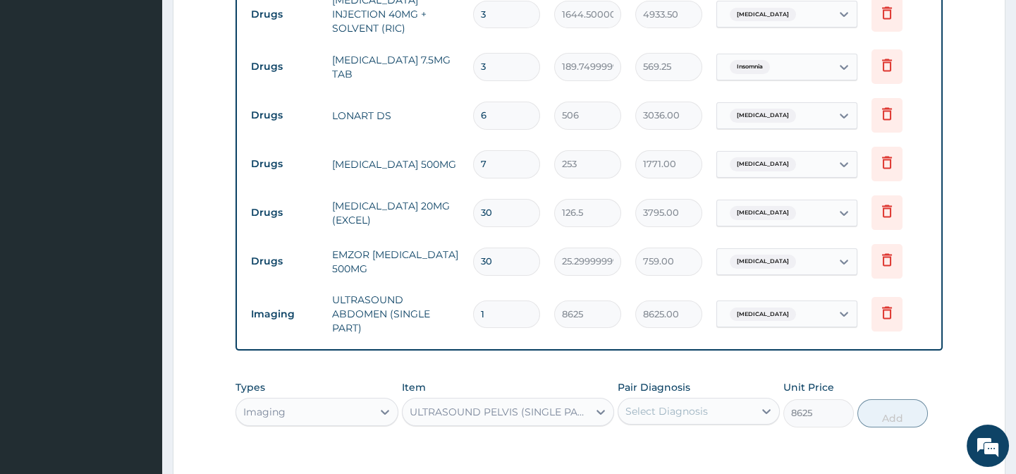
scroll to position [1106, 0]
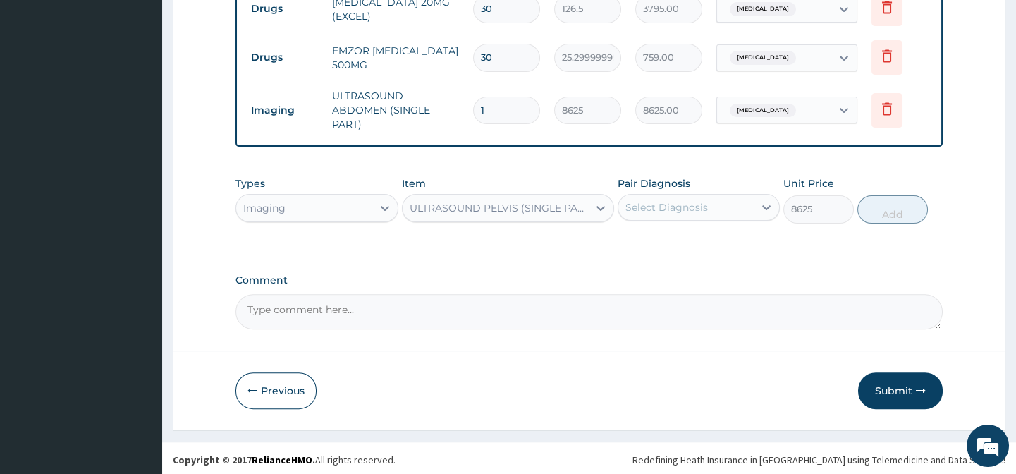
click at [689, 204] on div "Select Diagnosis" at bounding box center [666, 207] width 82 height 14
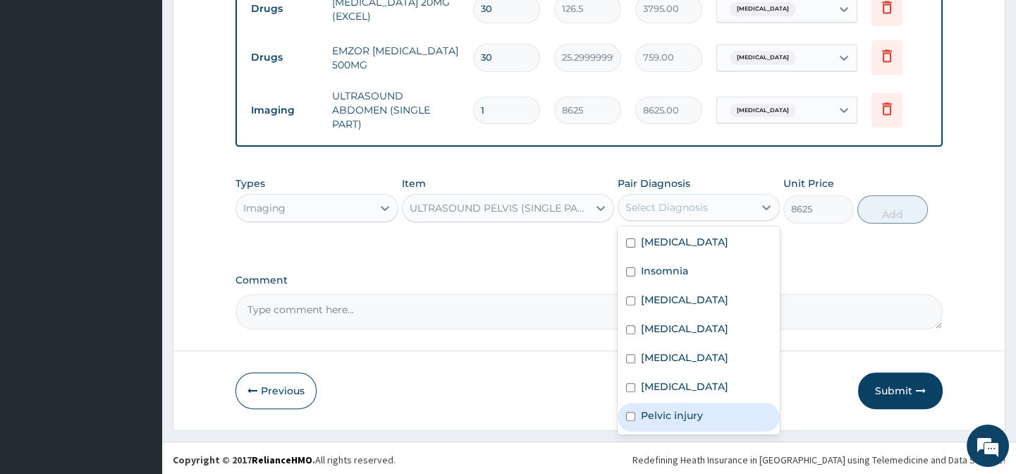
drag, startPoint x: 690, startPoint y: 413, endPoint x: 695, endPoint y: 400, distance: 13.6
click at [690, 409] on label "Pelvic injury" at bounding box center [672, 415] width 62 height 14
checkbox input "true"
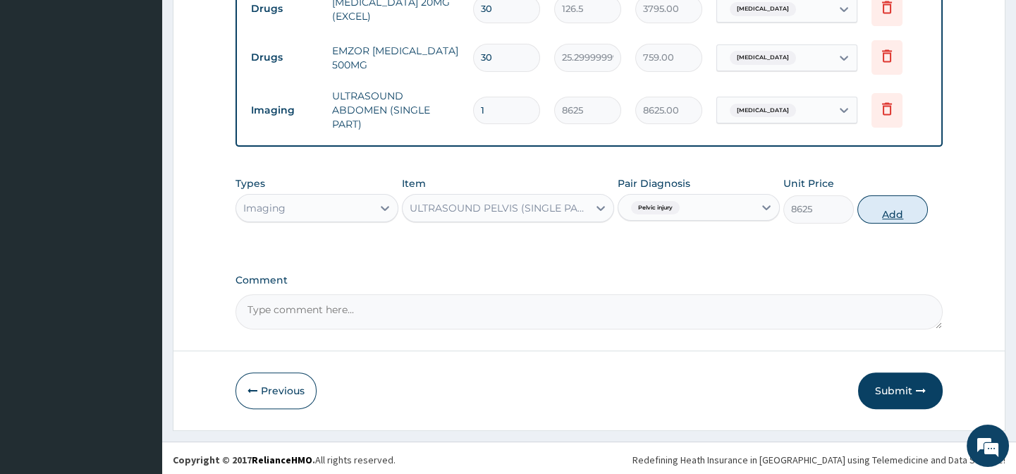
click at [892, 200] on button "Add" at bounding box center [892, 209] width 70 height 28
type input "0"
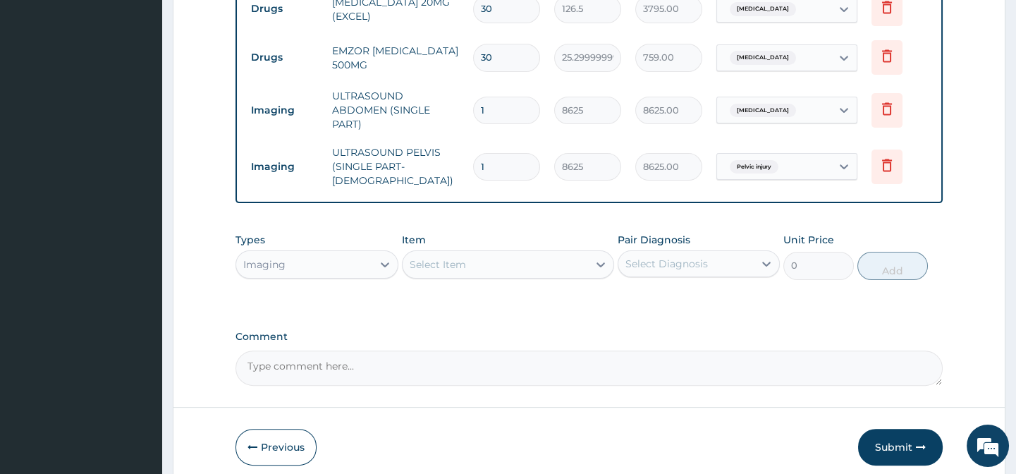
click at [279, 257] on div "Imaging" at bounding box center [264, 264] width 42 height 14
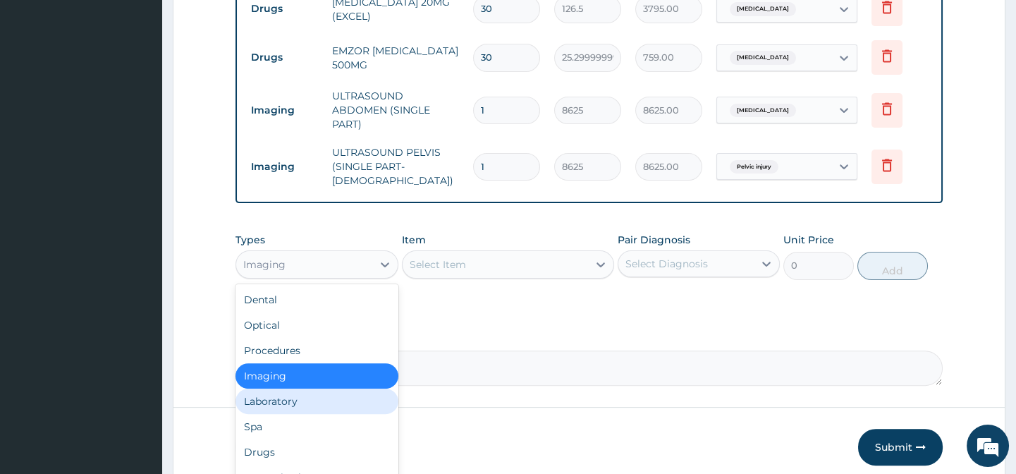
click at [293, 395] on div "Laboratory" at bounding box center [316, 400] width 162 height 25
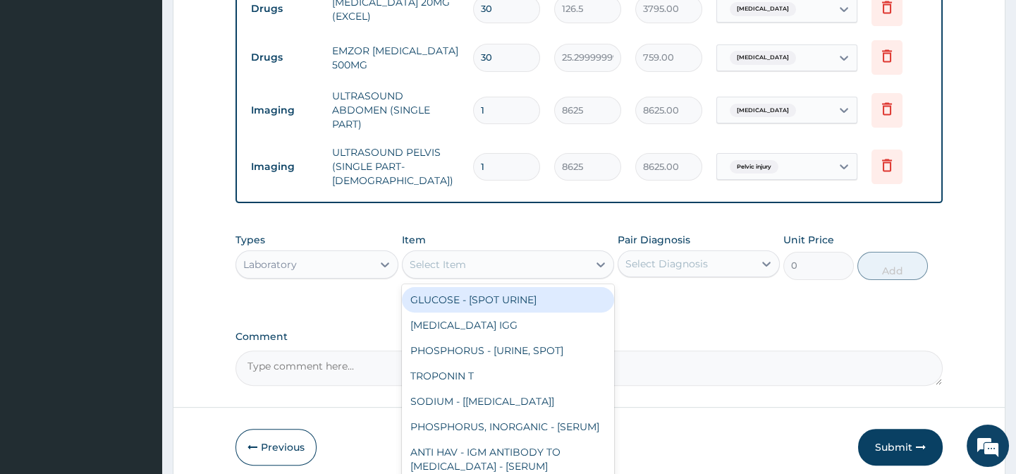
click at [467, 253] on div "Select Item" at bounding box center [494, 264] width 185 height 23
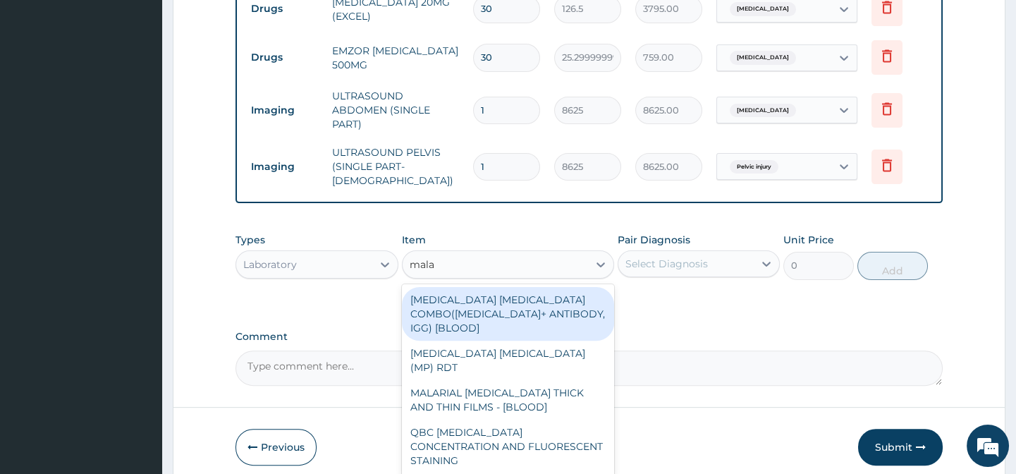
type input "malar"
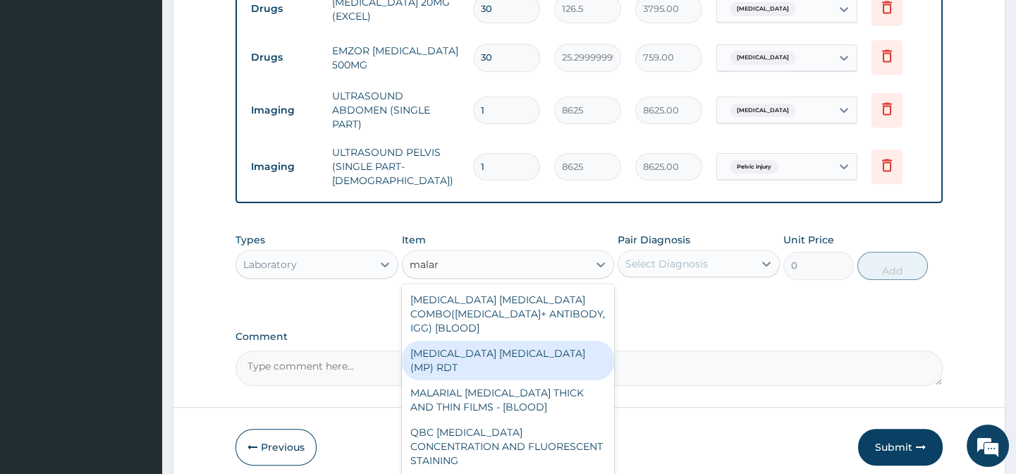
click at [472, 340] on div "[MEDICAL_DATA] [MEDICAL_DATA] (MP) RDT" at bounding box center [508, 359] width 212 height 39
type input "1724.9999999999998"
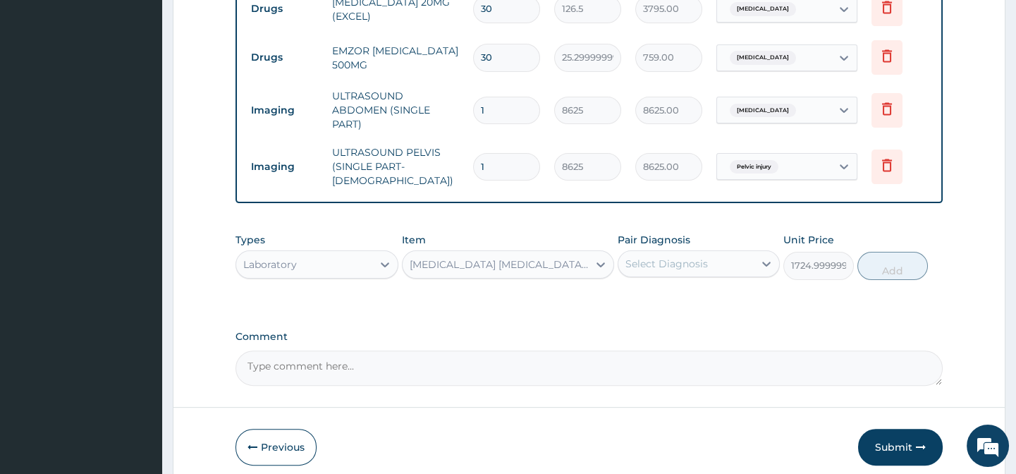
click at [682, 257] on div "Select Diagnosis" at bounding box center [666, 264] width 82 height 14
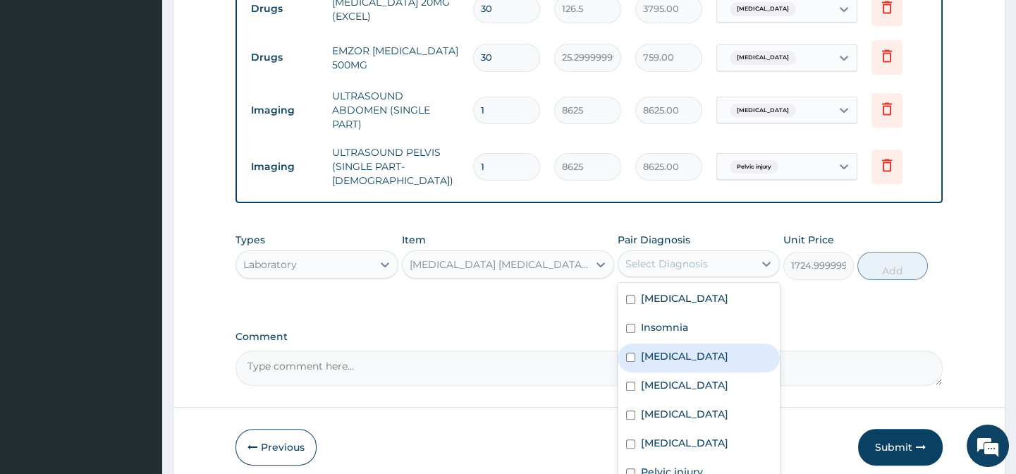
click at [673, 349] on label "[MEDICAL_DATA]" at bounding box center [684, 356] width 87 height 14
checkbox input "true"
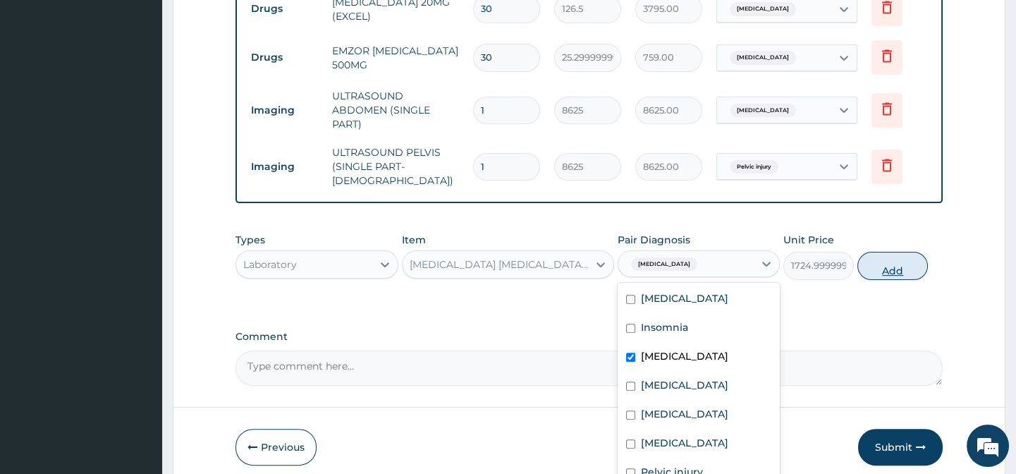
click at [885, 257] on button "Add" at bounding box center [892, 266] width 70 height 28
type input "0"
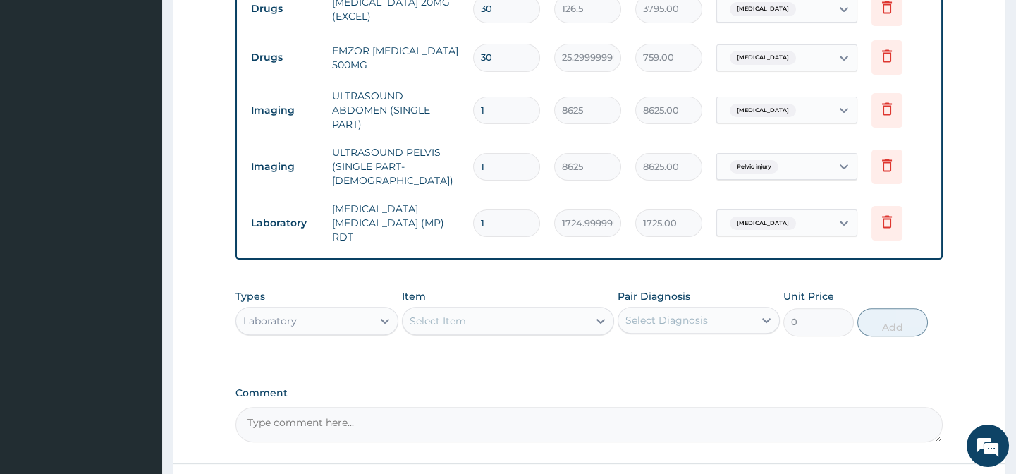
click at [514, 309] on div "Select Item" at bounding box center [494, 320] width 185 height 23
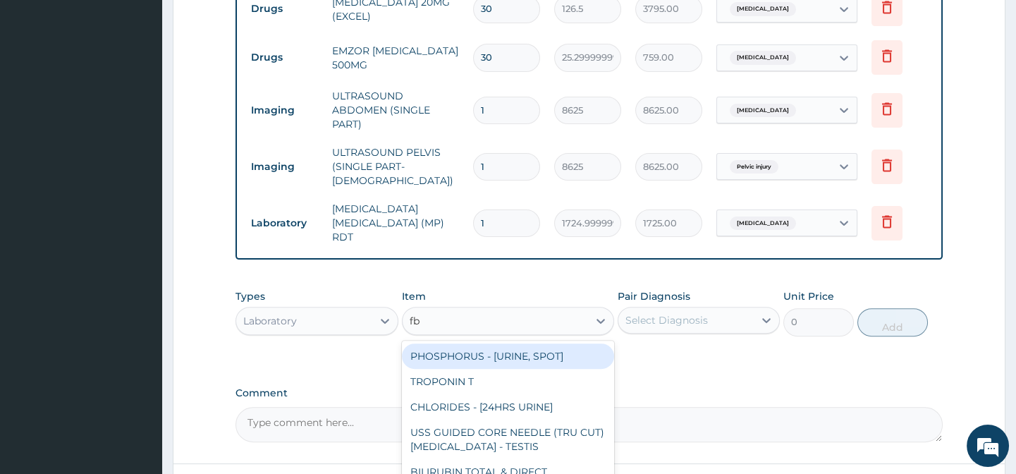
type input "fbc"
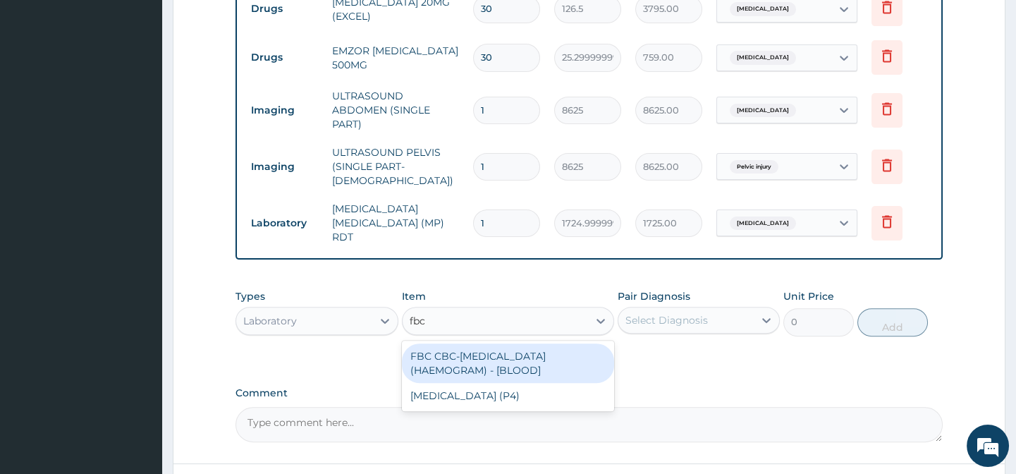
click at [504, 350] on div "FBC CBC-[MEDICAL_DATA] (HAEMOGRAM) - [BLOOD]" at bounding box center [508, 362] width 212 height 39
type input "4600"
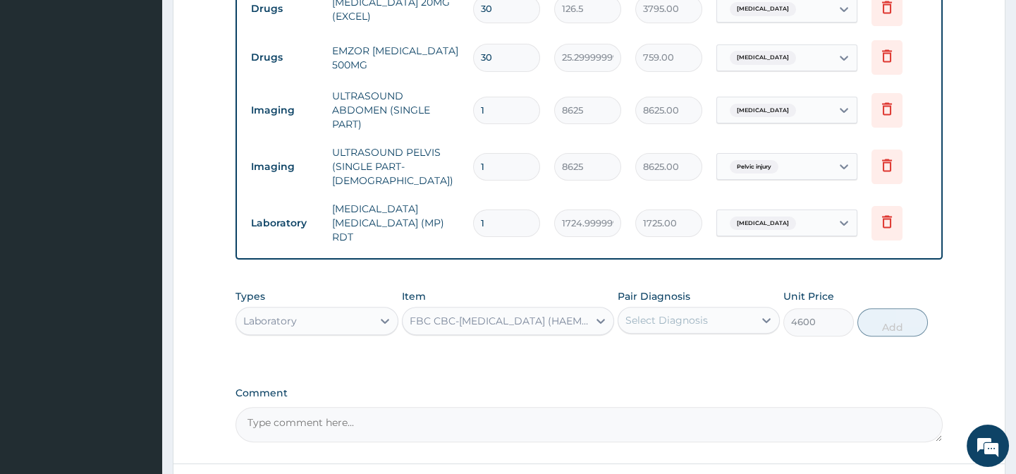
click at [641, 313] on div "Select Diagnosis" at bounding box center [666, 320] width 82 height 14
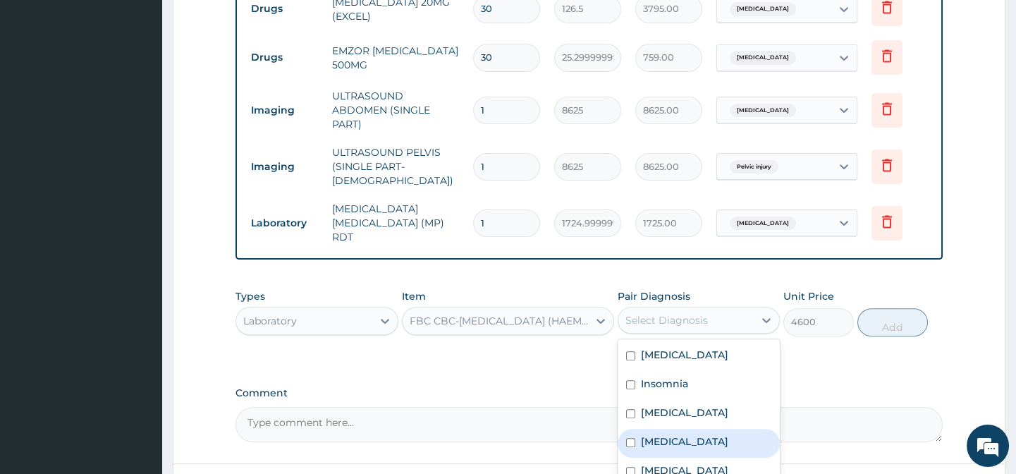
click at [662, 434] on label "[MEDICAL_DATA]" at bounding box center [684, 441] width 87 height 14
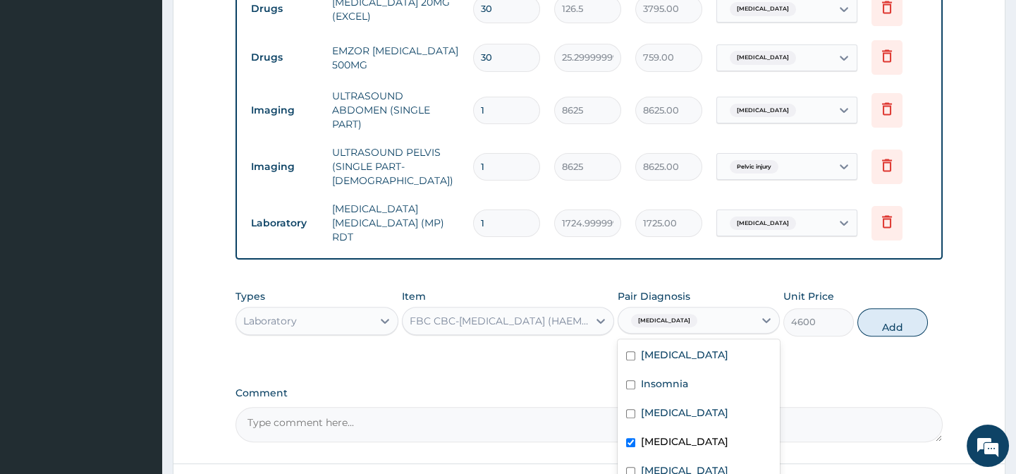
checkbox input "true"
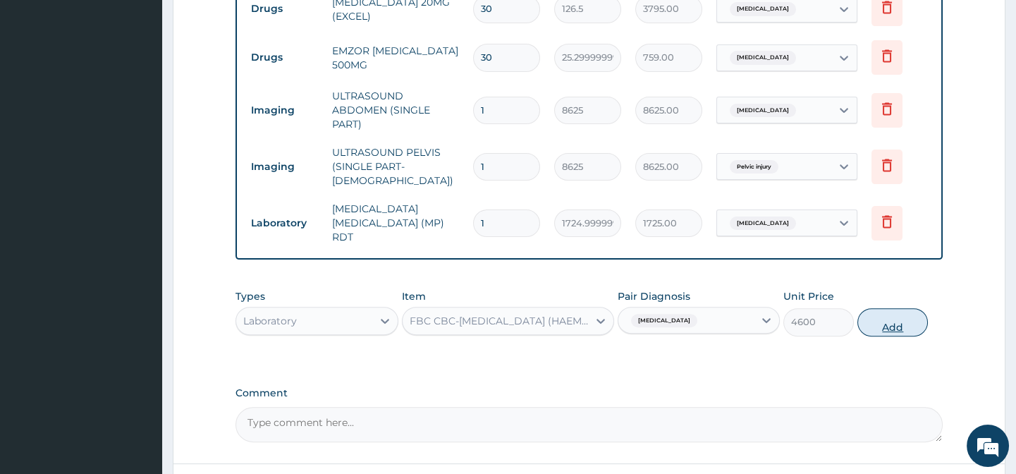
click at [874, 308] on button "Add" at bounding box center [892, 322] width 70 height 28
type input "0"
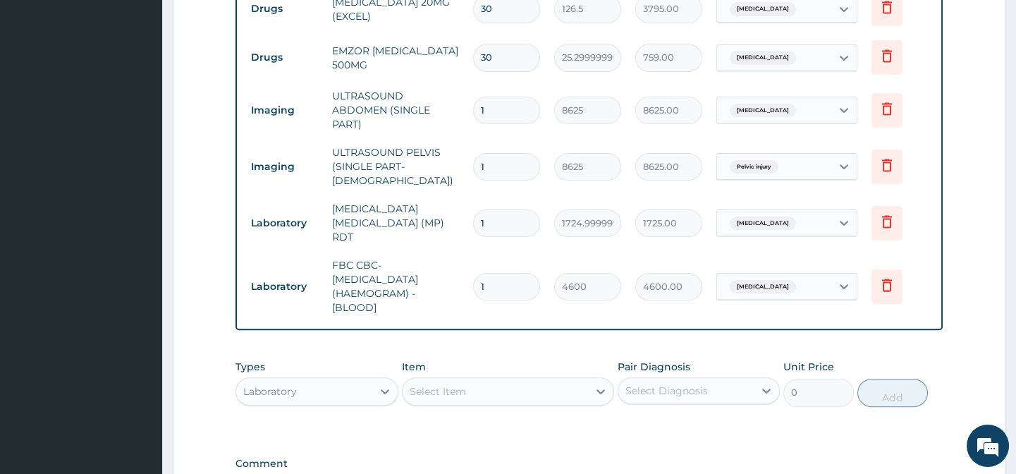
scroll to position [1274, 0]
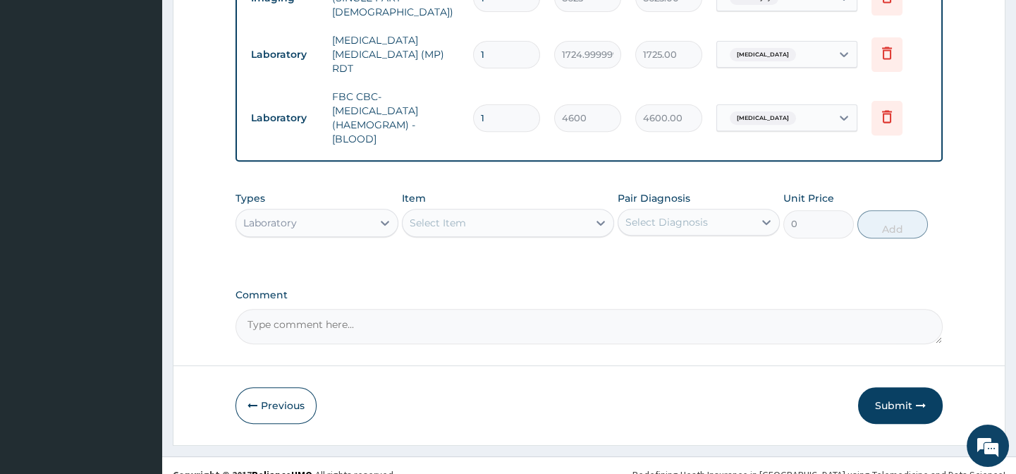
click at [465, 211] on div "Select Item" at bounding box center [494, 222] width 185 height 23
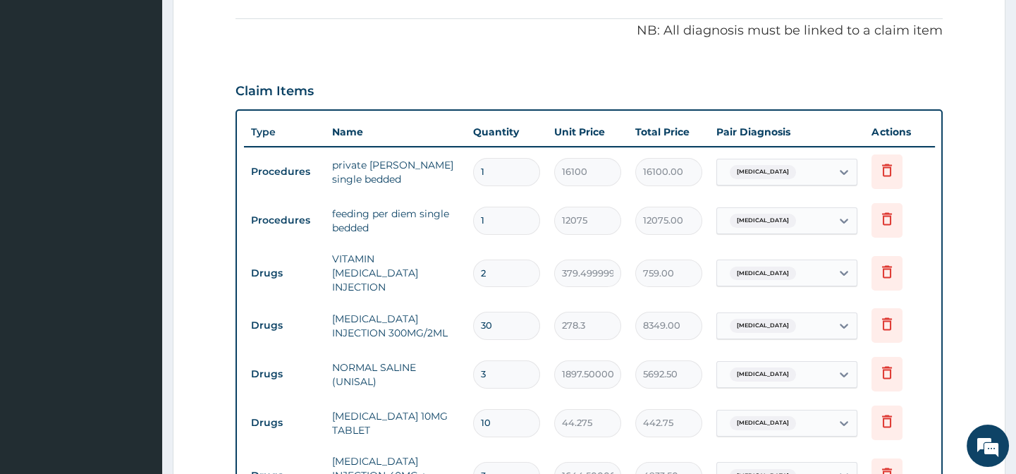
scroll to position [249, 0]
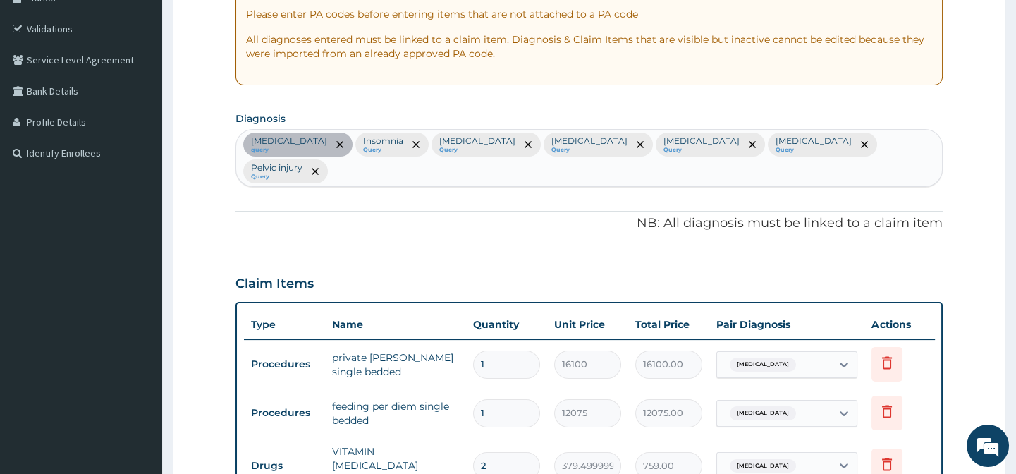
click at [449, 173] on div "[MEDICAL_DATA] query [MEDICAL_DATA] Query [MEDICAL_DATA] Query [MEDICAL_DATA] Q…" at bounding box center [588, 158] width 705 height 56
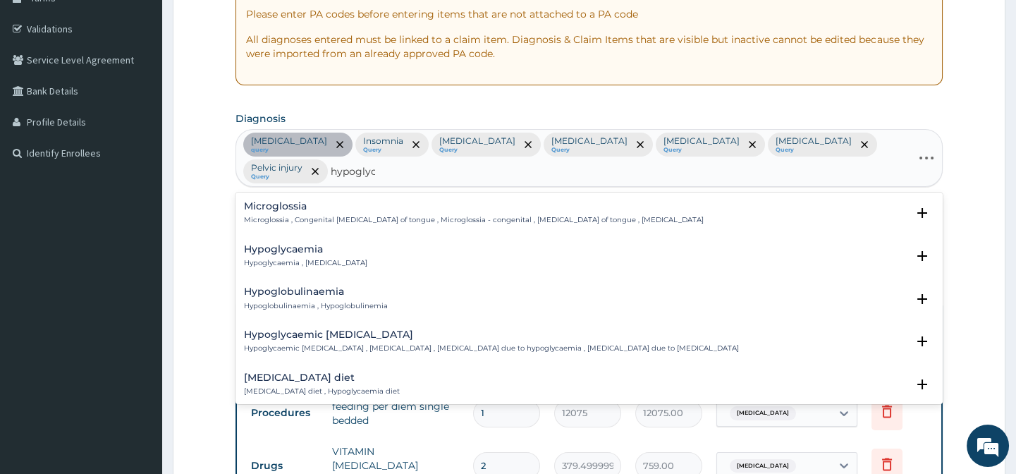
type input "hypoglyce"
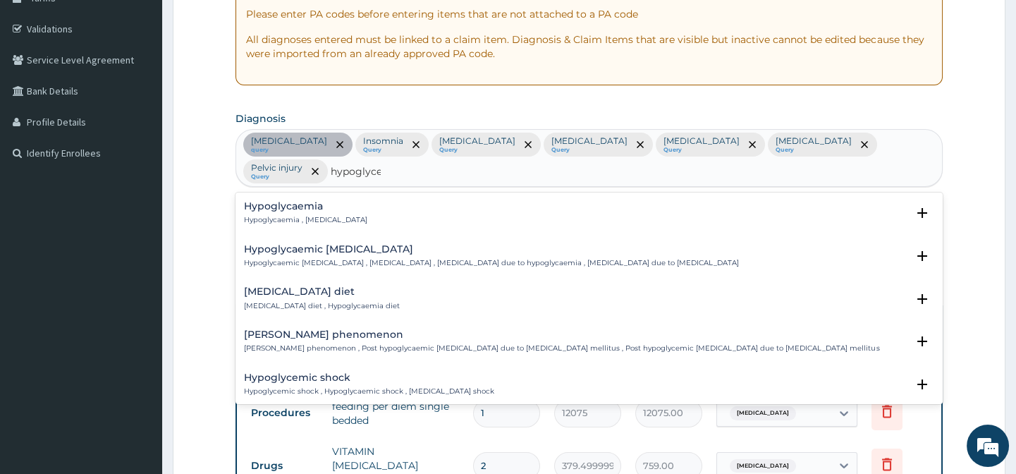
click at [302, 206] on h4 "Hypoglycaemia" at bounding box center [305, 206] width 123 height 11
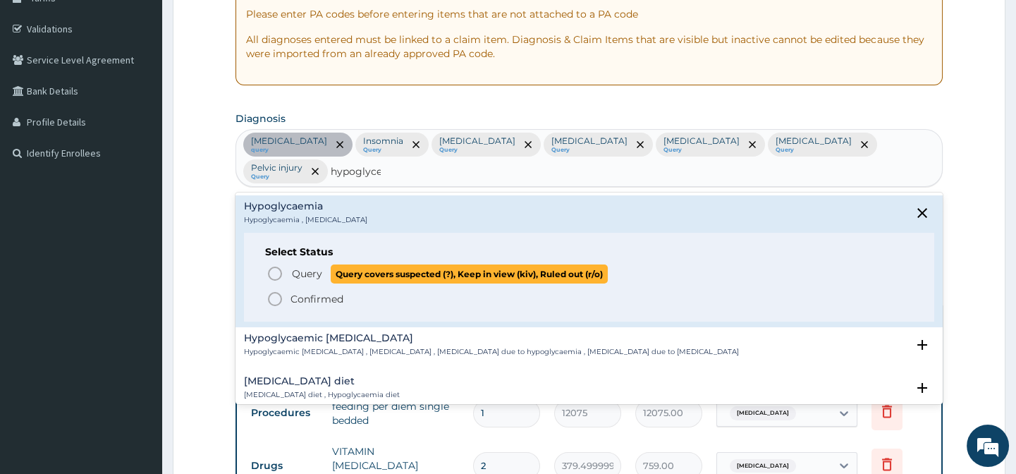
click at [305, 269] on span "Query" at bounding box center [307, 273] width 30 height 14
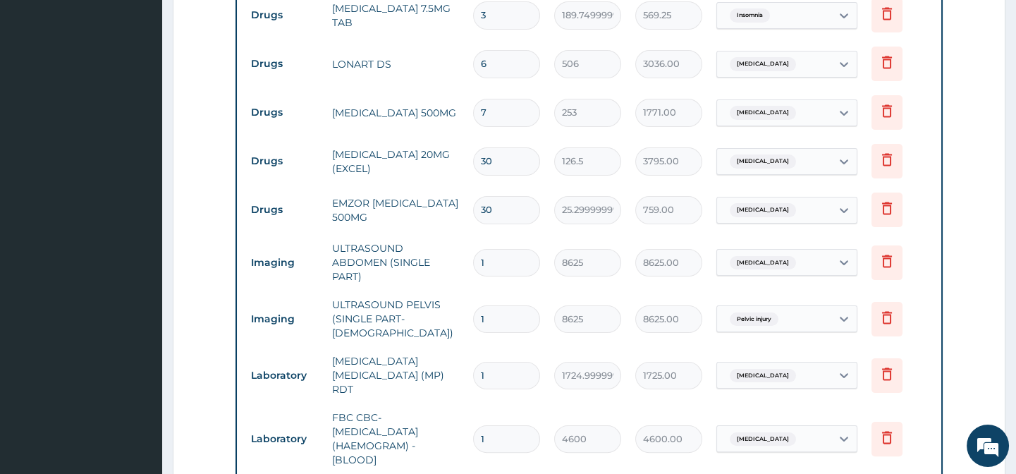
scroll to position [1274, 0]
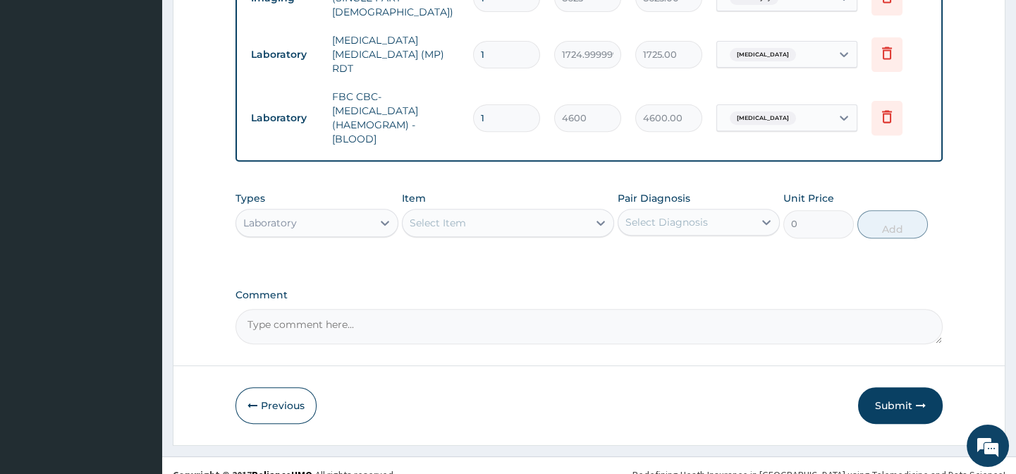
click at [503, 212] on div "Select Item" at bounding box center [494, 222] width 185 height 23
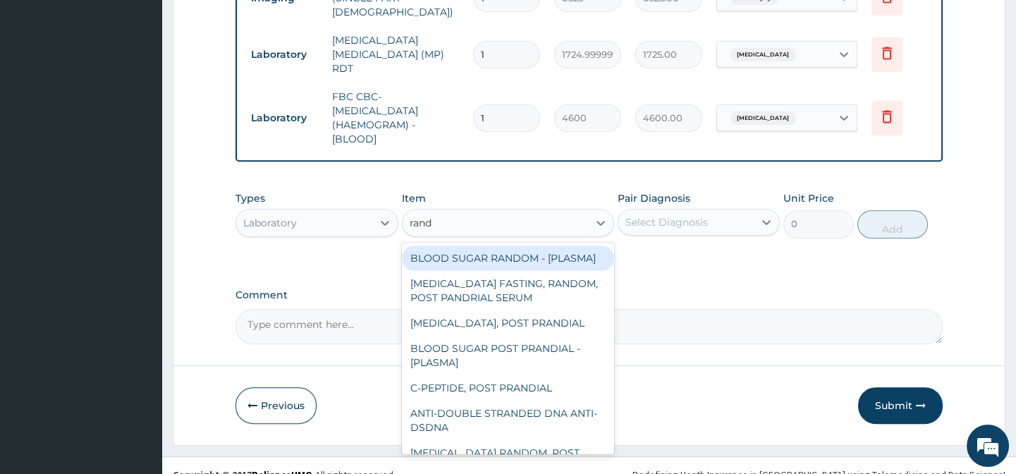
type input "[PERSON_NAME]"
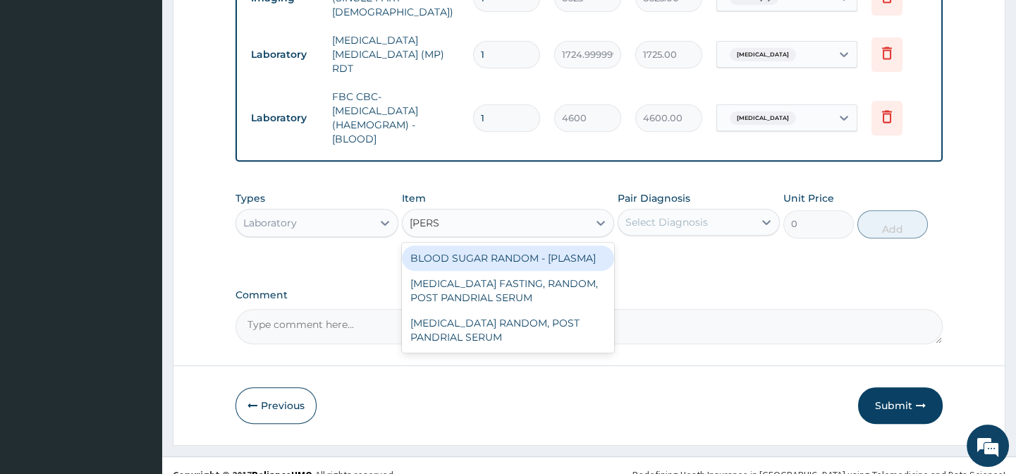
click at [504, 247] on div "BLOOD SUGAR RANDOM - [PLASMA]" at bounding box center [508, 257] width 212 height 25
type input "1380"
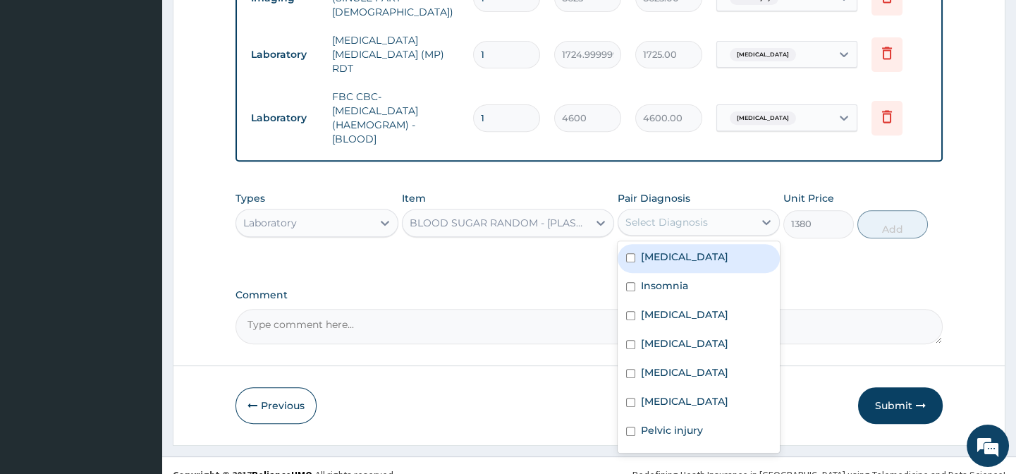
click at [719, 211] on div "Select Diagnosis" at bounding box center [685, 222] width 135 height 23
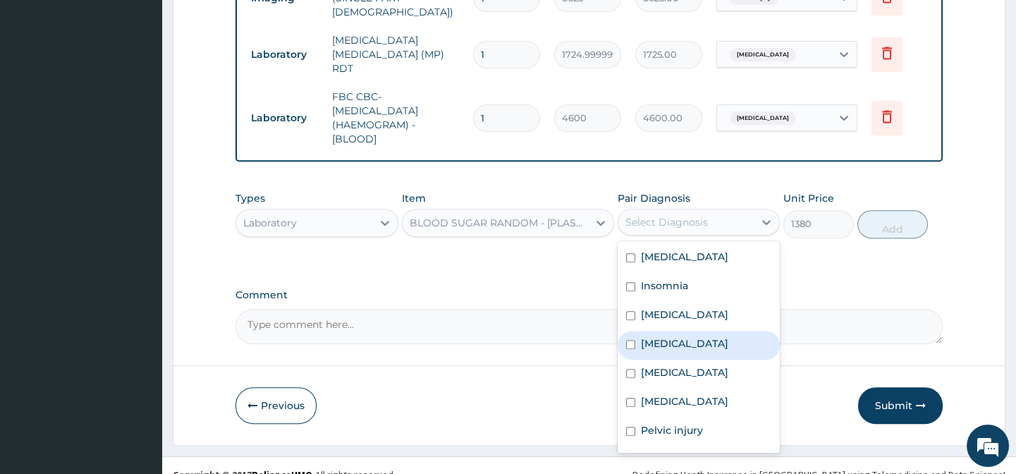
scroll to position [39, 0]
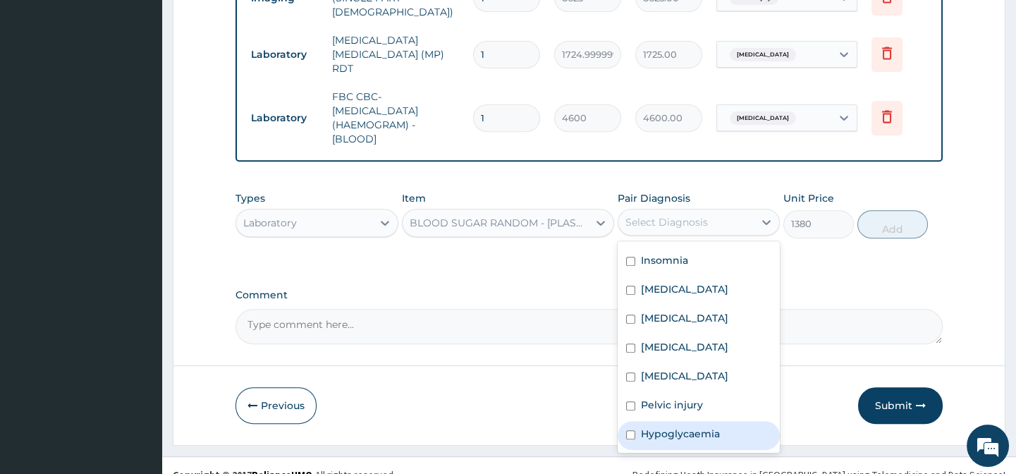
click at [698, 426] on label "Hypoglycaemia" at bounding box center [680, 433] width 79 height 14
checkbox input "true"
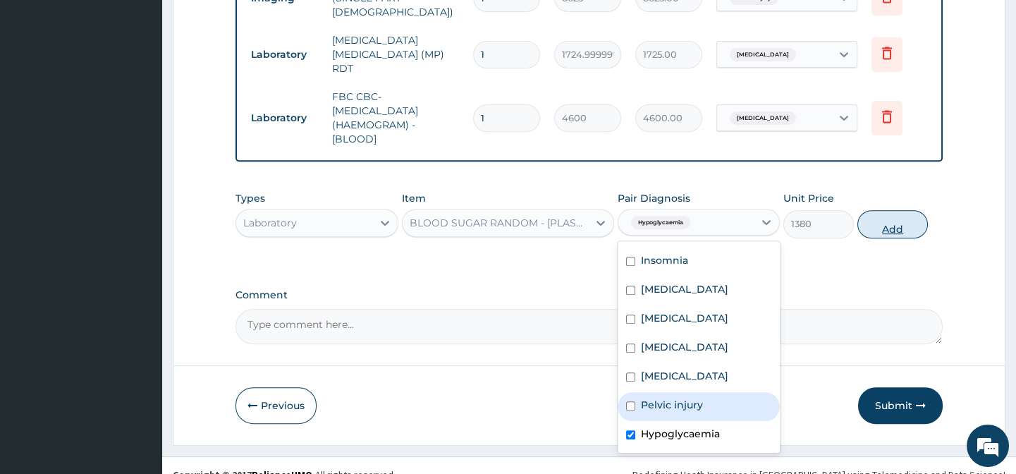
click at [888, 210] on button "Add" at bounding box center [892, 224] width 70 height 28
type input "0"
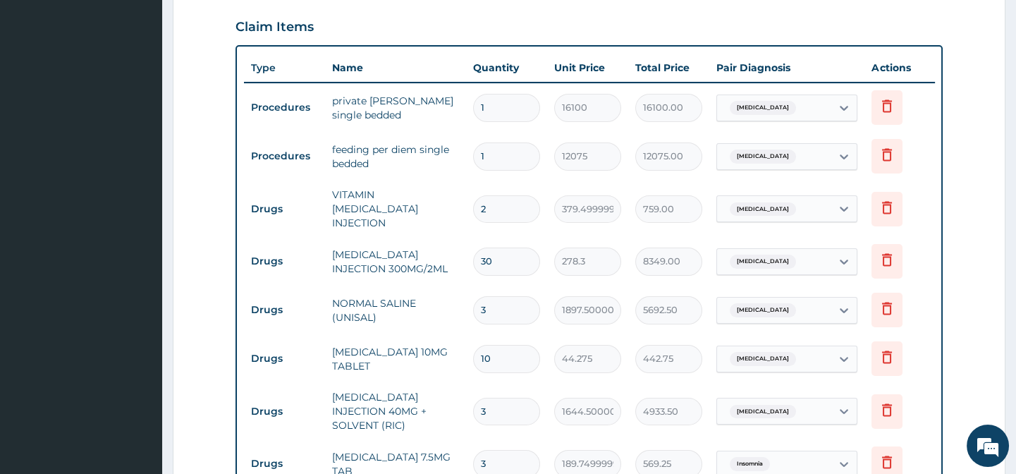
scroll to position [377, 0]
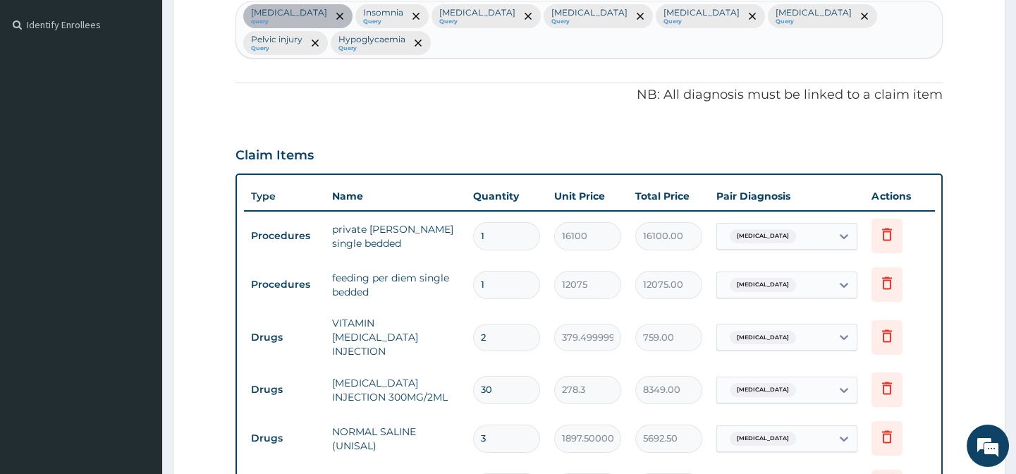
click at [492, 49] on div "[MEDICAL_DATA] query [MEDICAL_DATA] Query [MEDICAL_DATA] Query [MEDICAL_DATA] Q…" at bounding box center [588, 29] width 705 height 56
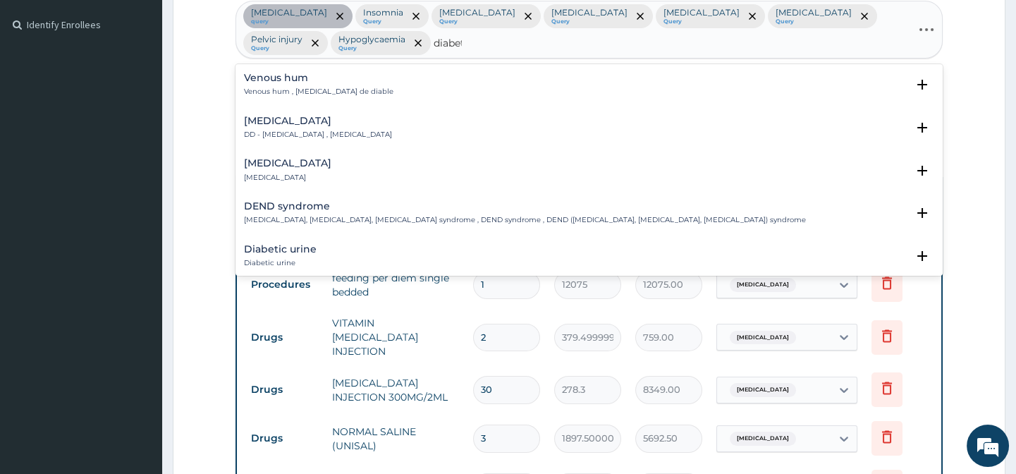
type input "diabete"
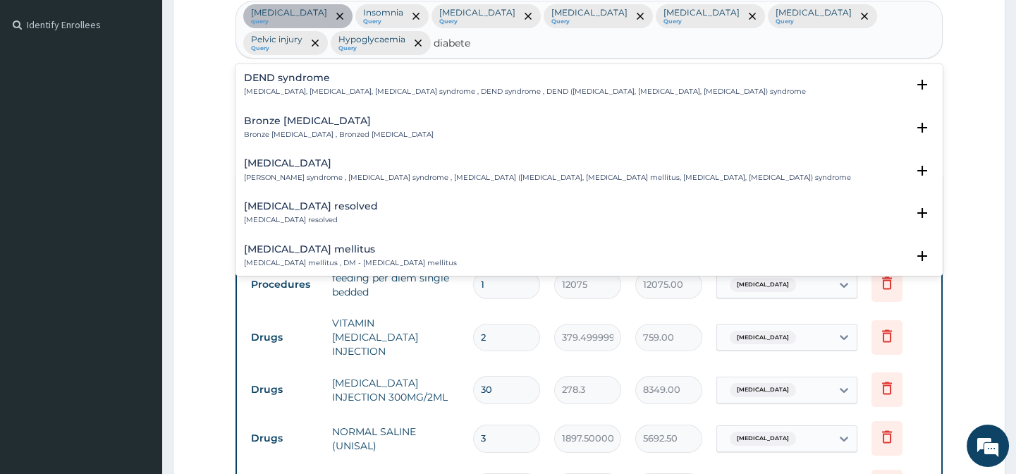
click at [295, 245] on h4 "[MEDICAL_DATA] mellitus" at bounding box center [350, 249] width 213 height 11
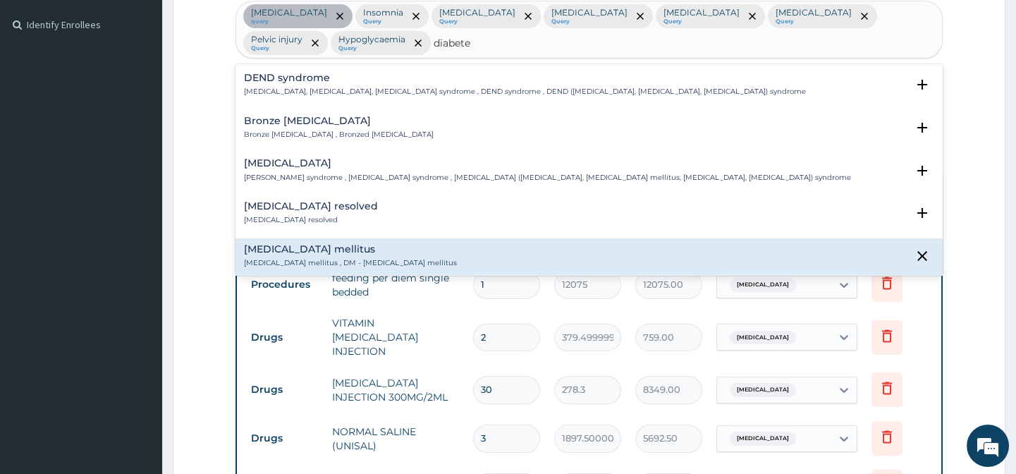
scroll to position [128, 0]
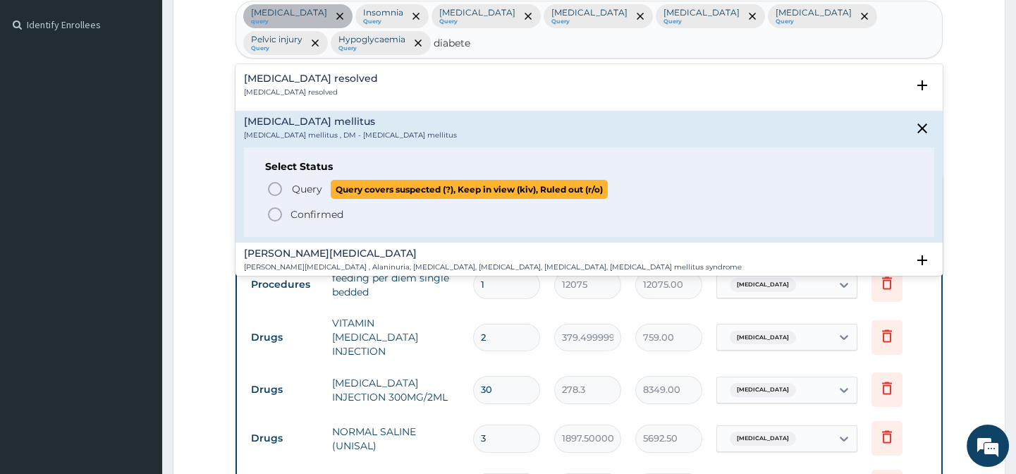
click at [297, 190] on span "Query" at bounding box center [307, 189] width 30 height 14
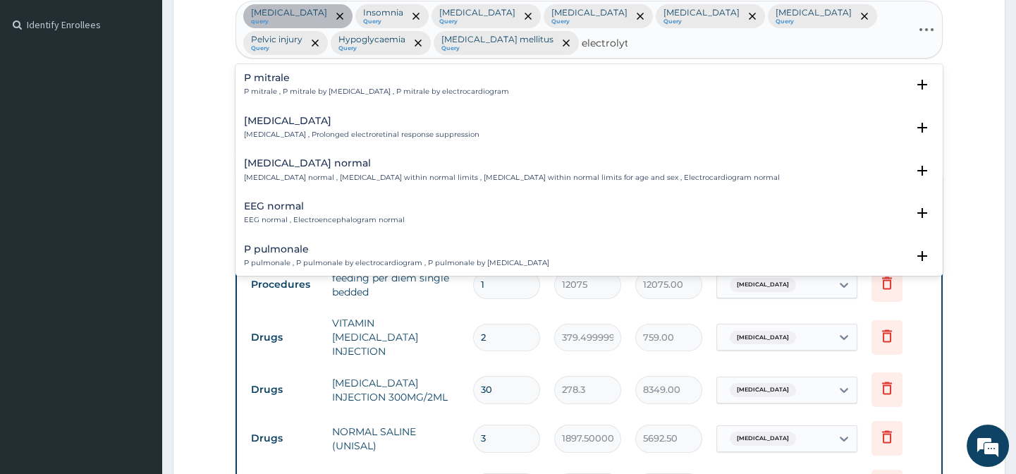
type input "electrolyte"
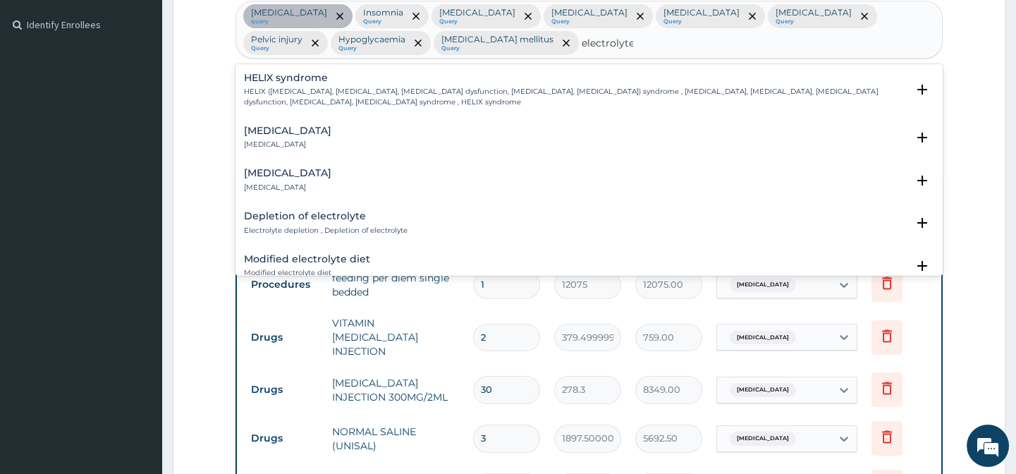
click at [319, 127] on h4 "[MEDICAL_DATA]" at bounding box center [287, 130] width 87 height 11
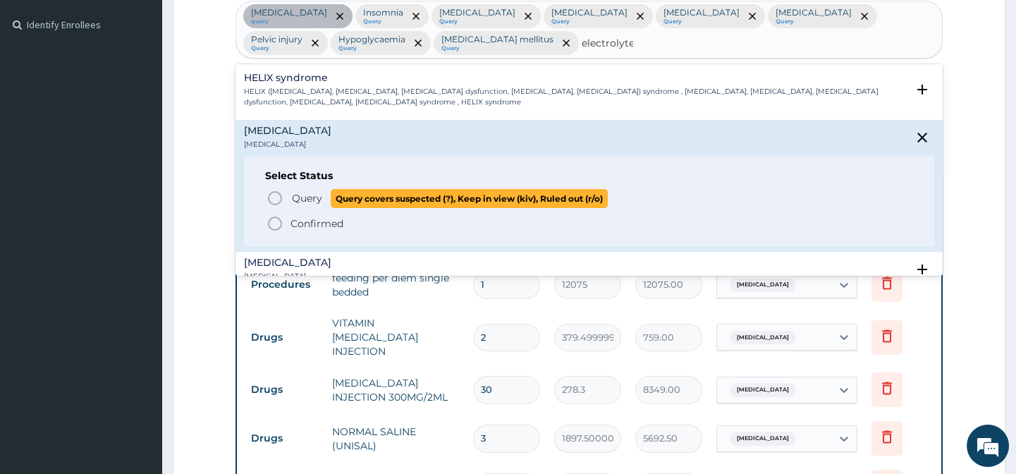
click at [299, 195] on span "Query" at bounding box center [307, 198] width 30 height 14
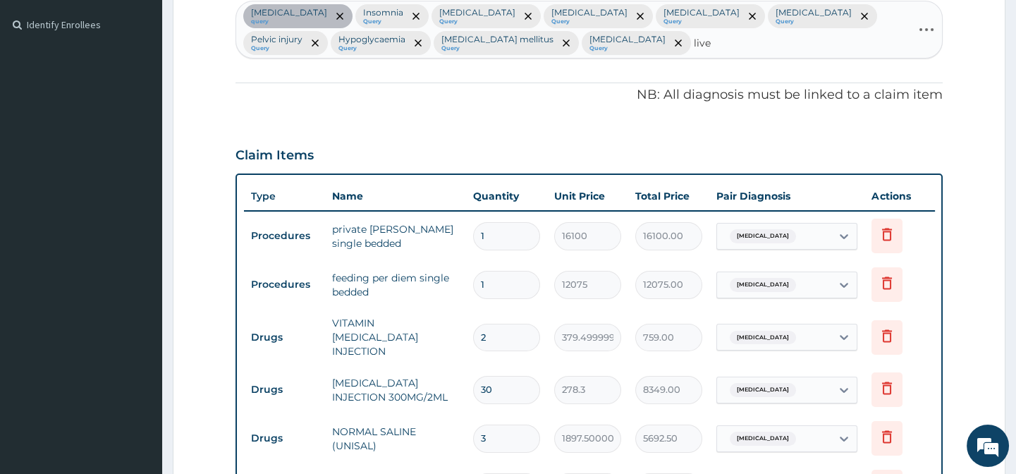
type input "liver"
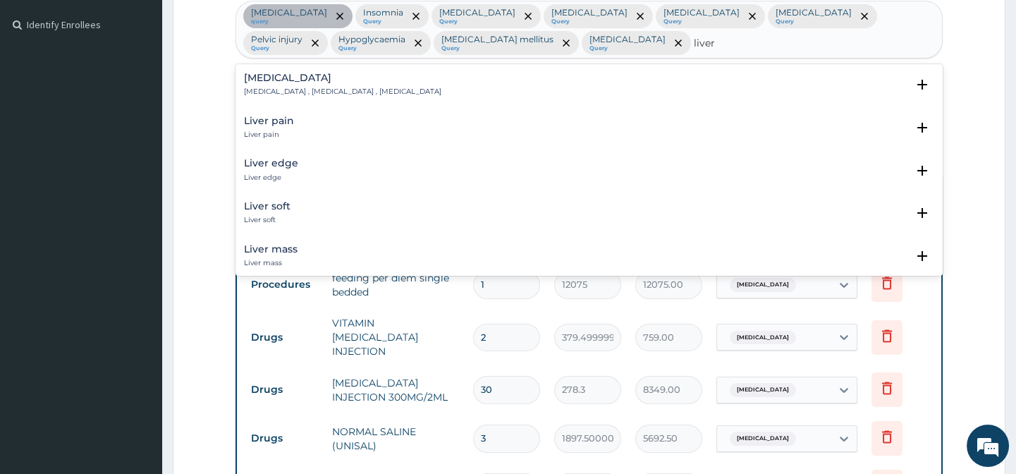
click at [276, 130] on p "Liver pain" at bounding box center [269, 135] width 50 height 10
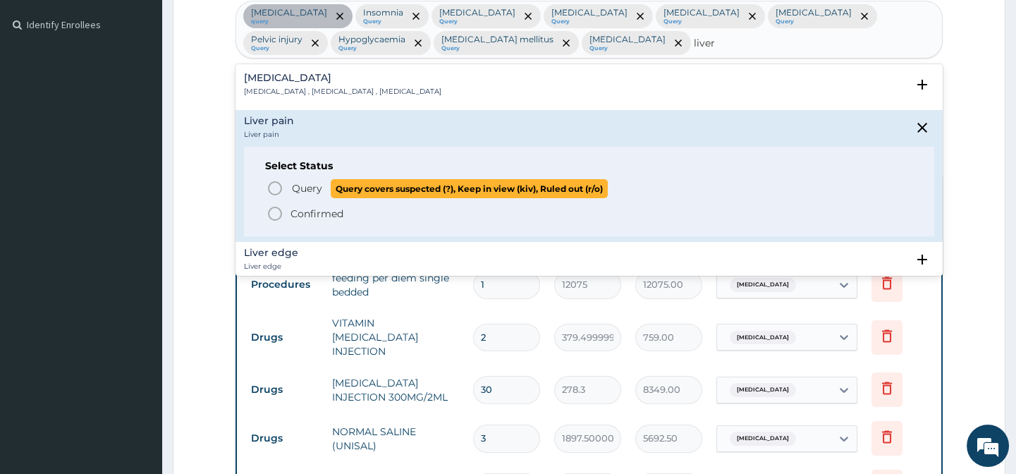
click at [273, 183] on icon "status option query" at bounding box center [274, 188] width 17 height 17
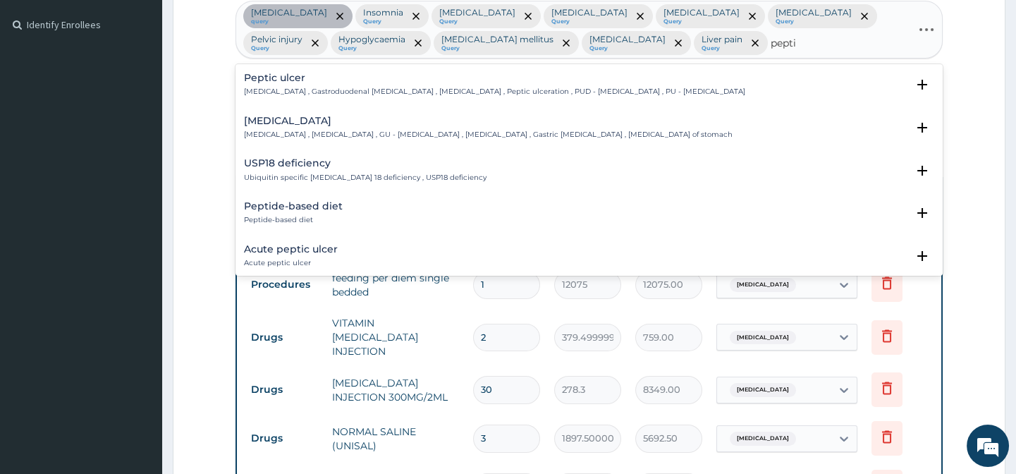
type input "peptic"
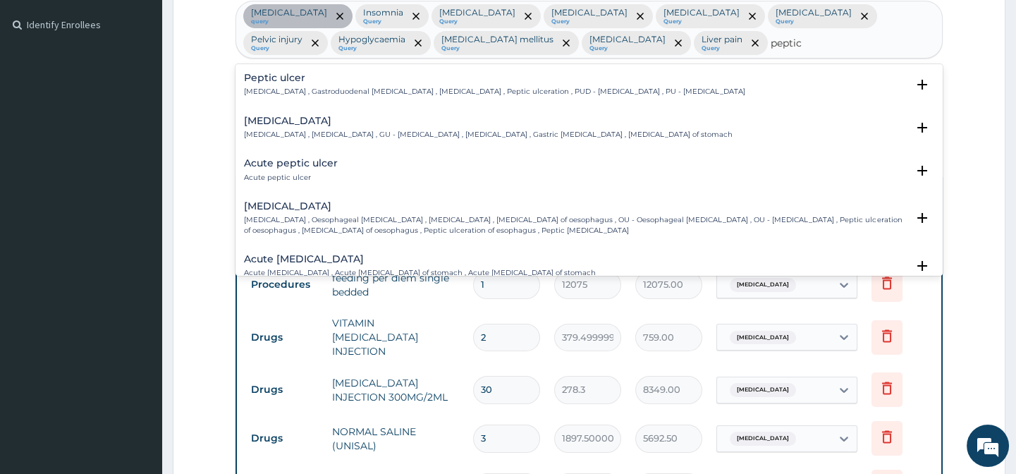
click at [309, 81] on h4 "Peptic ulcer" at bounding box center [494, 78] width 501 height 11
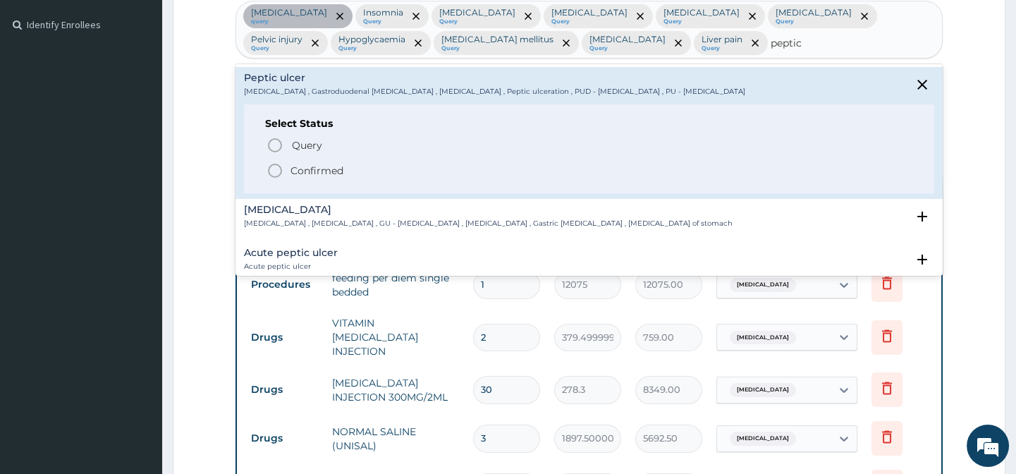
click at [305, 138] on span "Query" at bounding box center [307, 145] width 30 height 14
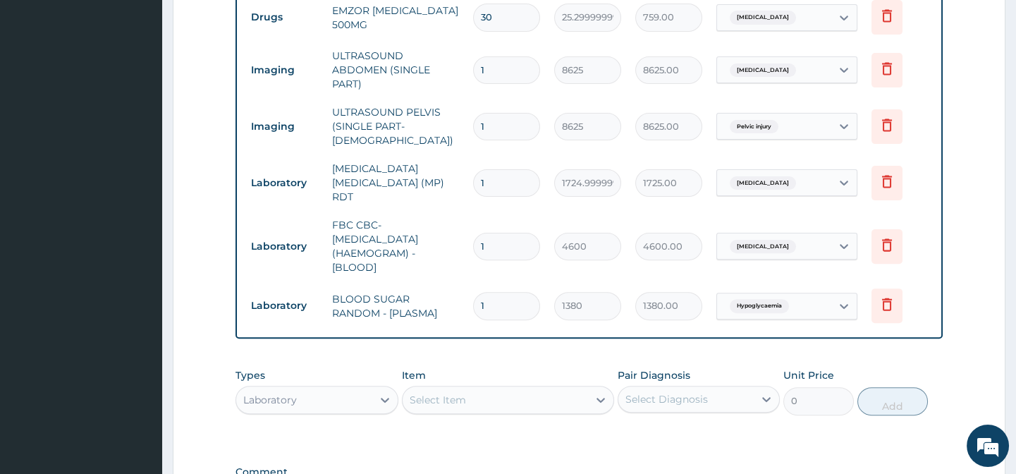
scroll to position [1323, 0]
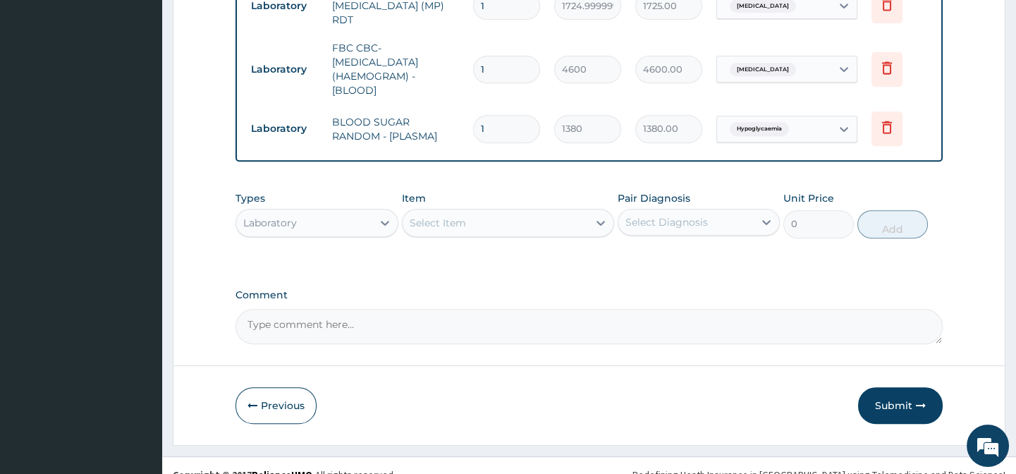
click at [434, 216] on div "Select Item" at bounding box center [438, 223] width 56 height 14
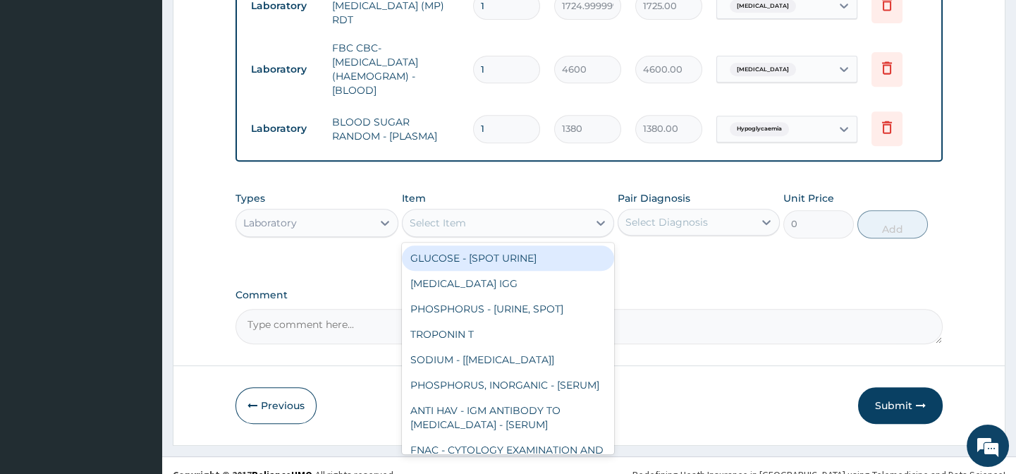
click at [687, 215] on div "Select Diagnosis" at bounding box center [666, 222] width 82 height 14
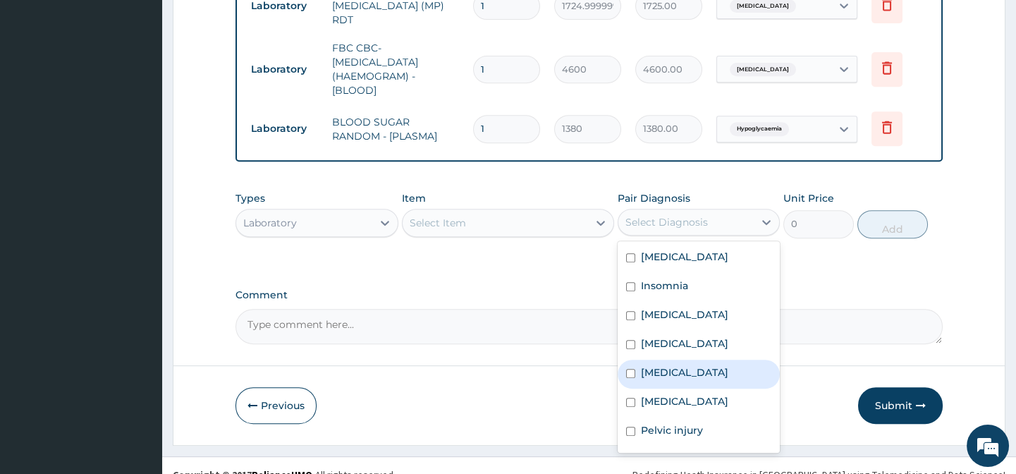
scroll to position [155, 0]
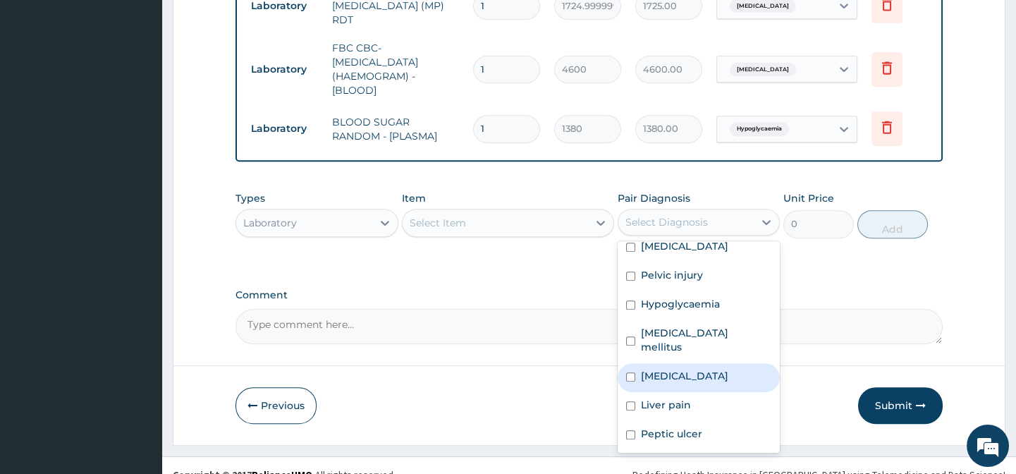
click at [696, 363] on div "[MEDICAL_DATA]" at bounding box center [698, 377] width 162 height 29
checkbox input "true"
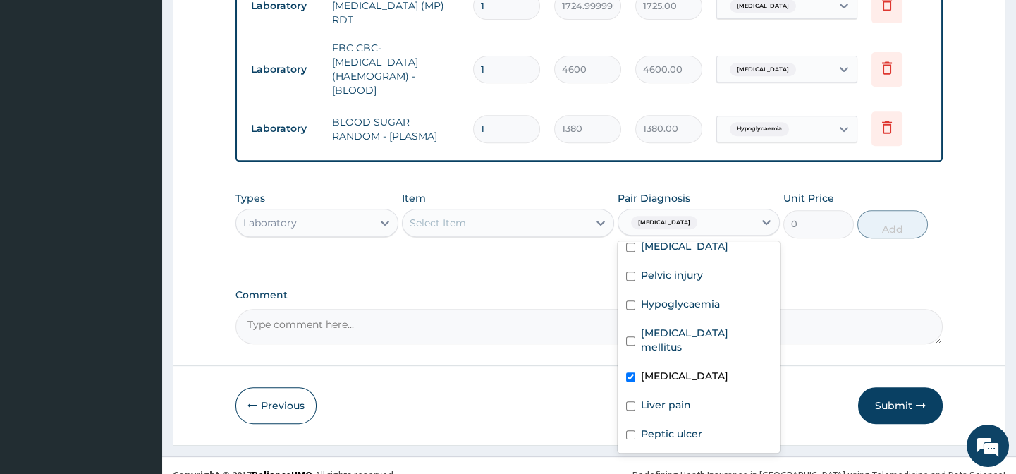
click at [460, 216] on div "Select Item" at bounding box center [438, 223] width 56 height 14
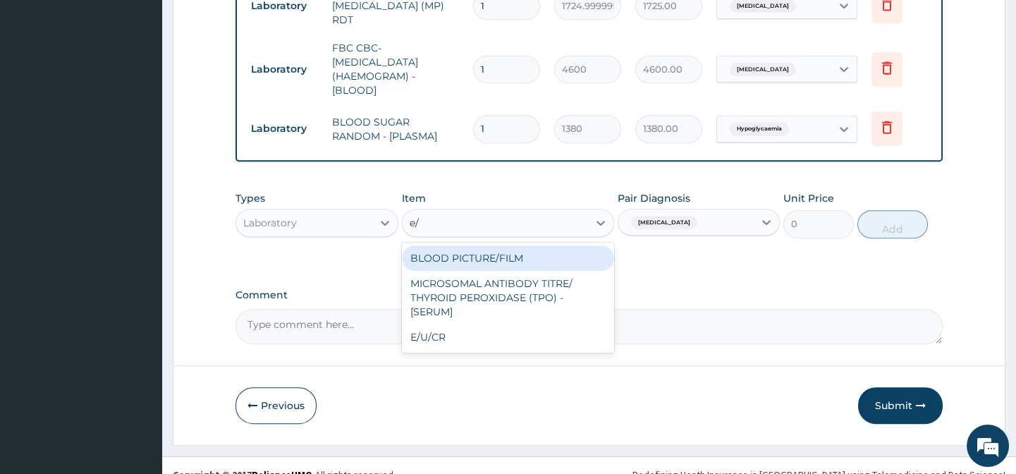
type input "e/u"
click at [464, 246] on div "E/U/CR" at bounding box center [508, 257] width 212 height 25
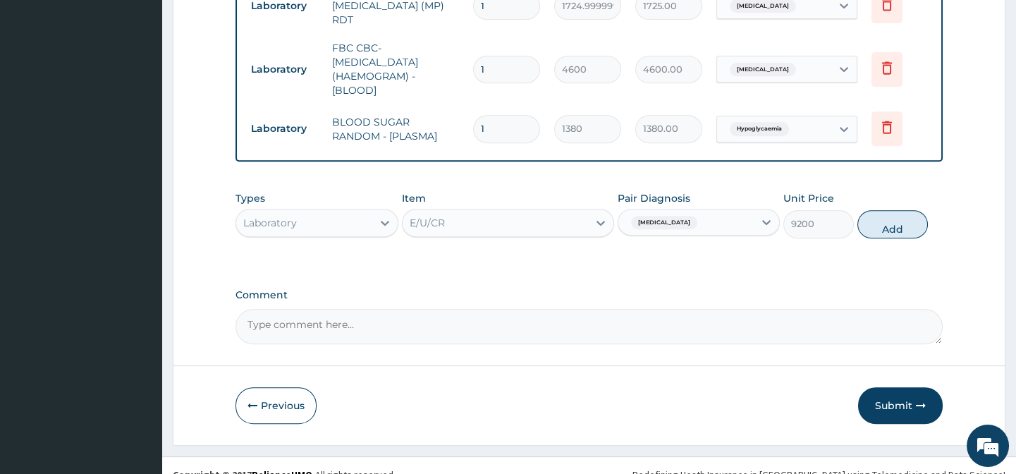
click at [905, 211] on button "Add" at bounding box center [892, 224] width 70 height 28
type input "0"
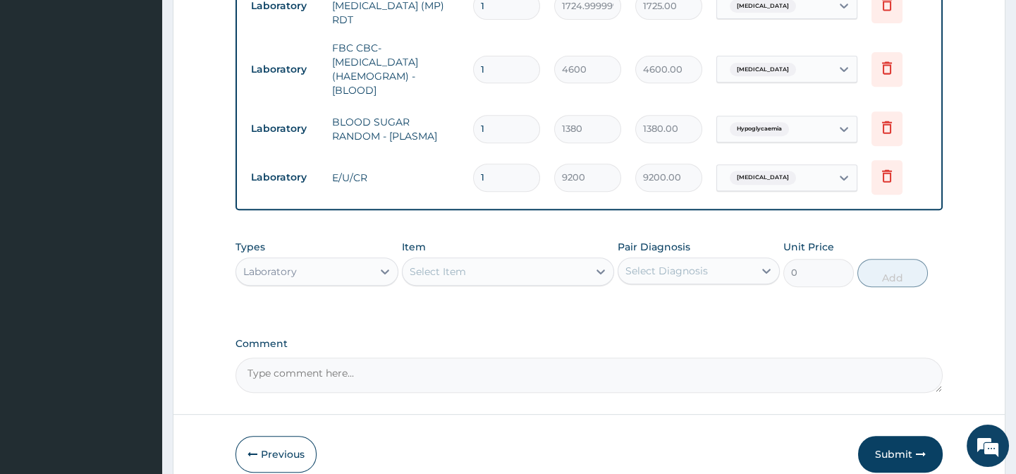
scroll to position [1372, 0]
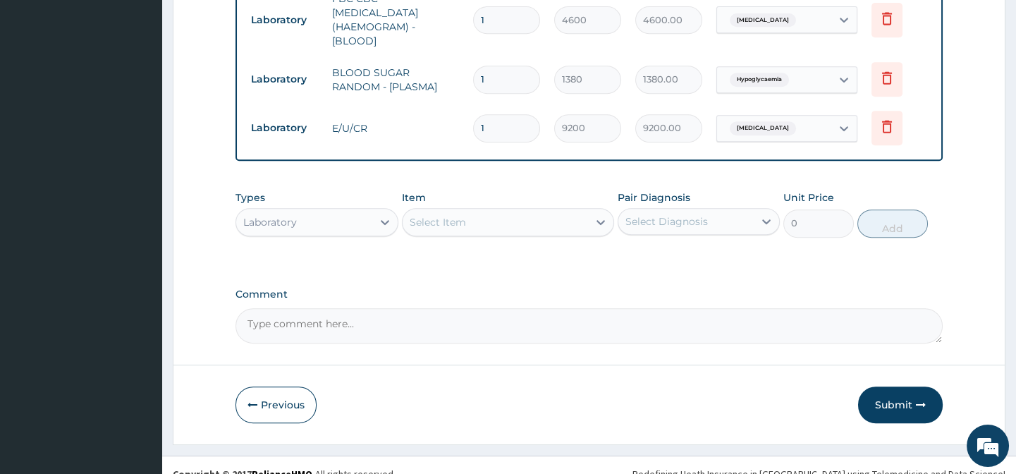
click at [691, 214] on div "Select Diagnosis" at bounding box center [666, 221] width 82 height 14
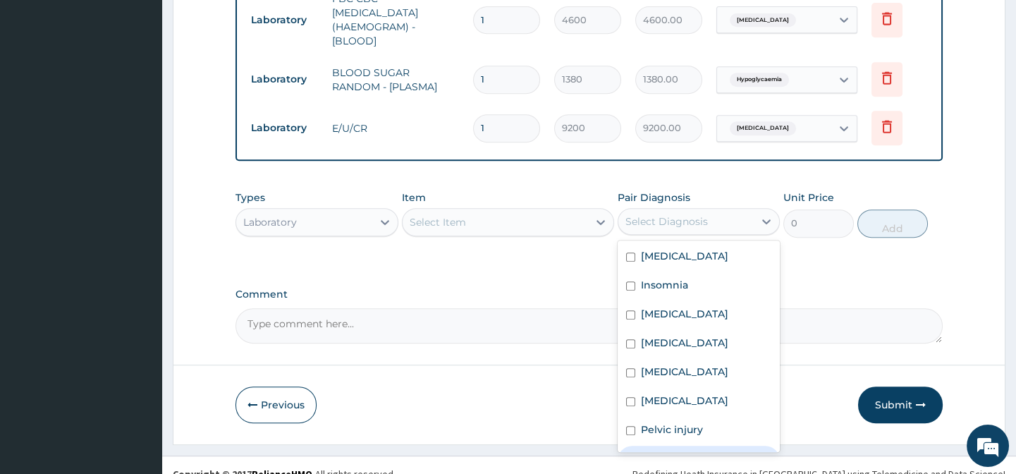
scroll to position [155, 0]
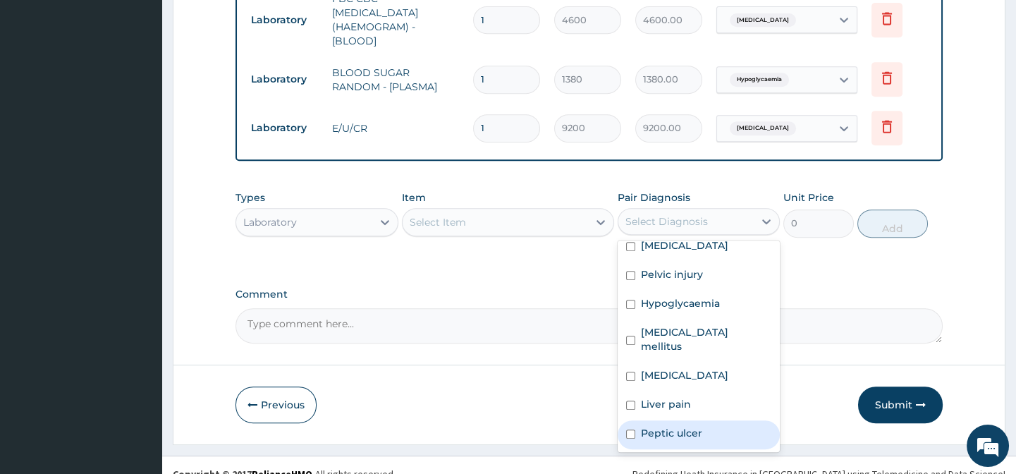
click at [658, 426] on label "Peptic ulcer" at bounding box center [671, 433] width 61 height 14
checkbox input "true"
click at [466, 211] on div "Select Item" at bounding box center [494, 222] width 185 height 23
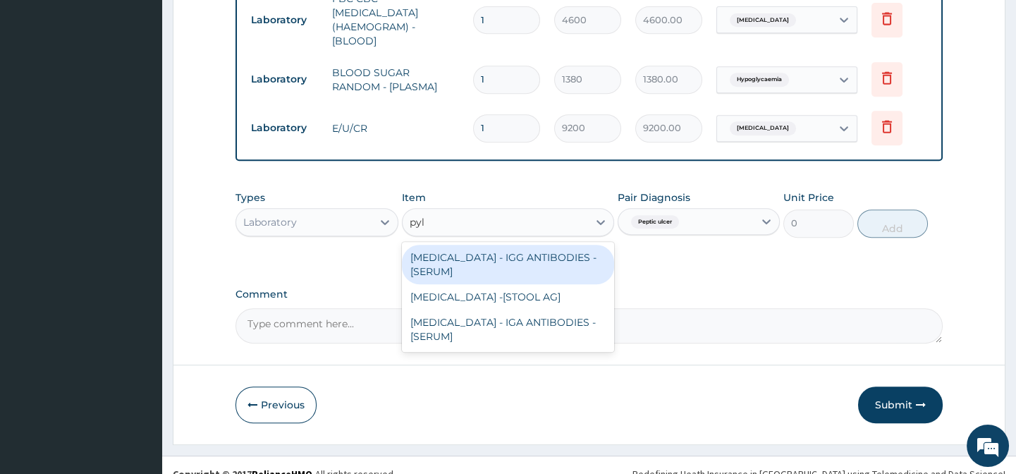
type input "pylo"
click at [504, 252] on div "[MEDICAL_DATA] - IGG ANTIBODIES - [SERUM]" at bounding box center [508, 264] width 212 height 39
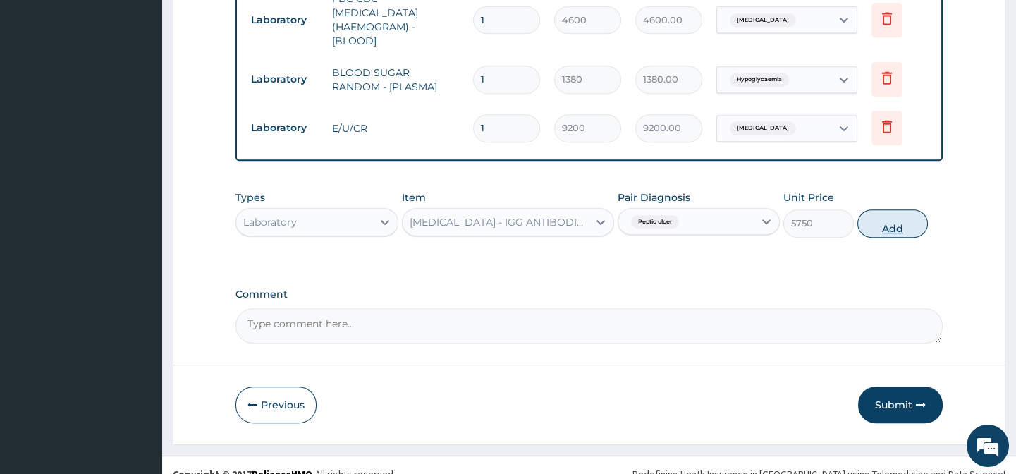
click at [906, 209] on button "Add" at bounding box center [892, 223] width 70 height 28
type input "0"
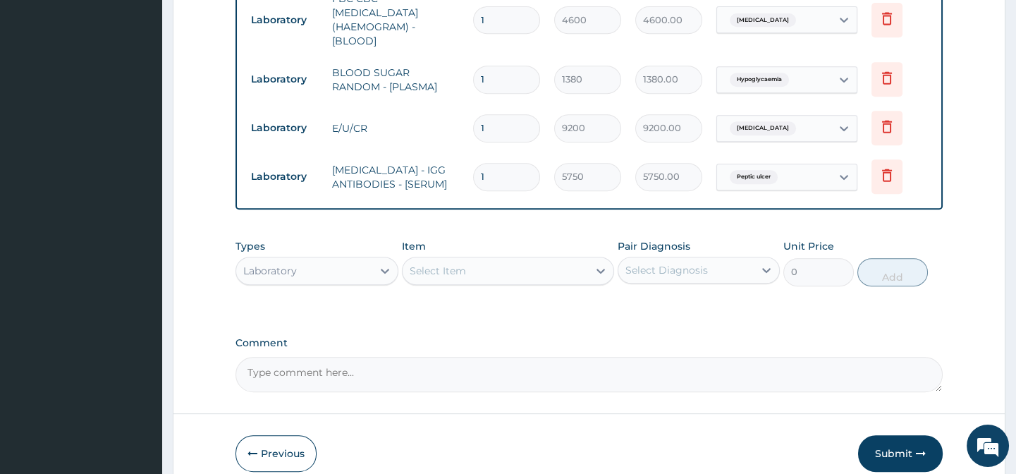
click at [454, 264] on div "Select Item" at bounding box center [438, 271] width 56 height 14
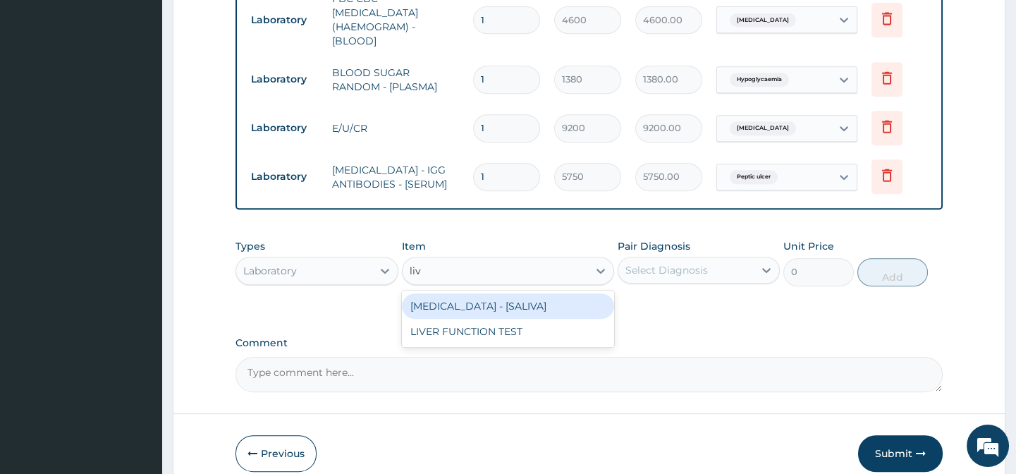
type input "live"
click at [451, 294] on div "LIVER FUNCTION TEST" at bounding box center [508, 305] width 212 height 25
type input "5175"
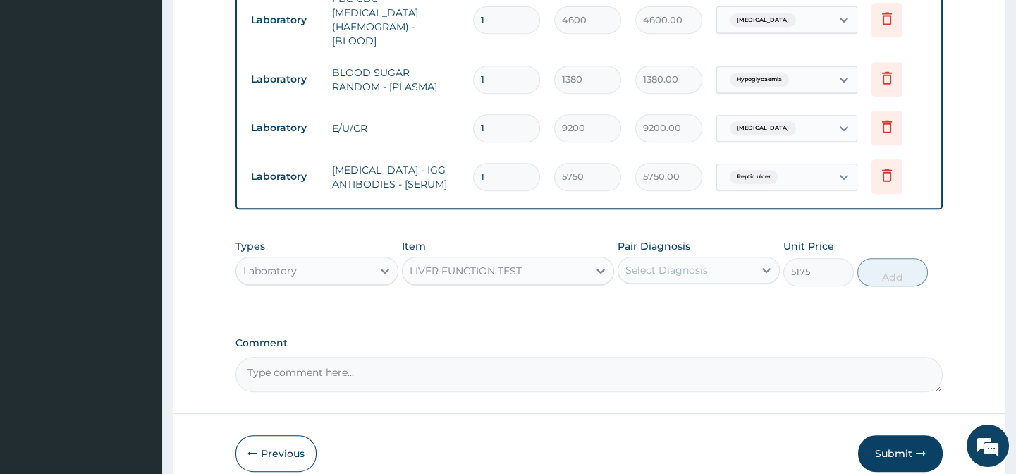
click at [713, 259] on div "Select Diagnosis" at bounding box center [685, 270] width 135 height 23
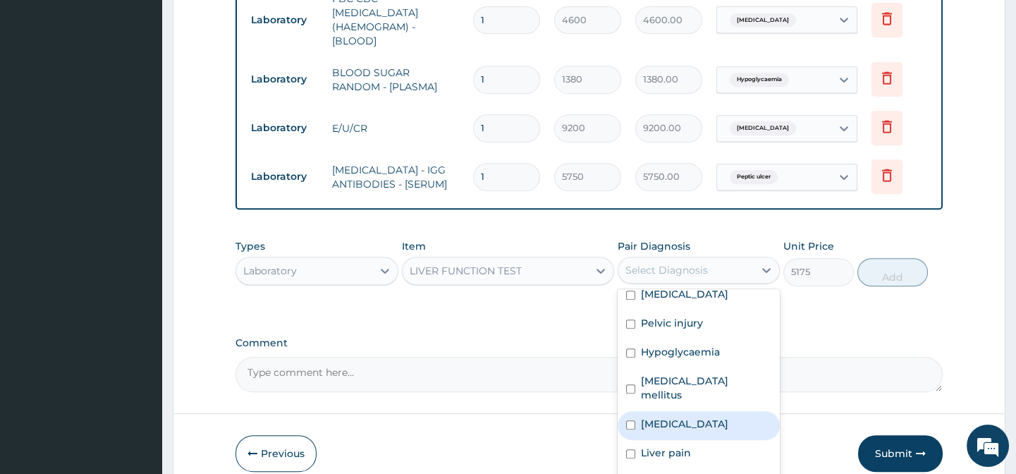
scroll to position [1429, 0]
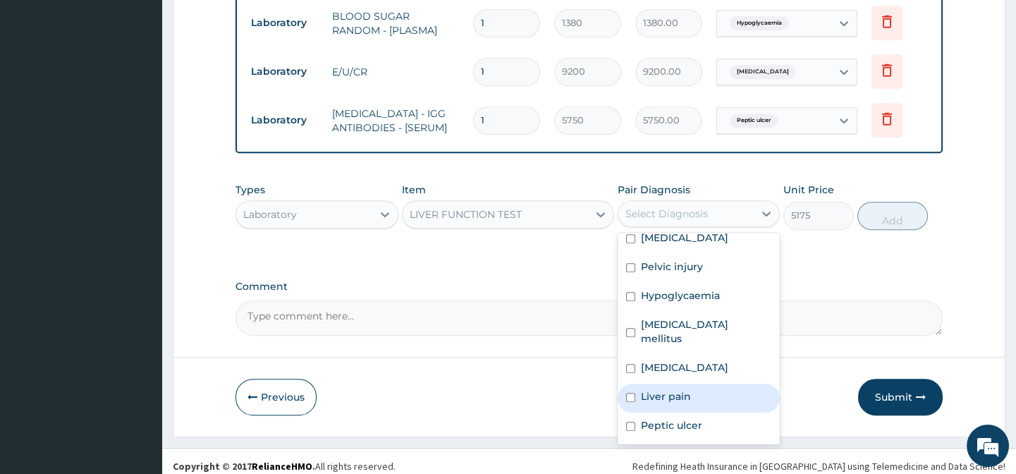
click at [668, 389] on label "Liver pain" at bounding box center [666, 396] width 50 height 14
checkbox input "true"
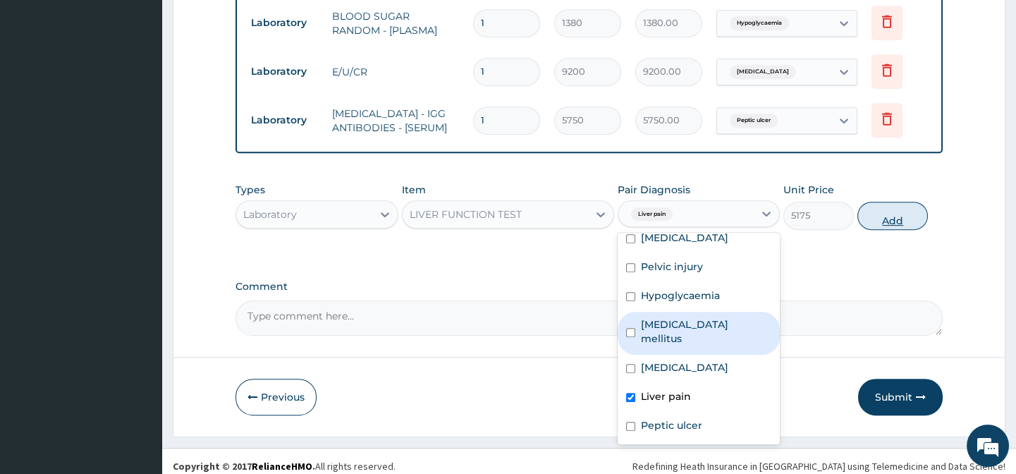
click at [887, 210] on button "Add" at bounding box center [892, 216] width 70 height 28
type input "0"
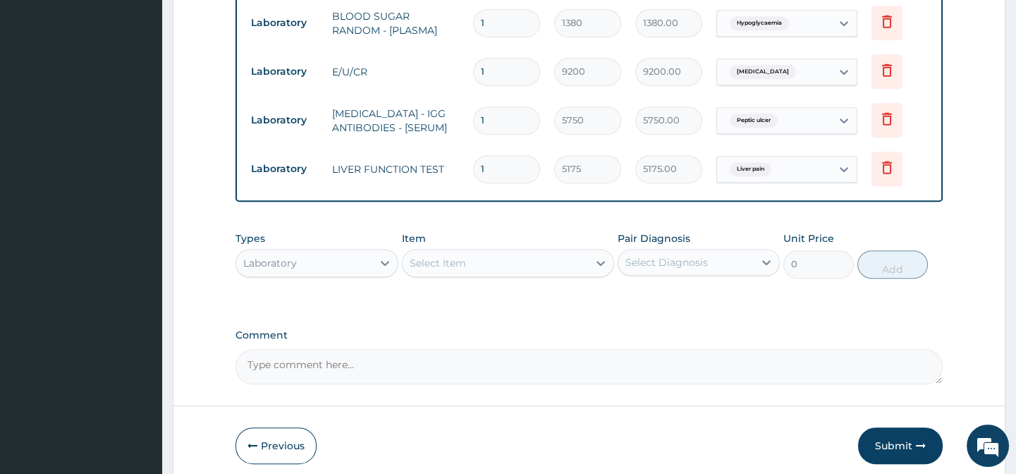
click at [458, 256] on div "Select Item" at bounding box center [438, 263] width 56 height 14
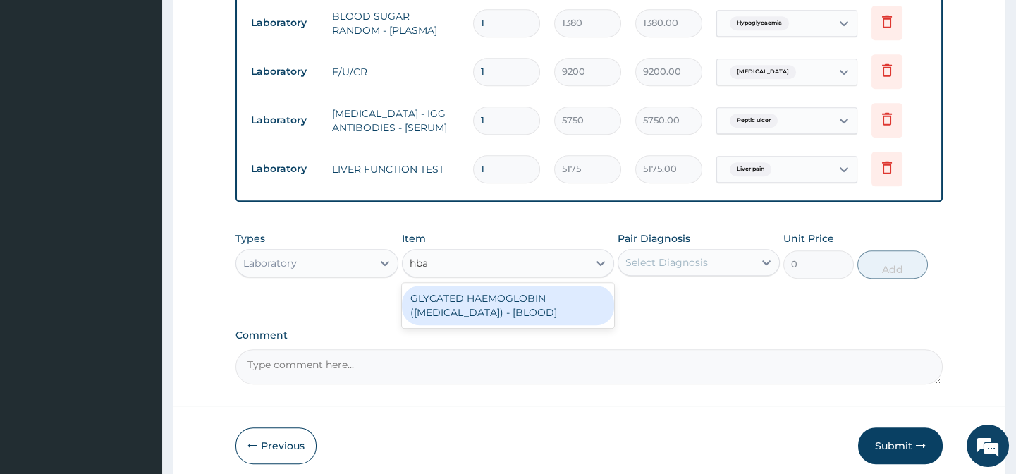
type input "hba1"
click at [476, 289] on div "GLYCATED HAEMOGLOBIN ([MEDICAL_DATA]) - [BLOOD]" at bounding box center [508, 304] width 212 height 39
type input "13799.999999999998"
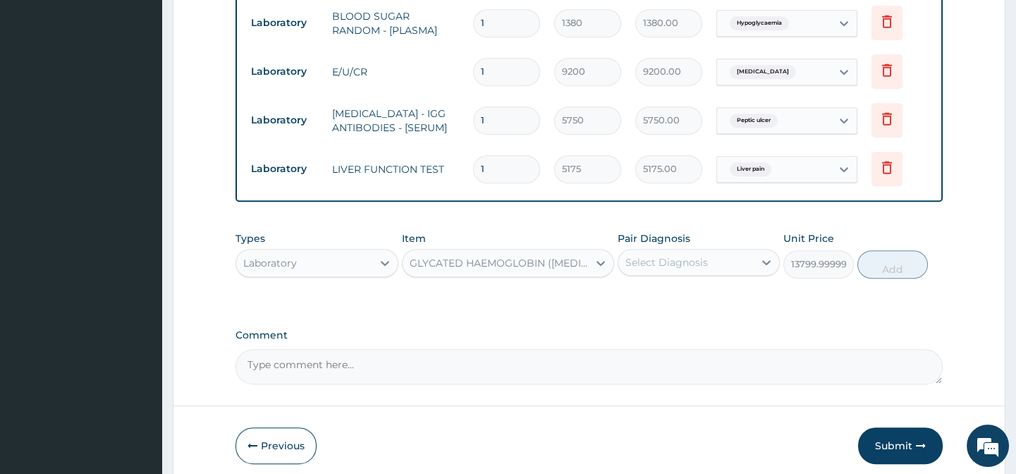
click at [677, 255] on div "Select Diagnosis" at bounding box center [666, 262] width 82 height 14
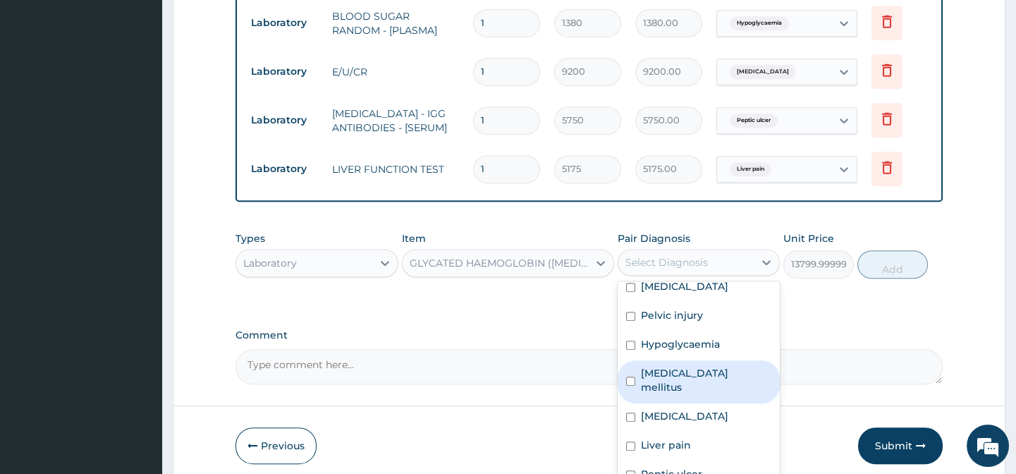
scroll to position [1477, 0]
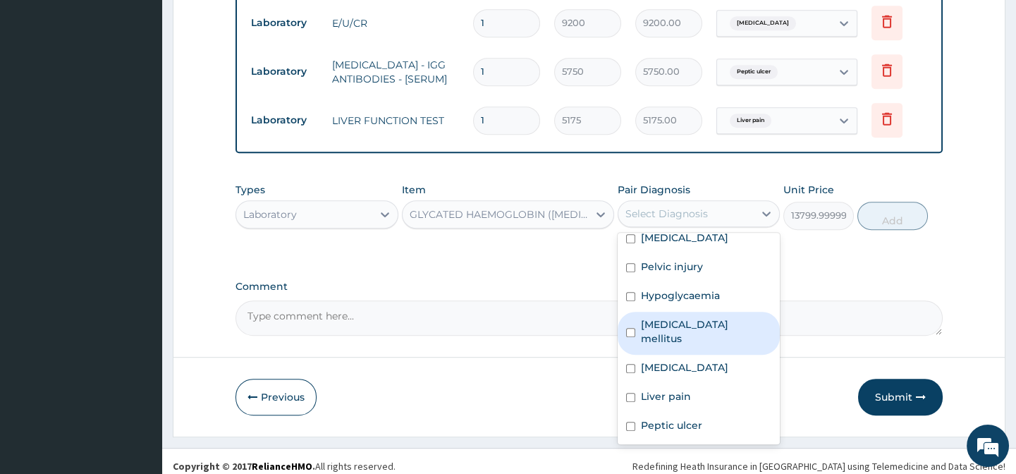
click at [687, 328] on label "[MEDICAL_DATA] mellitus" at bounding box center [706, 331] width 130 height 28
checkbox input "true"
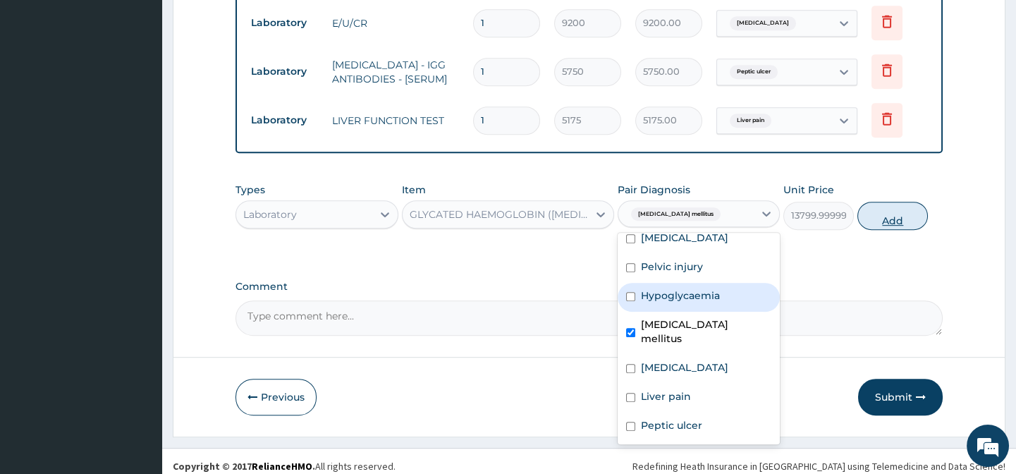
click at [878, 207] on button "Add" at bounding box center [892, 216] width 70 height 28
type input "0"
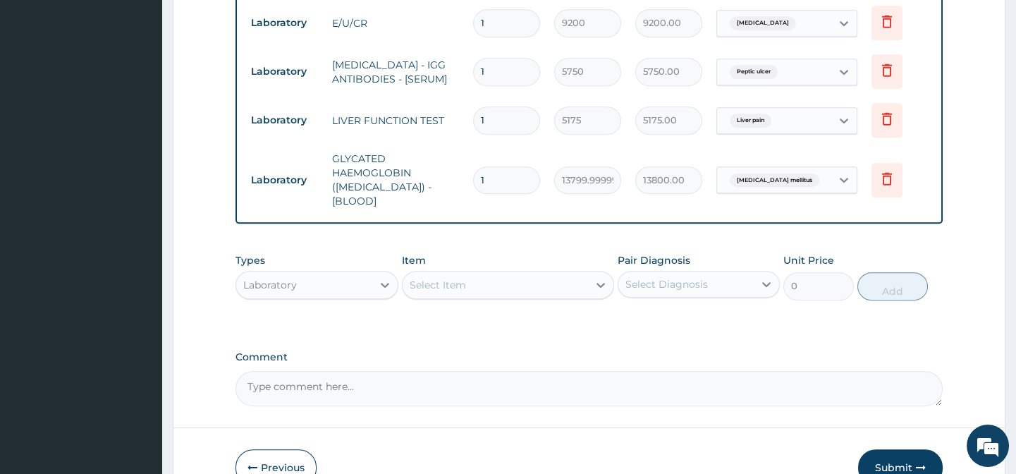
click at [469, 273] on div "Select Item" at bounding box center [494, 284] width 185 height 23
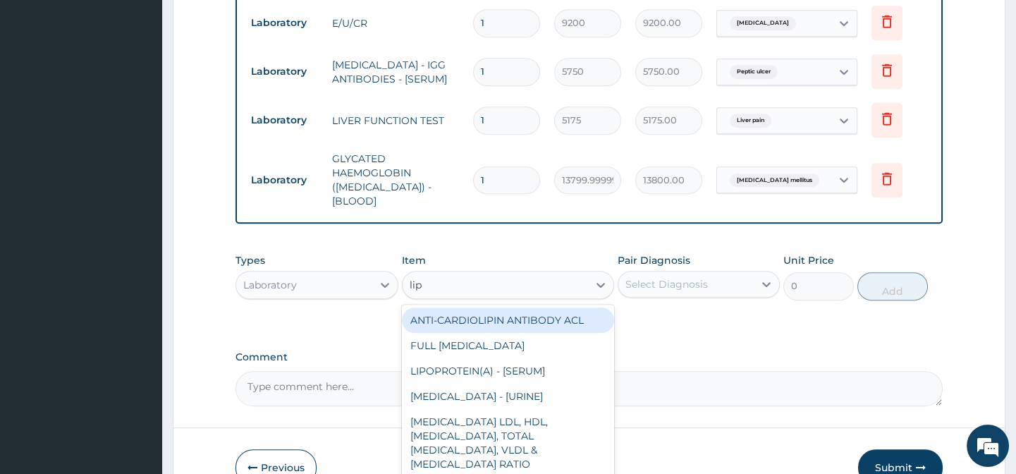
type input "lipi"
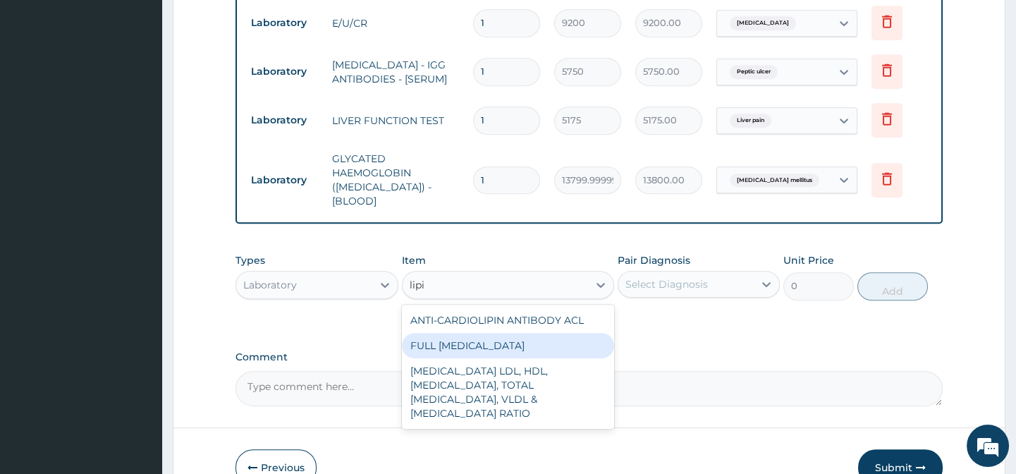
click at [483, 333] on div "FULL [MEDICAL_DATA]" at bounding box center [508, 345] width 212 height 25
type input "5750"
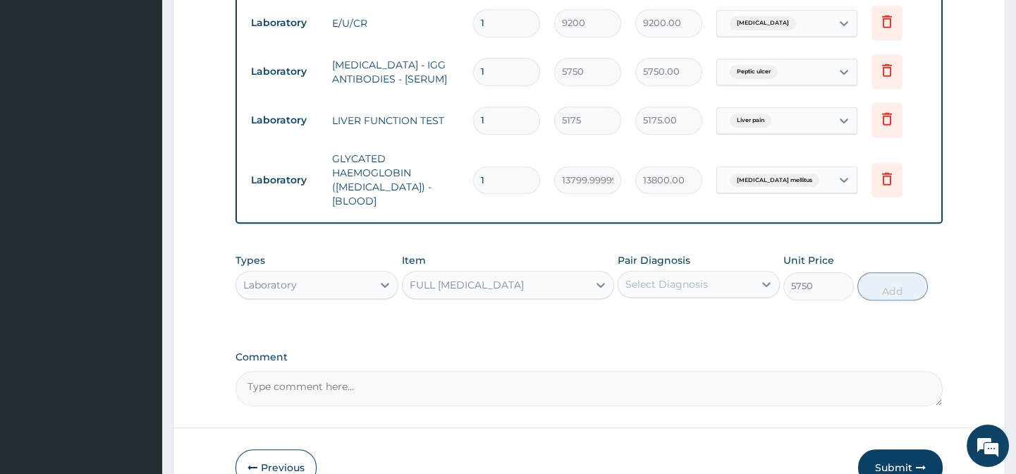
click at [697, 253] on div "Pair Diagnosis Select Diagnosis" at bounding box center [698, 276] width 162 height 47
click at [673, 277] on div "Select Diagnosis" at bounding box center [666, 284] width 82 height 14
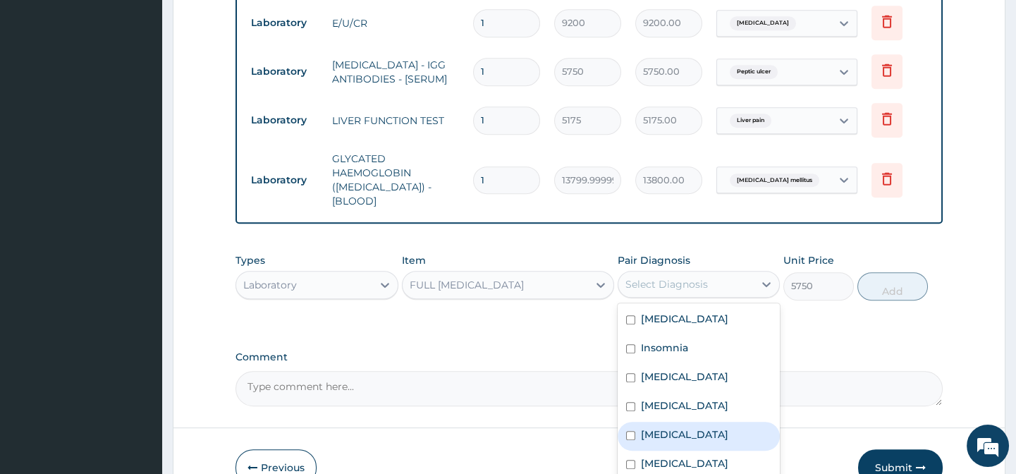
click at [658, 427] on label "[MEDICAL_DATA]" at bounding box center [684, 434] width 87 height 14
checkbox input "true"
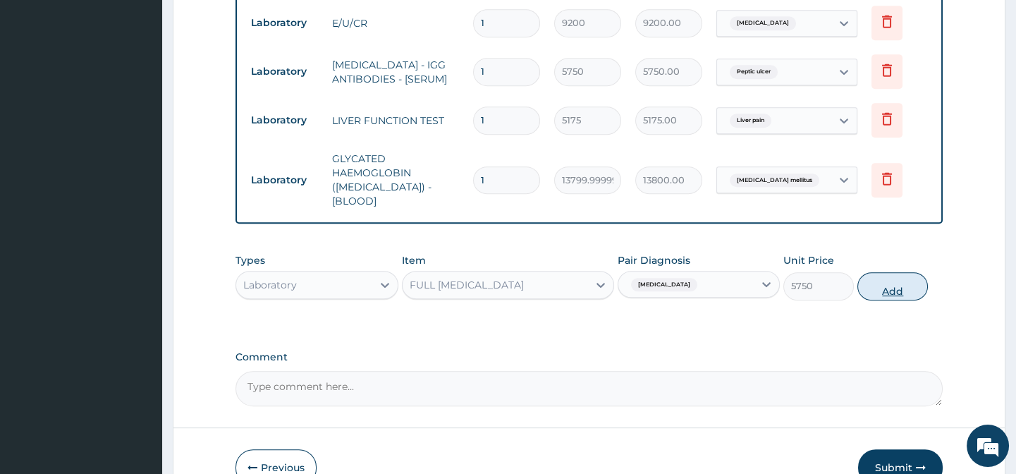
click at [895, 272] on button "Add" at bounding box center [892, 286] width 70 height 28
type input "0"
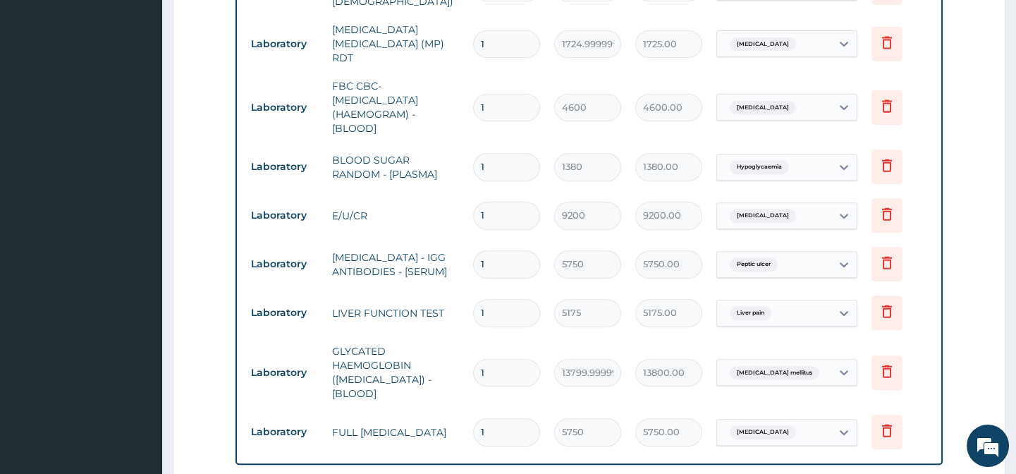
scroll to position [1582, 0]
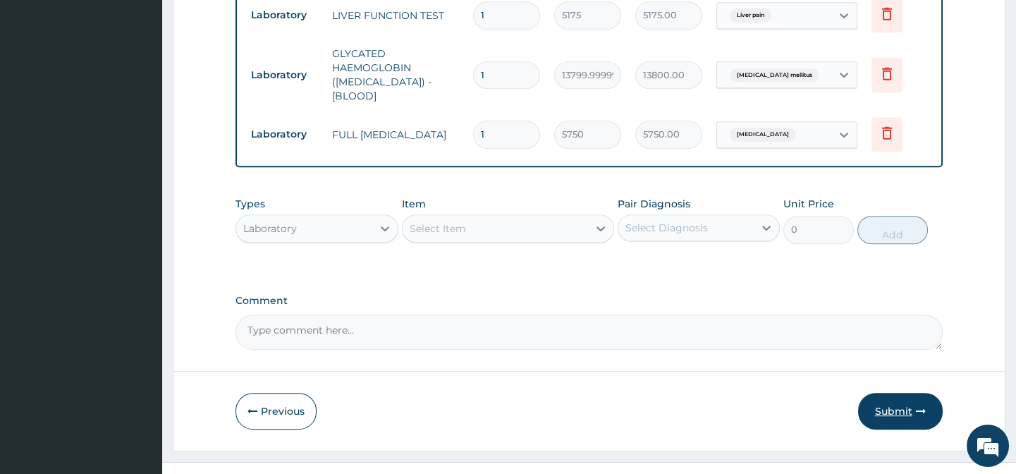
click at [897, 393] on button "Submit" at bounding box center [900, 411] width 85 height 37
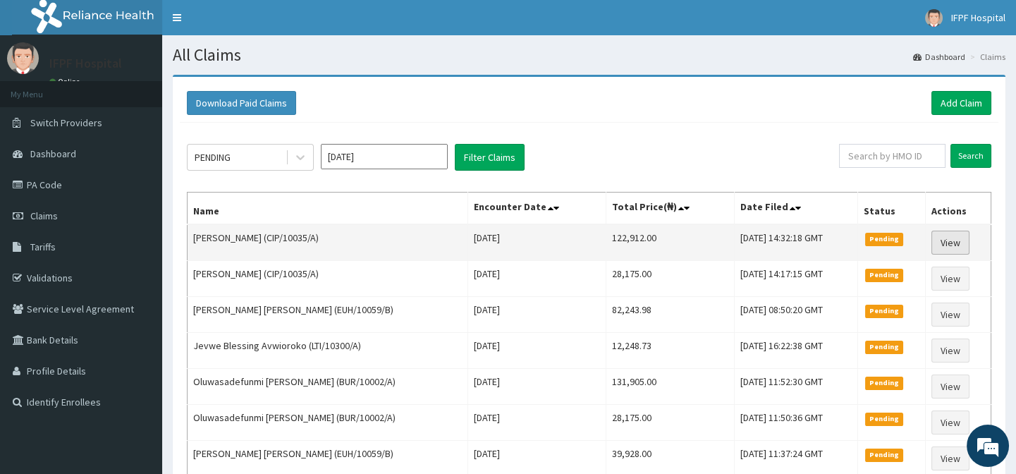
click at [954, 244] on link "View" at bounding box center [950, 242] width 38 height 24
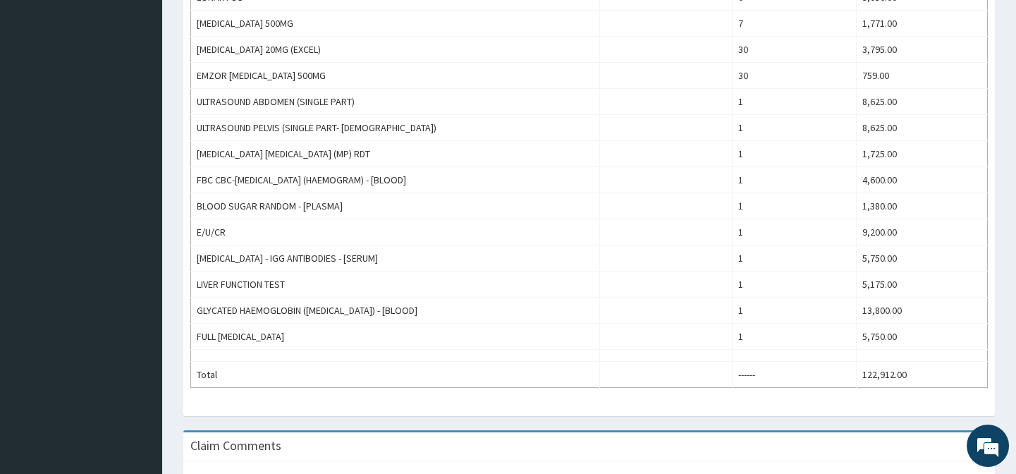
scroll to position [922, 0]
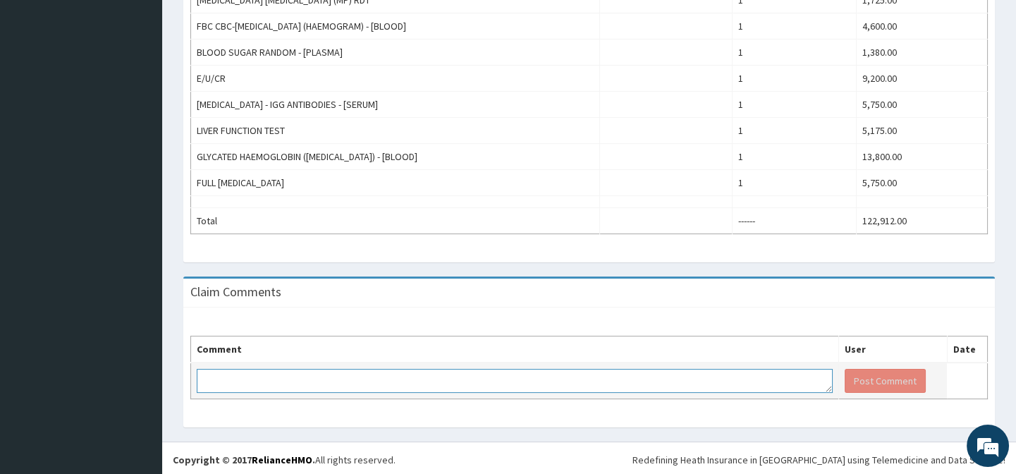
click at [373, 384] on textarea at bounding box center [515, 381] width 636 height 24
type textarea "THE PATIENT WAS ADMITTED"
click at [863, 376] on button "Post Comment" at bounding box center [884, 381] width 81 height 24
click at [866, 380] on button "Post Comment" at bounding box center [884, 381] width 81 height 24
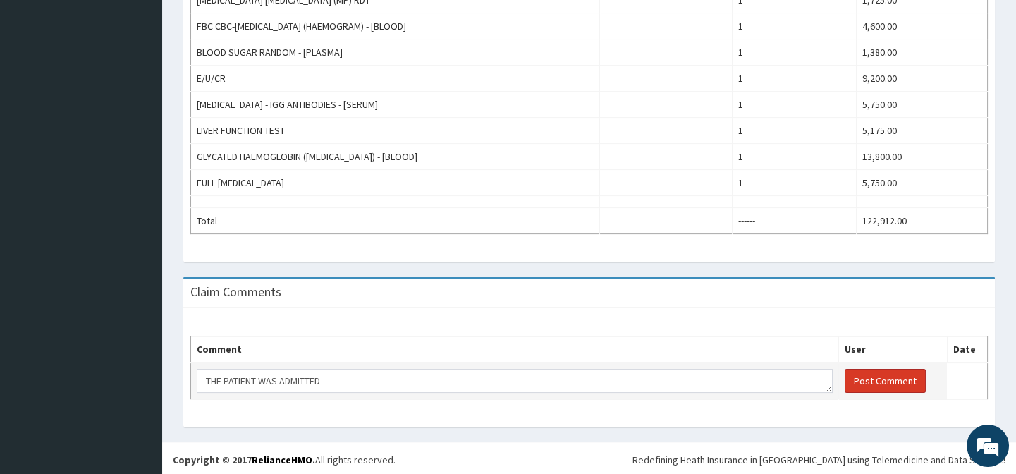
click at [866, 380] on button "Post Comment" at bounding box center [884, 381] width 81 height 24
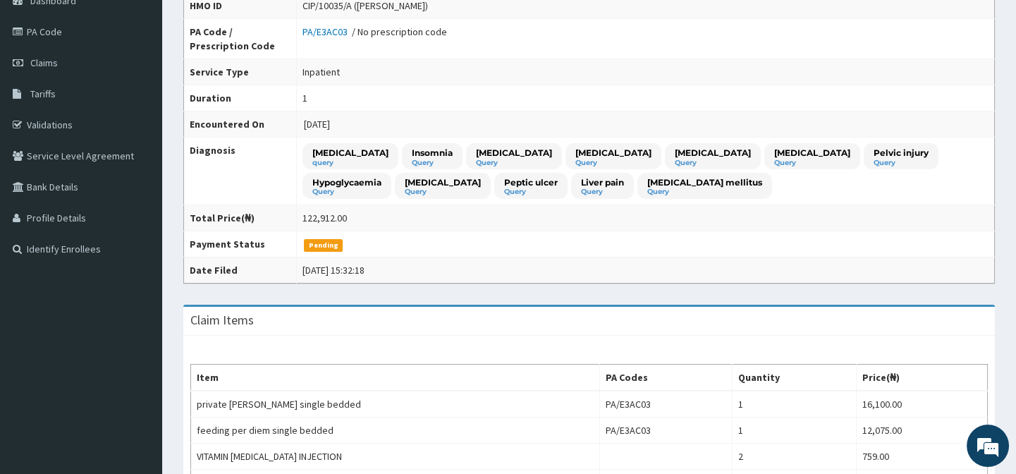
scroll to position [0, 0]
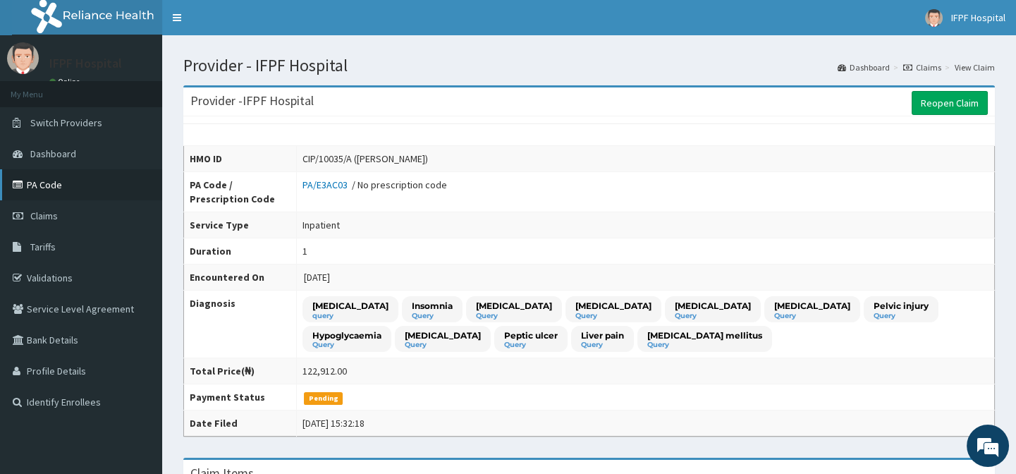
click at [44, 183] on link "PA Code" at bounding box center [81, 184] width 162 height 31
